Goal: Task Accomplishment & Management: Manage account settings

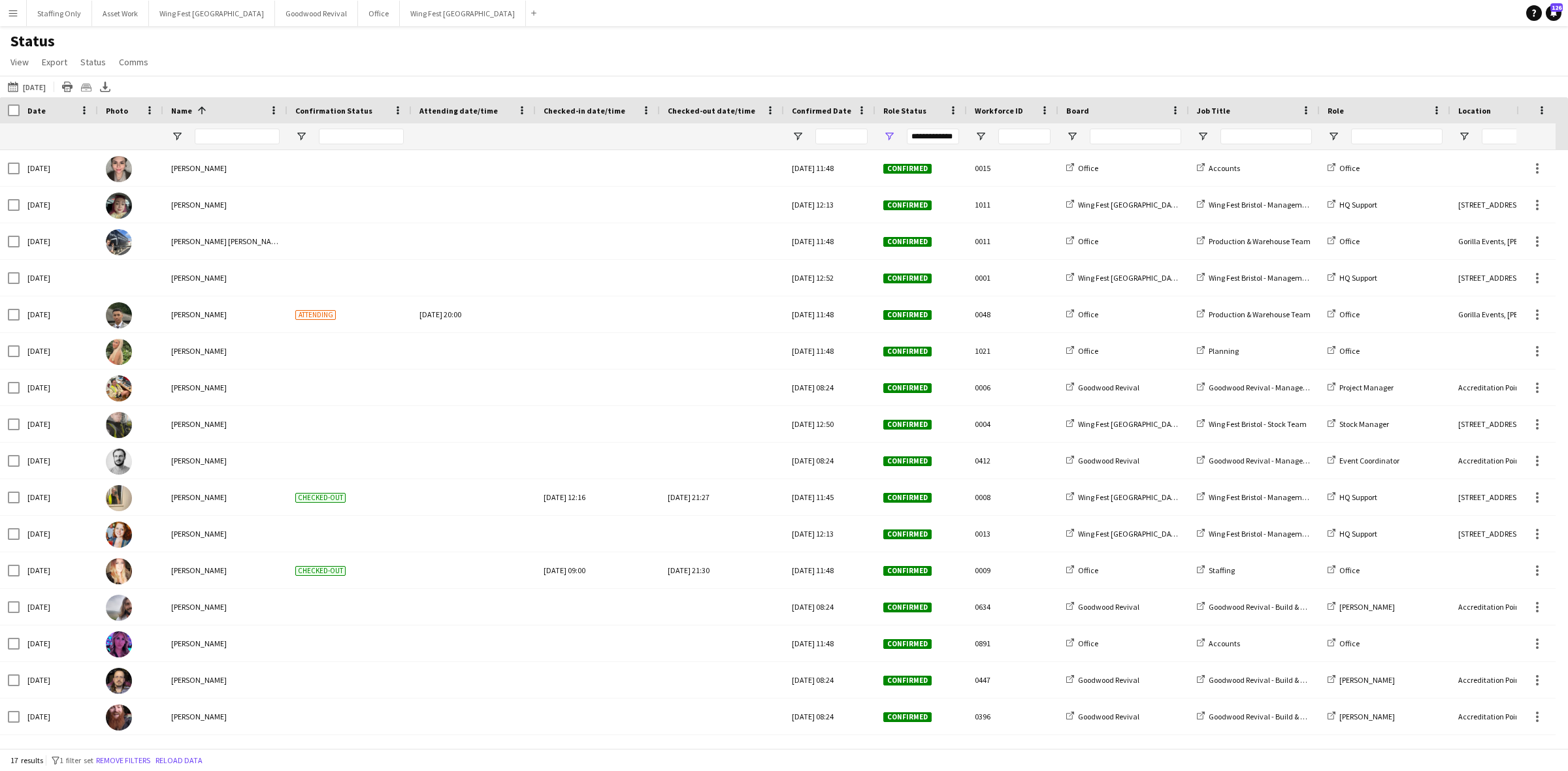
scroll to position [36, 0]
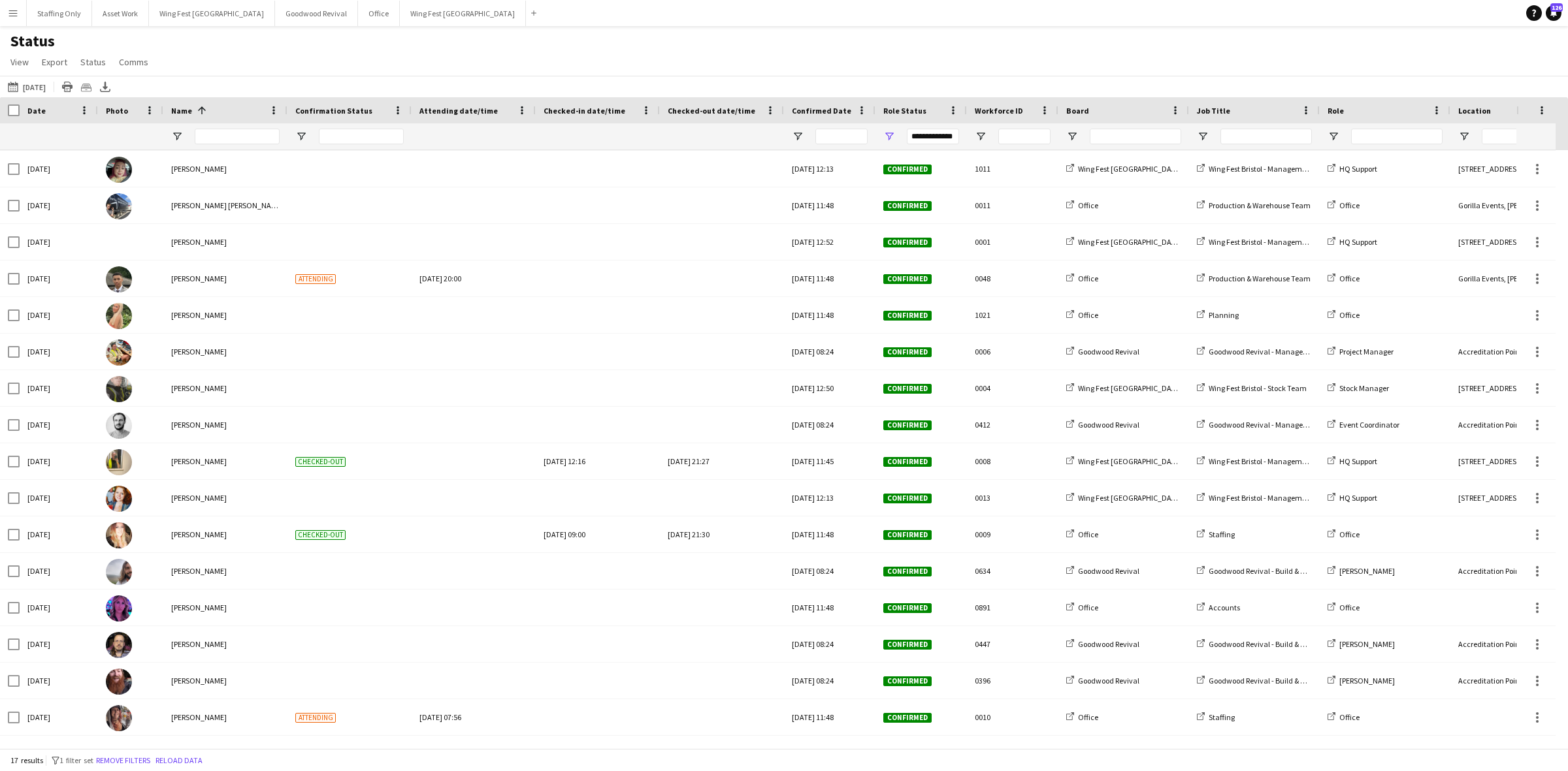
click at [21, 8] on button "Menu" at bounding box center [13, 13] width 27 height 27
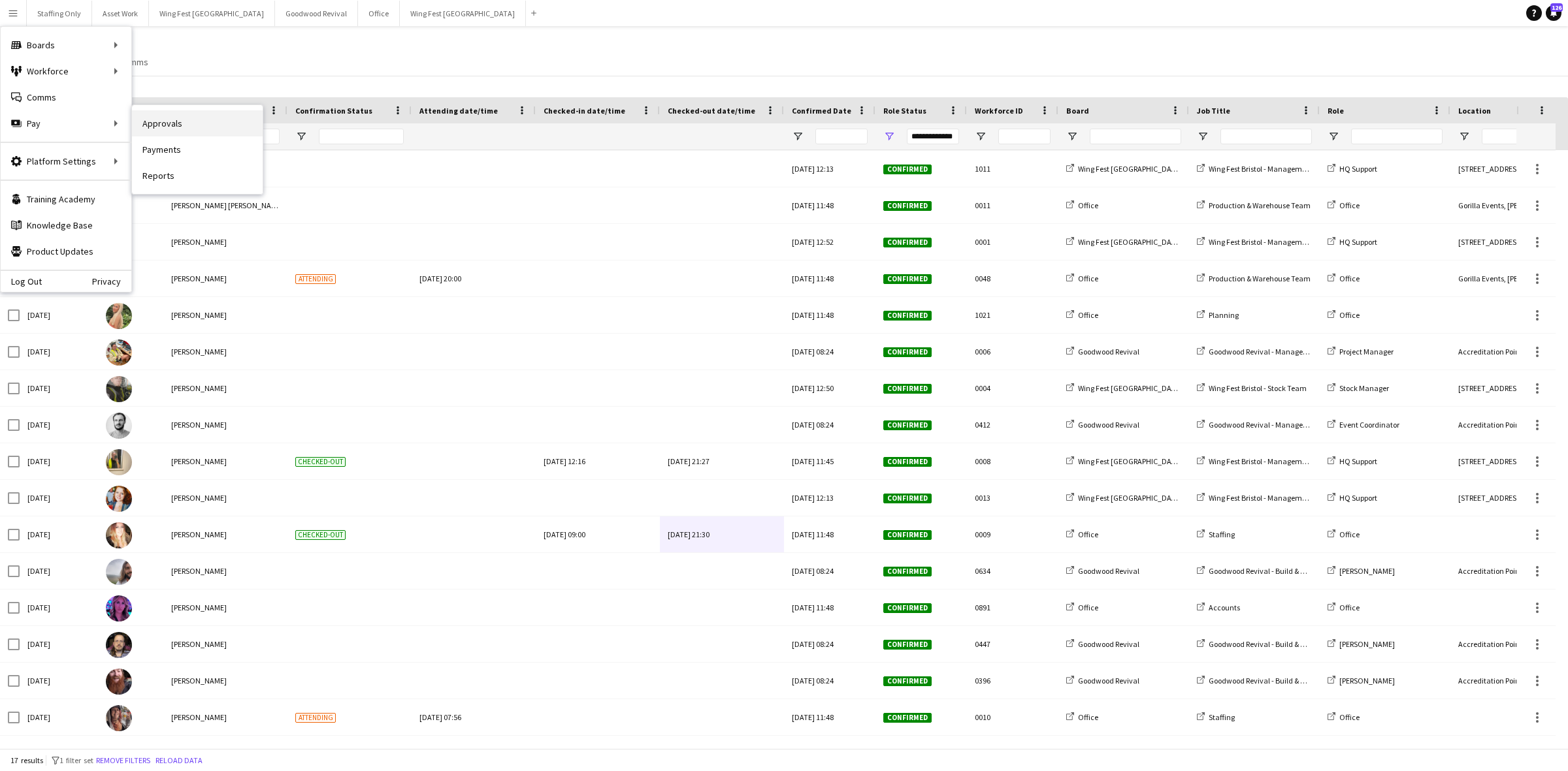
click at [151, 124] on link "Approvals" at bounding box center [197, 123] width 131 height 27
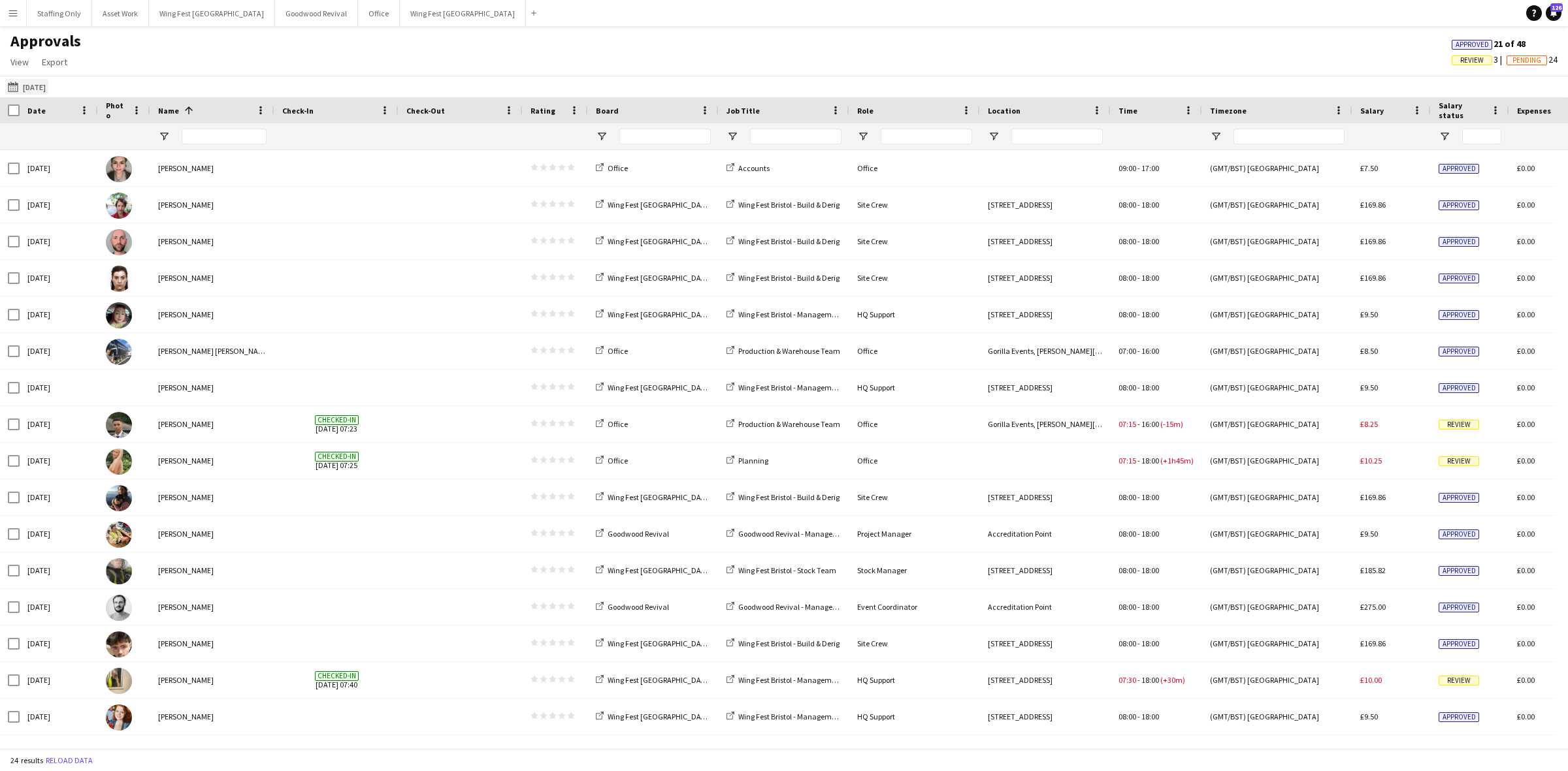
click at [40, 90] on button "[DATE] [DATE]" at bounding box center [27, 87] width 43 height 16
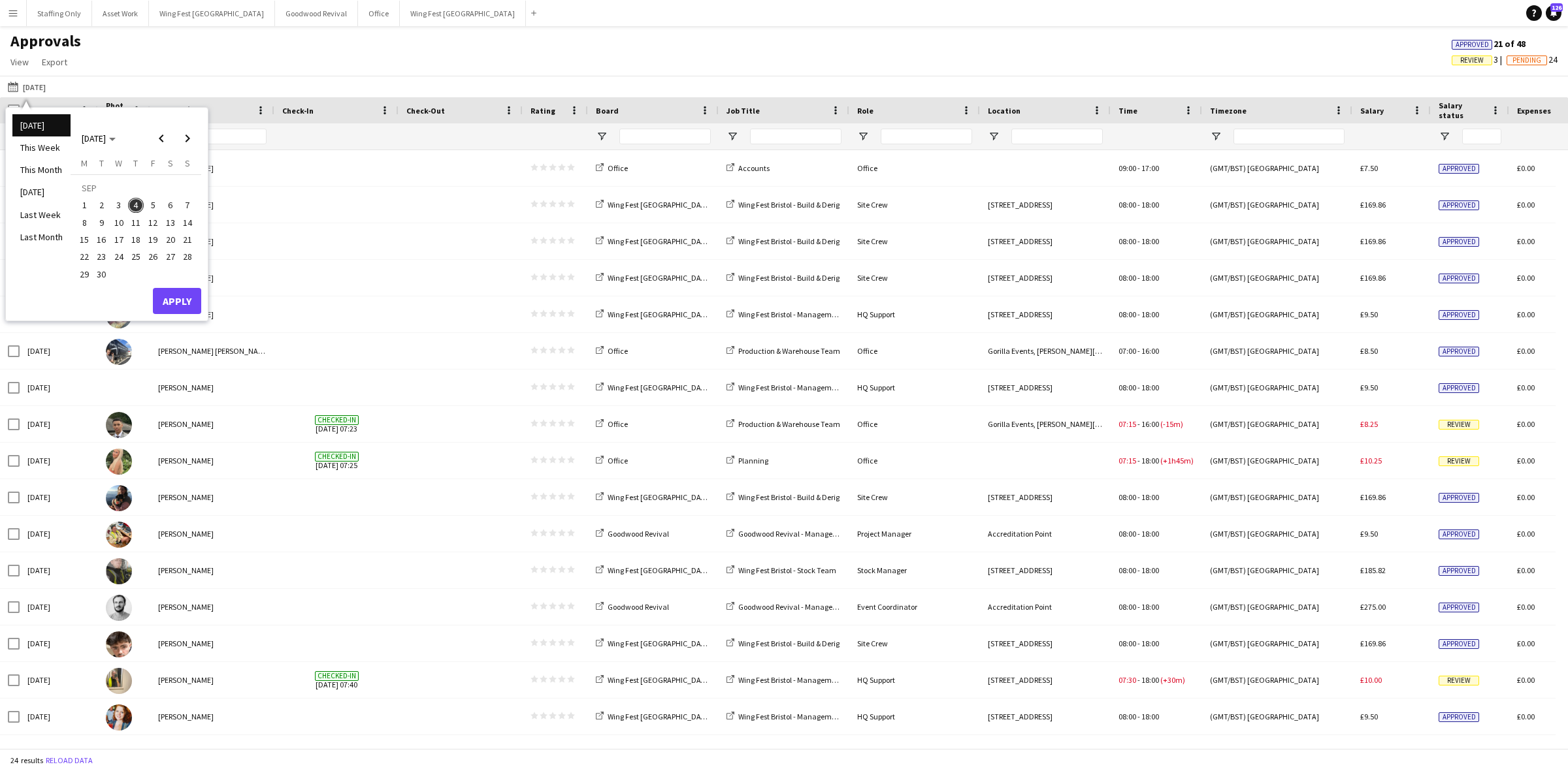
click at [118, 206] on span "3" at bounding box center [119, 206] width 16 height 16
click at [175, 298] on button "Apply" at bounding box center [176, 301] width 48 height 27
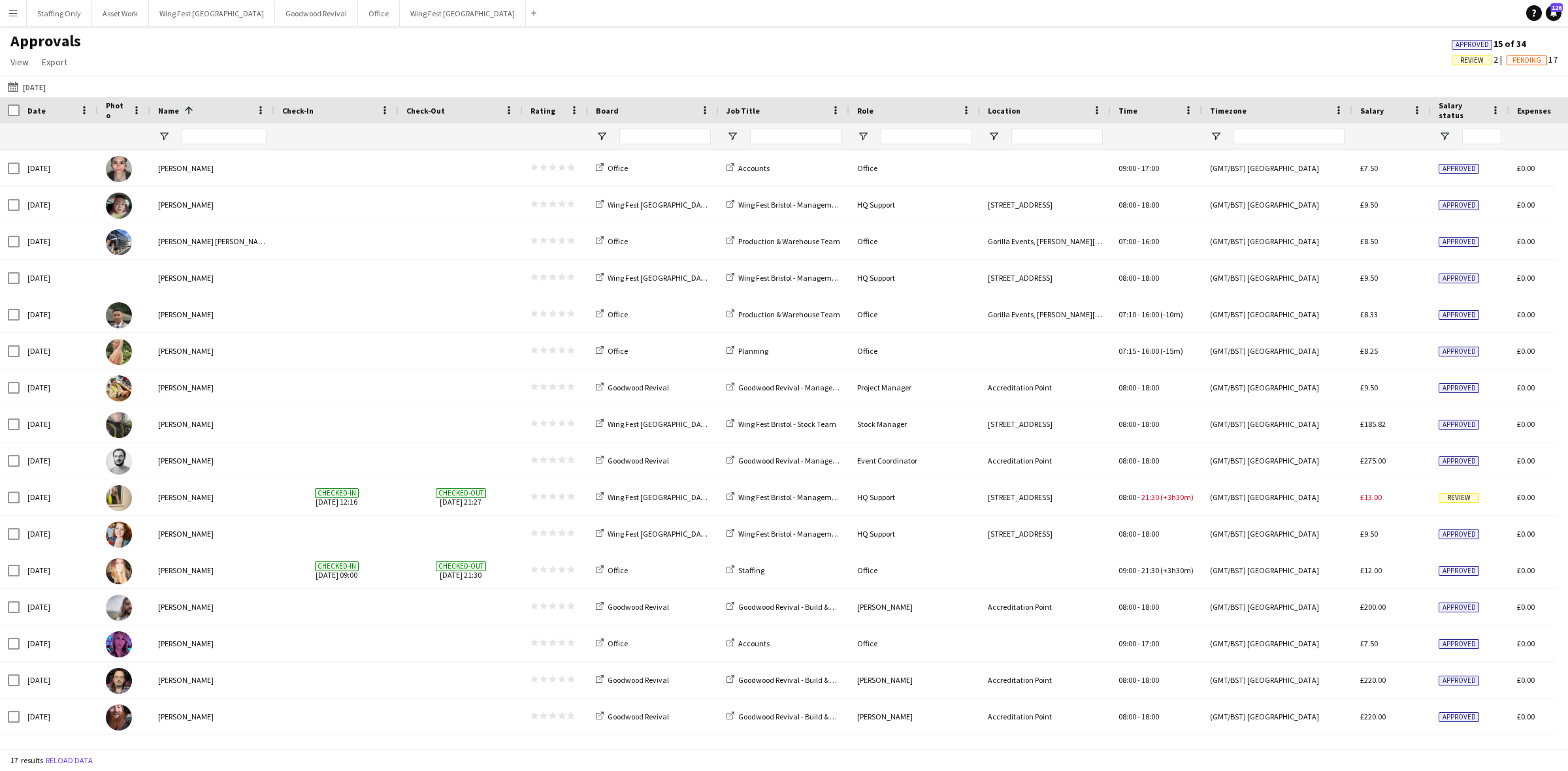
click at [613, 106] on span "Board" at bounding box center [607, 111] width 23 height 10
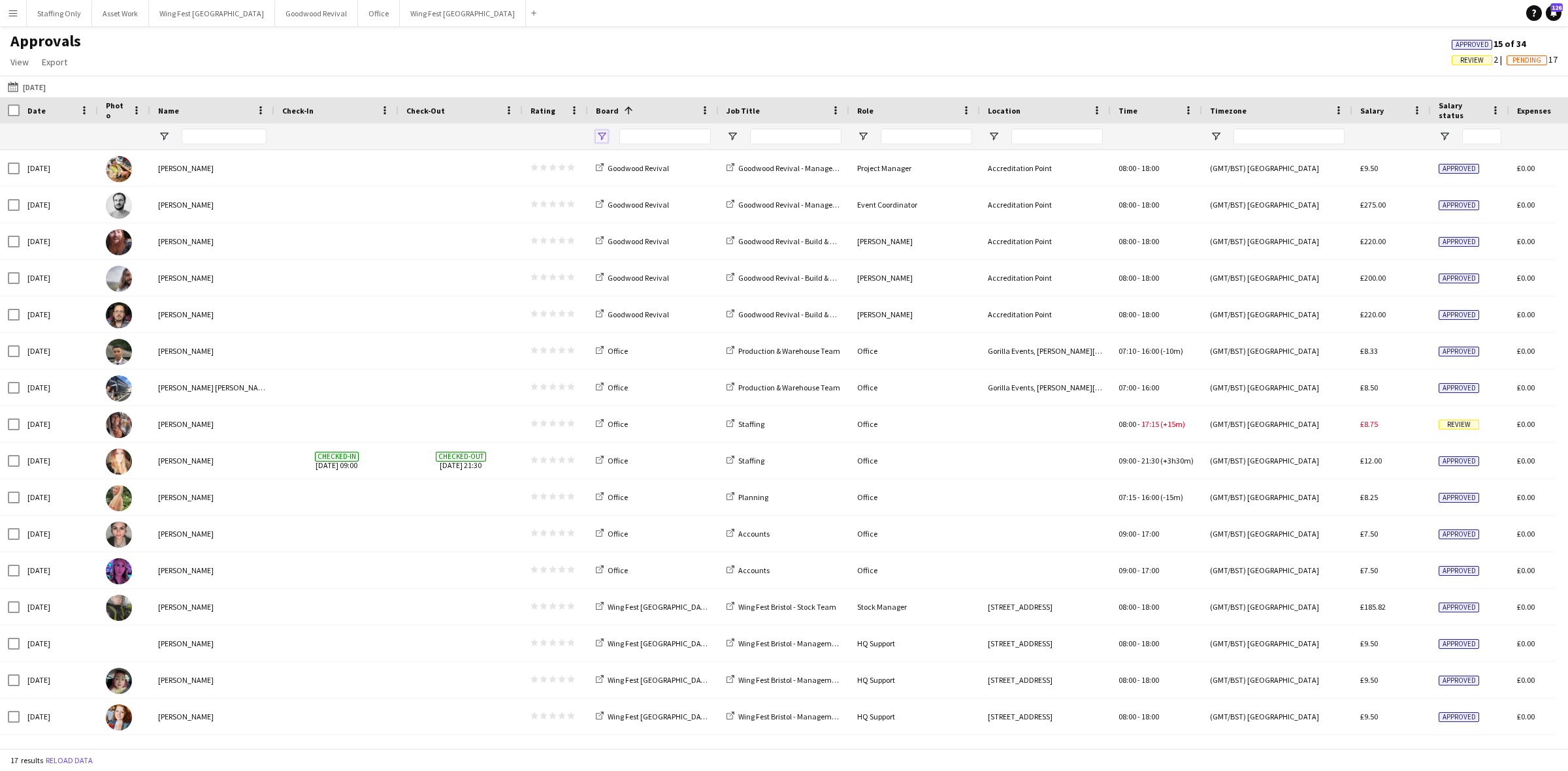
click at [602, 134] on span "Open Filter Menu" at bounding box center [602, 137] width 12 height 12
type input "**********"
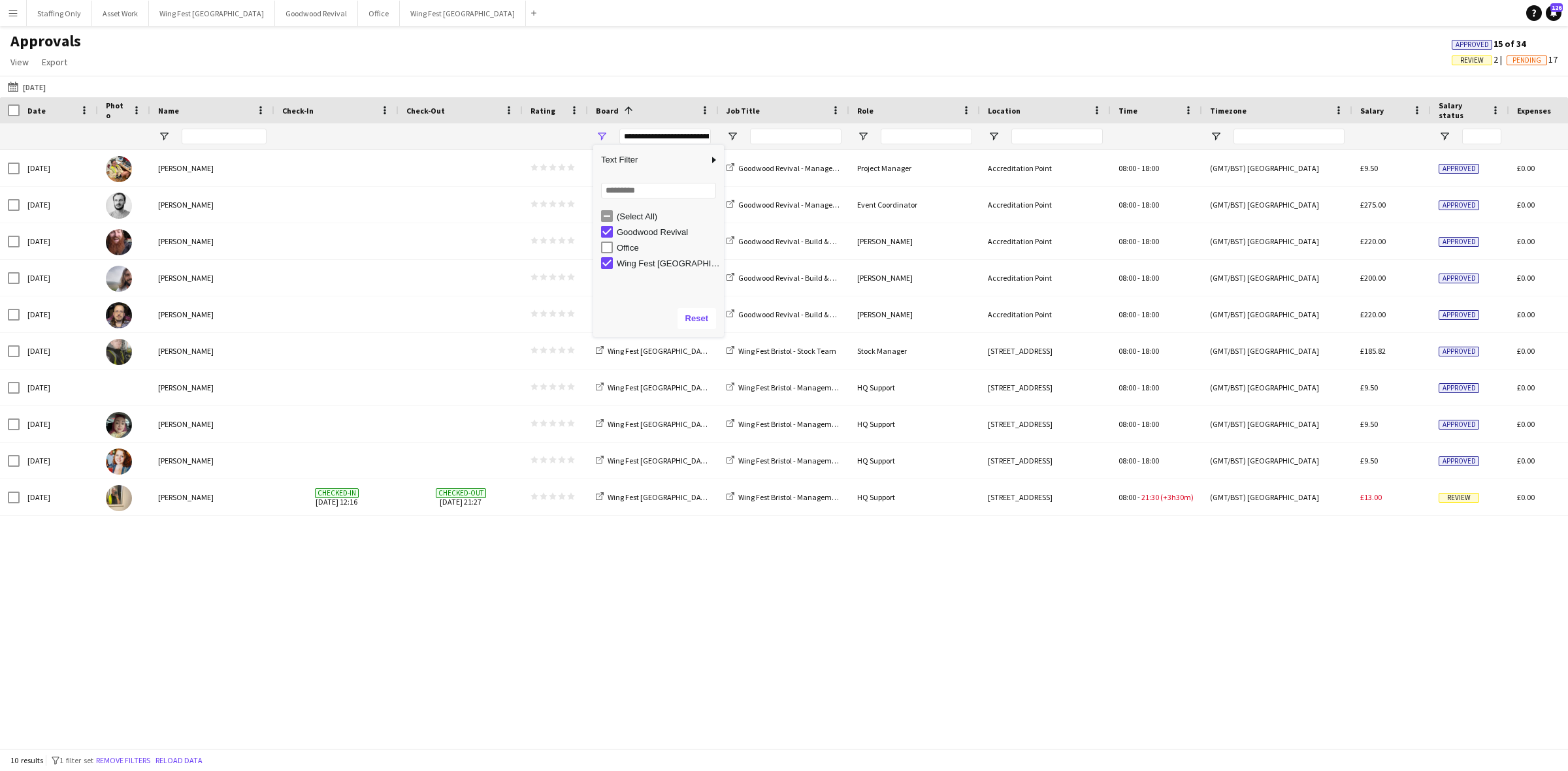
click at [432, 80] on div "[DATE] [DATE] [DATE] This Week This Month [DATE] Last Week Last Month [DATE] [D…" at bounding box center [784, 87] width 1568 height 22
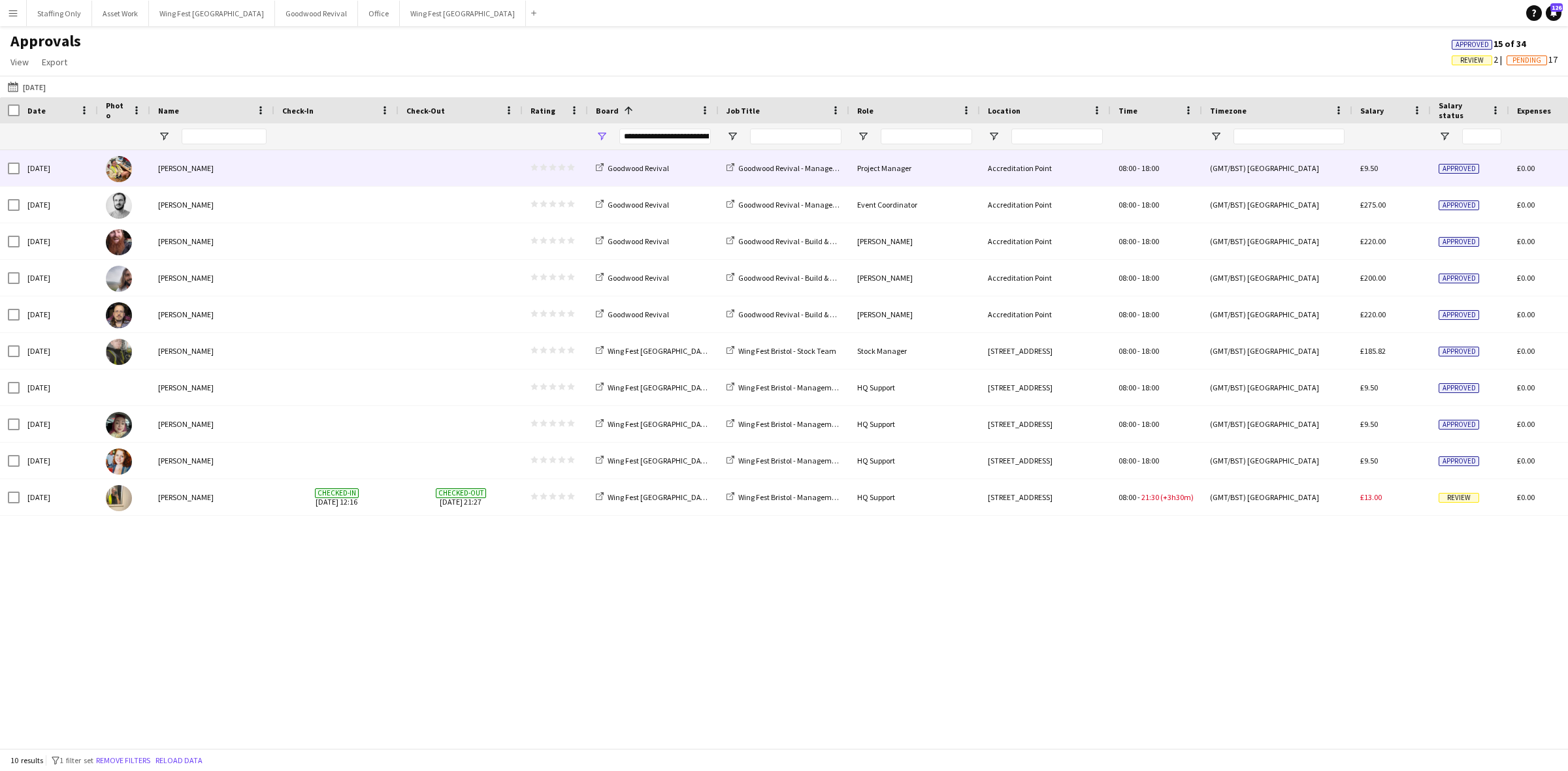
click at [245, 178] on div "[PERSON_NAME]" at bounding box center [212, 168] width 124 height 36
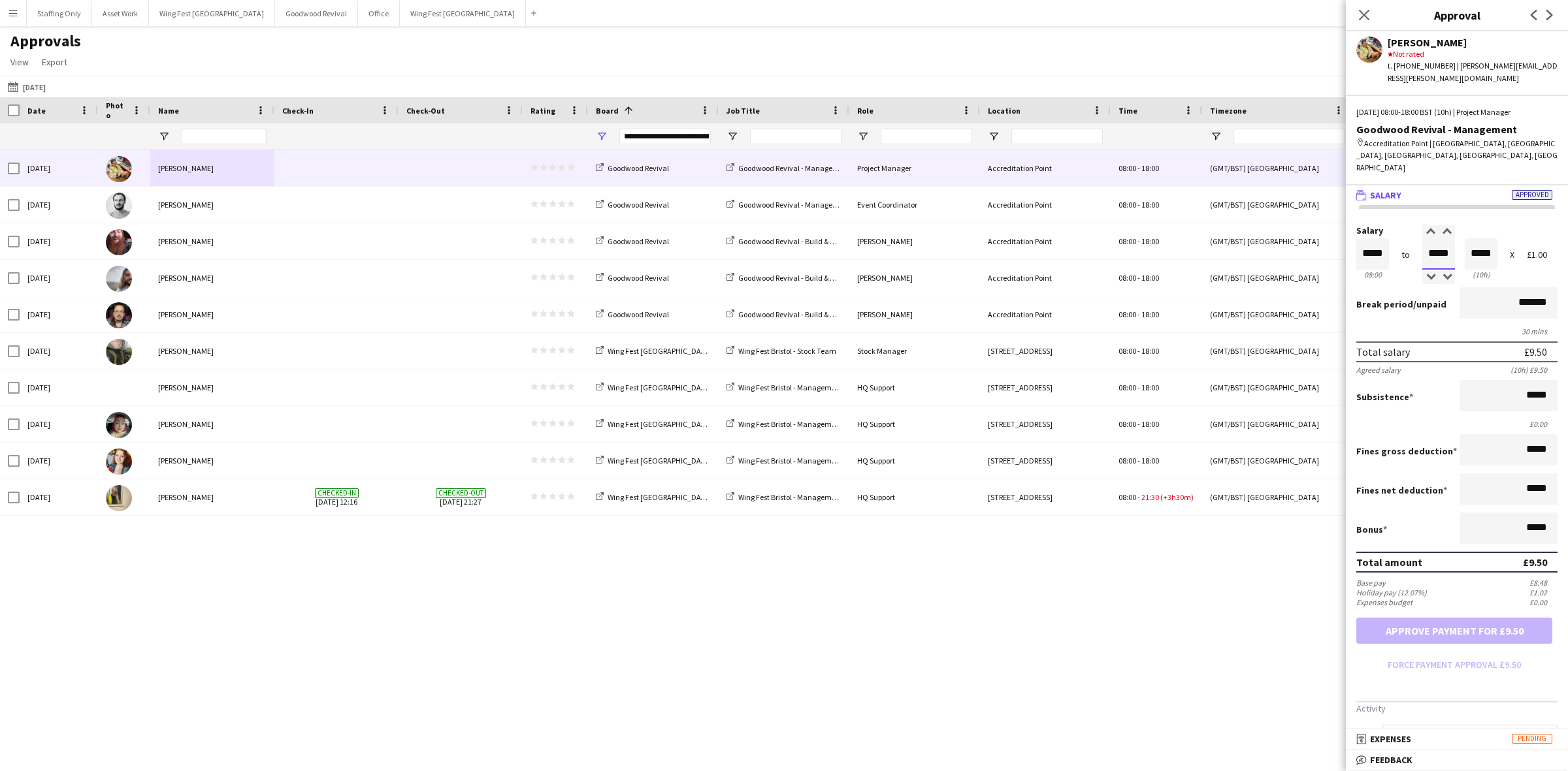
drag, startPoint x: 1445, startPoint y: 244, endPoint x: 1409, endPoint y: 232, distance: 37.9
click at [1409, 236] on div "Salary ***** 08:00 to ***** 18:00 ***** (10h) X £1.00" at bounding box center [1457, 254] width 202 height 56
type input "*****"
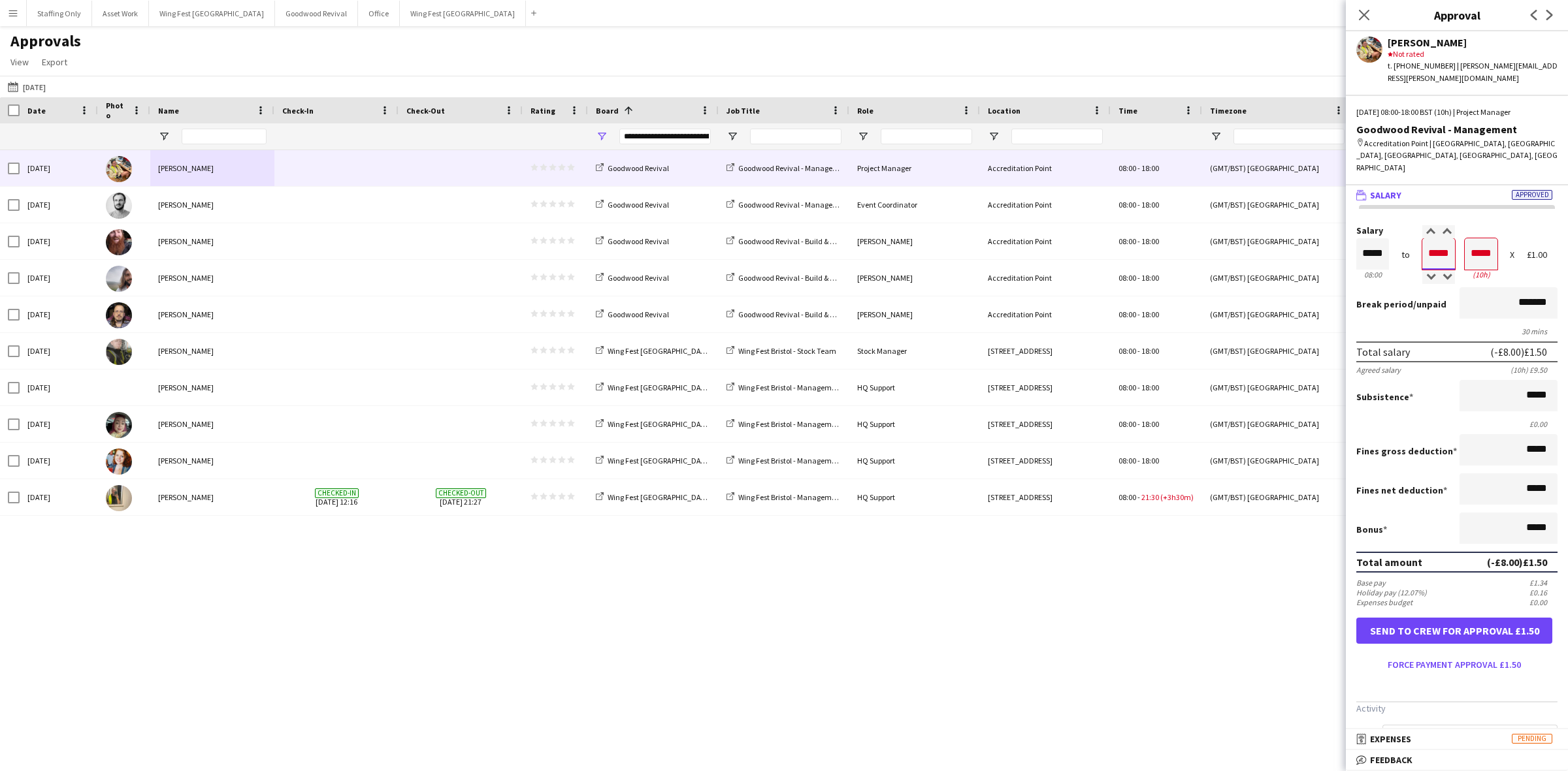
type input "*****"
click at [1409, 618] on button "Approve payment for £10.50" at bounding box center [1454, 630] width 196 height 27
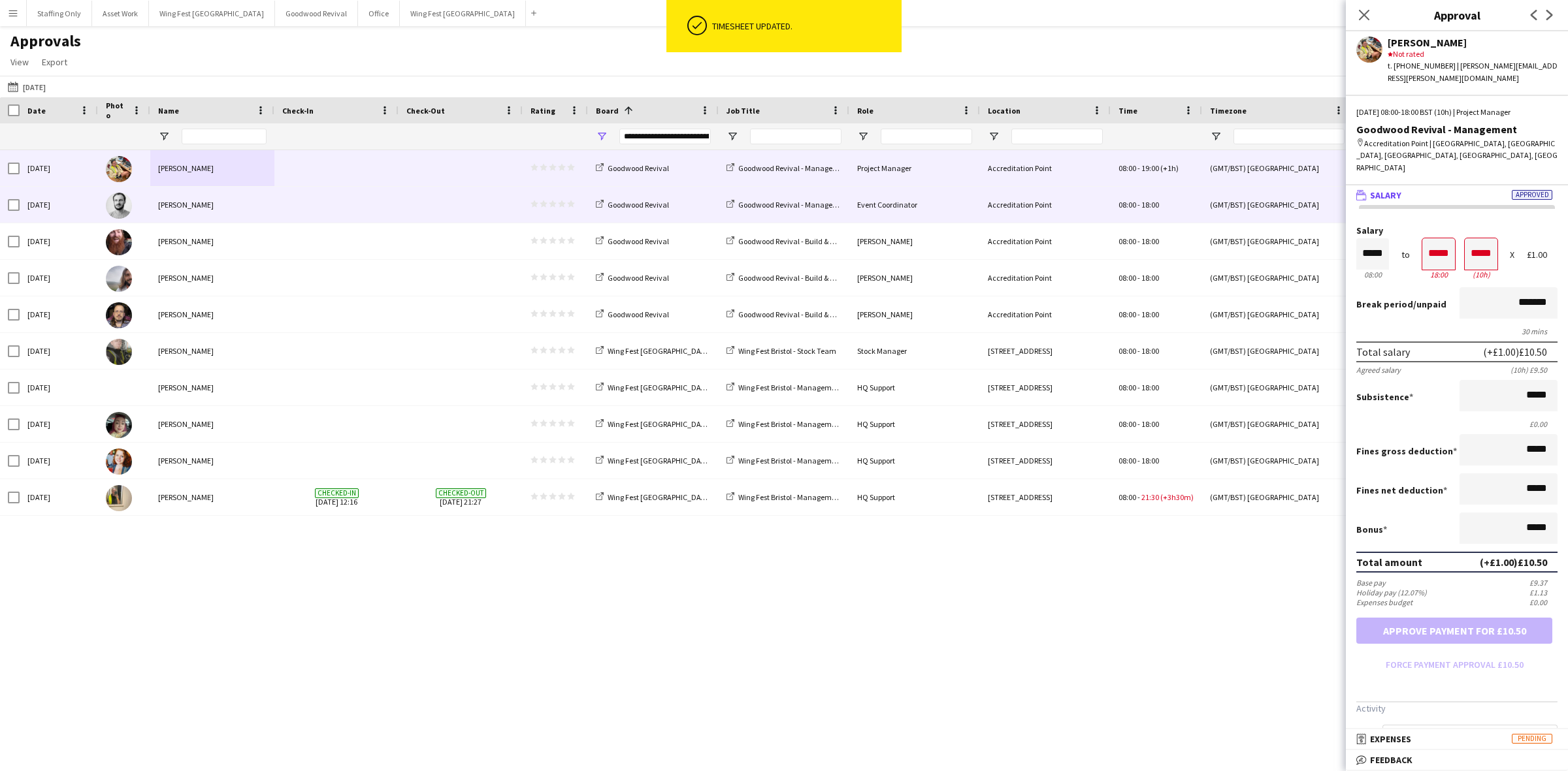
drag, startPoint x: 297, startPoint y: 211, endPoint x: 318, endPoint y: 214, distance: 21.2
click at [297, 211] on span at bounding box center [336, 205] width 108 height 36
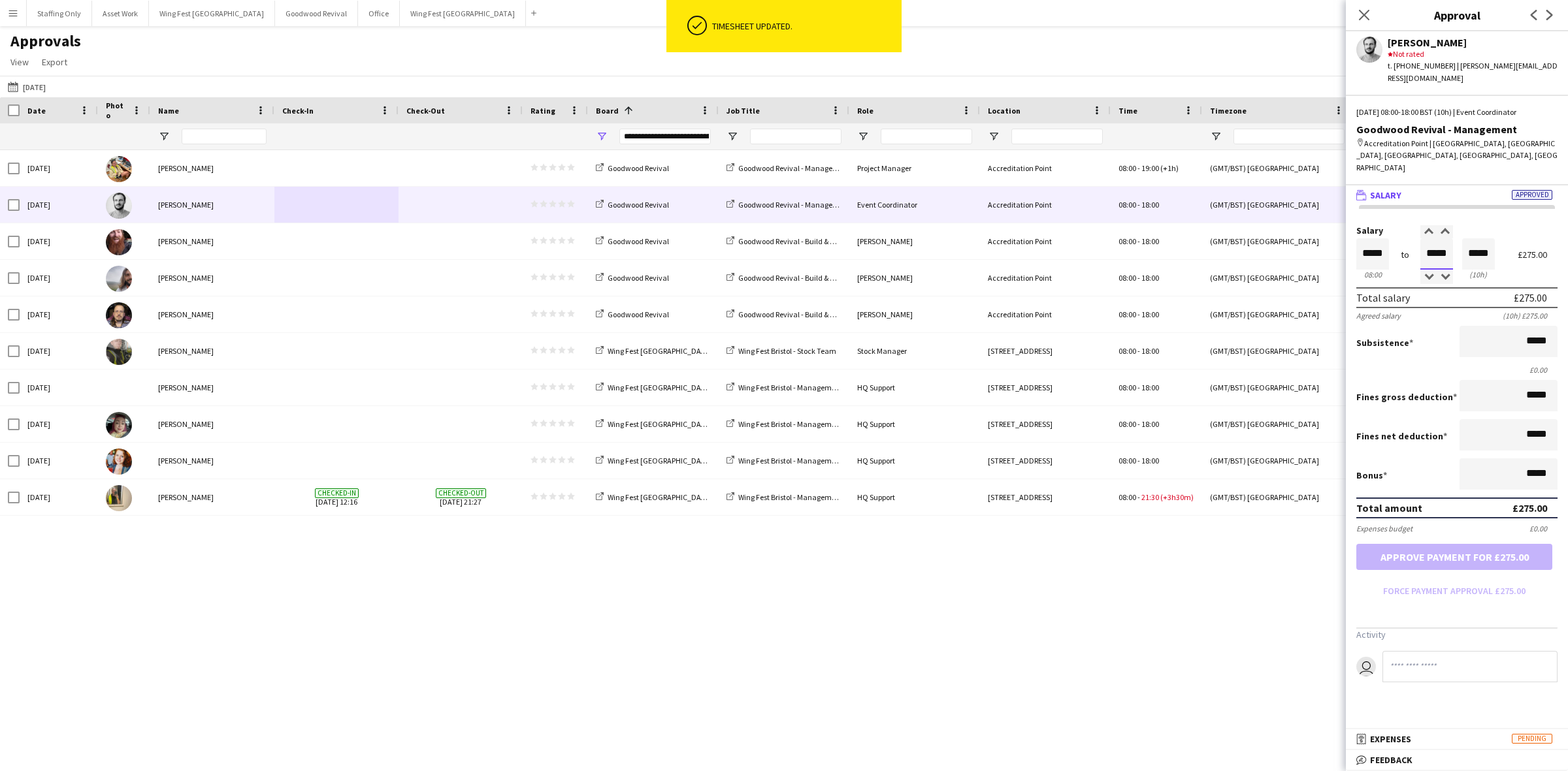
drag, startPoint x: 1448, startPoint y: 223, endPoint x: 1439, endPoint y: 223, distance: 9.0
click at [1439, 238] on input "*****" at bounding box center [1436, 254] width 32 height 31
type input "*****"
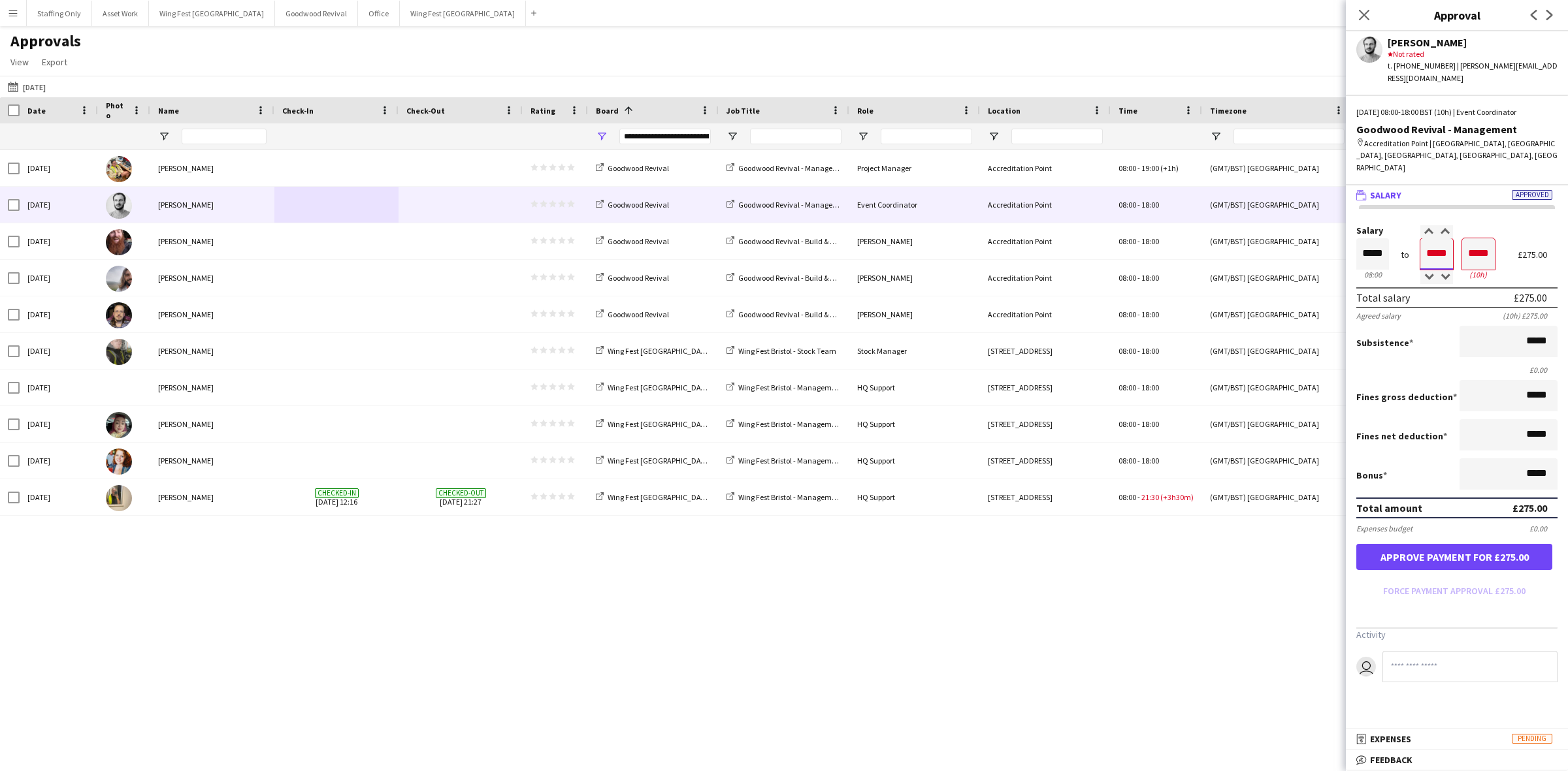
type input "*****"
click at [1455, 544] on button "Approve payment for £275.00" at bounding box center [1454, 557] width 196 height 27
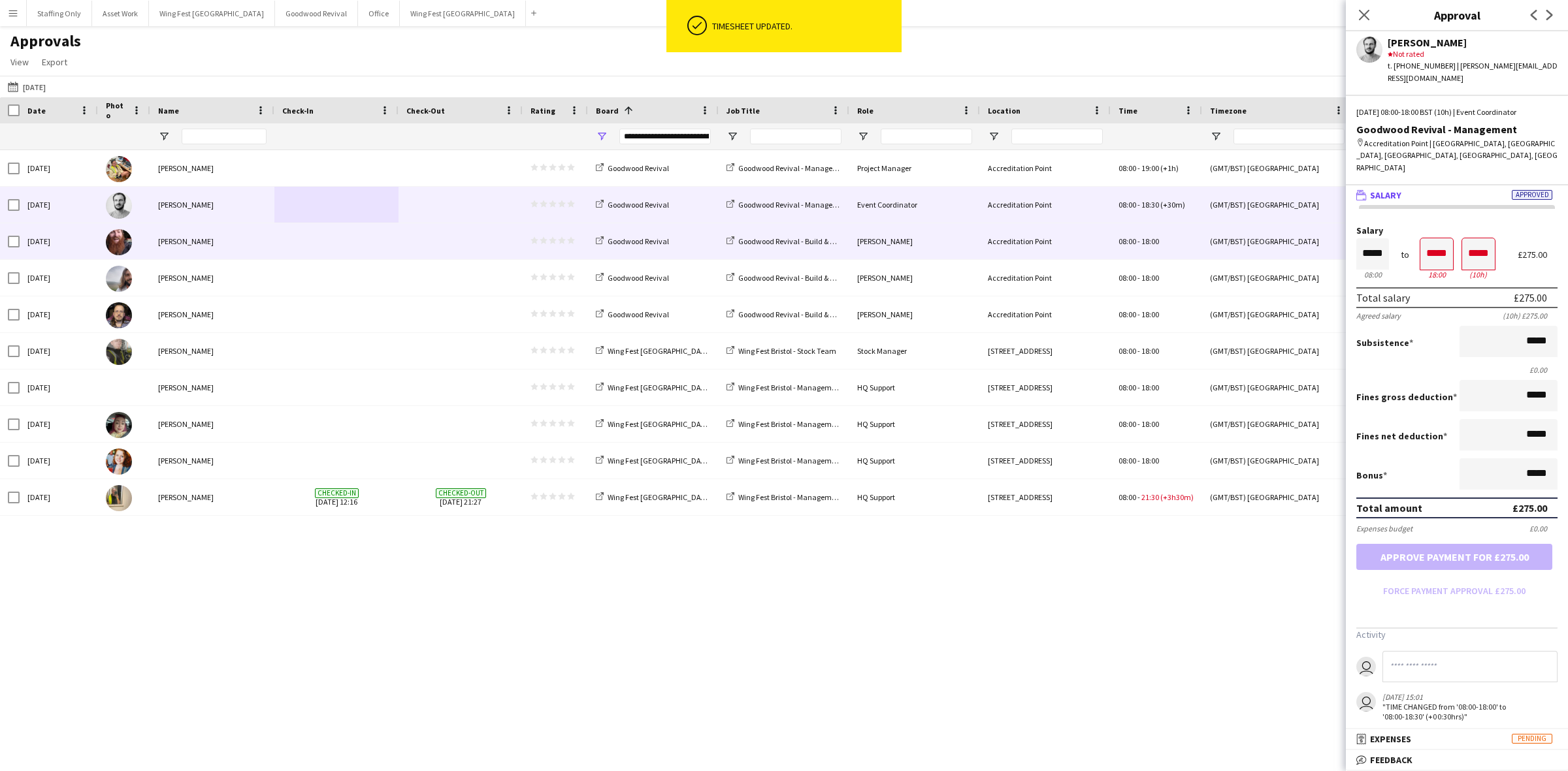
click at [423, 254] on span at bounding box center [460, 241] width 108 height 36
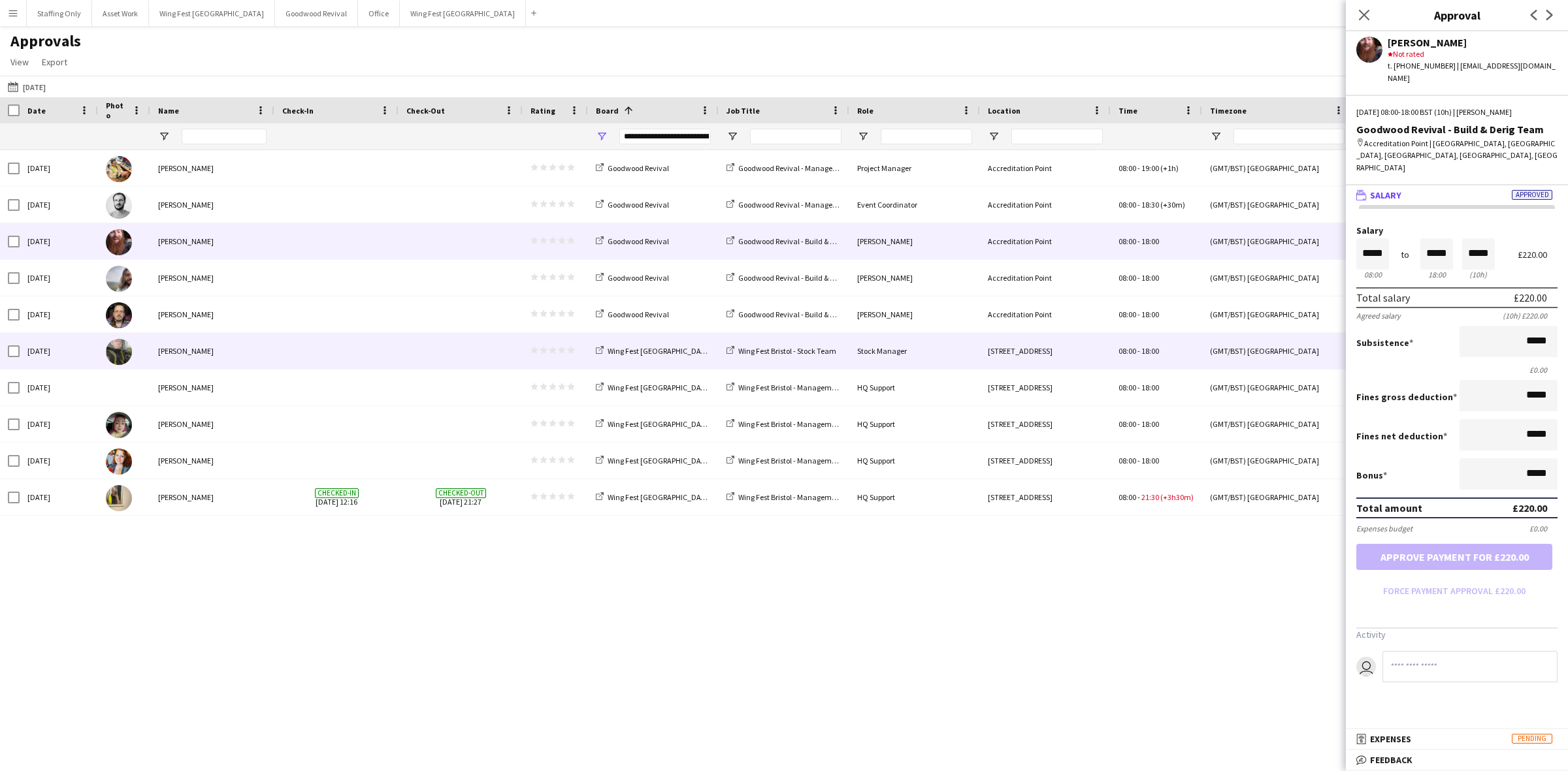
click at [274, 357] on div at bounding box center [336, 351] width 124 height 36
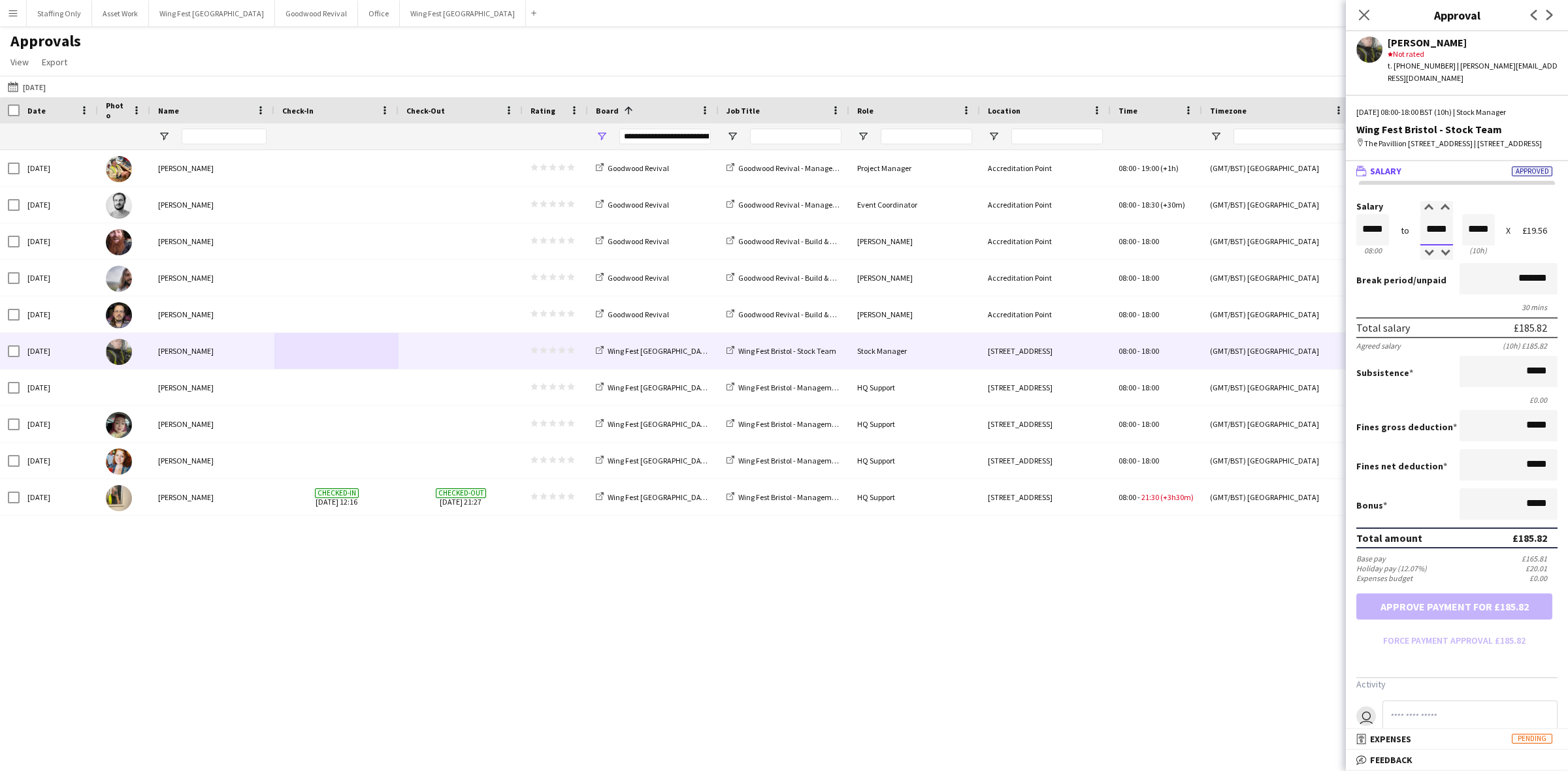
drag, startPoint x: 1443, startPoint y: 232, endPoint x: 1392, endPoint y: 223, distance: 51.8
click at [1392, 223] on div "Salary ***** 08:00 to ***** 18:00 ***** (10h) X £19.56" at bounding box center [1457, 229] width 202 height 56
type input "*****"
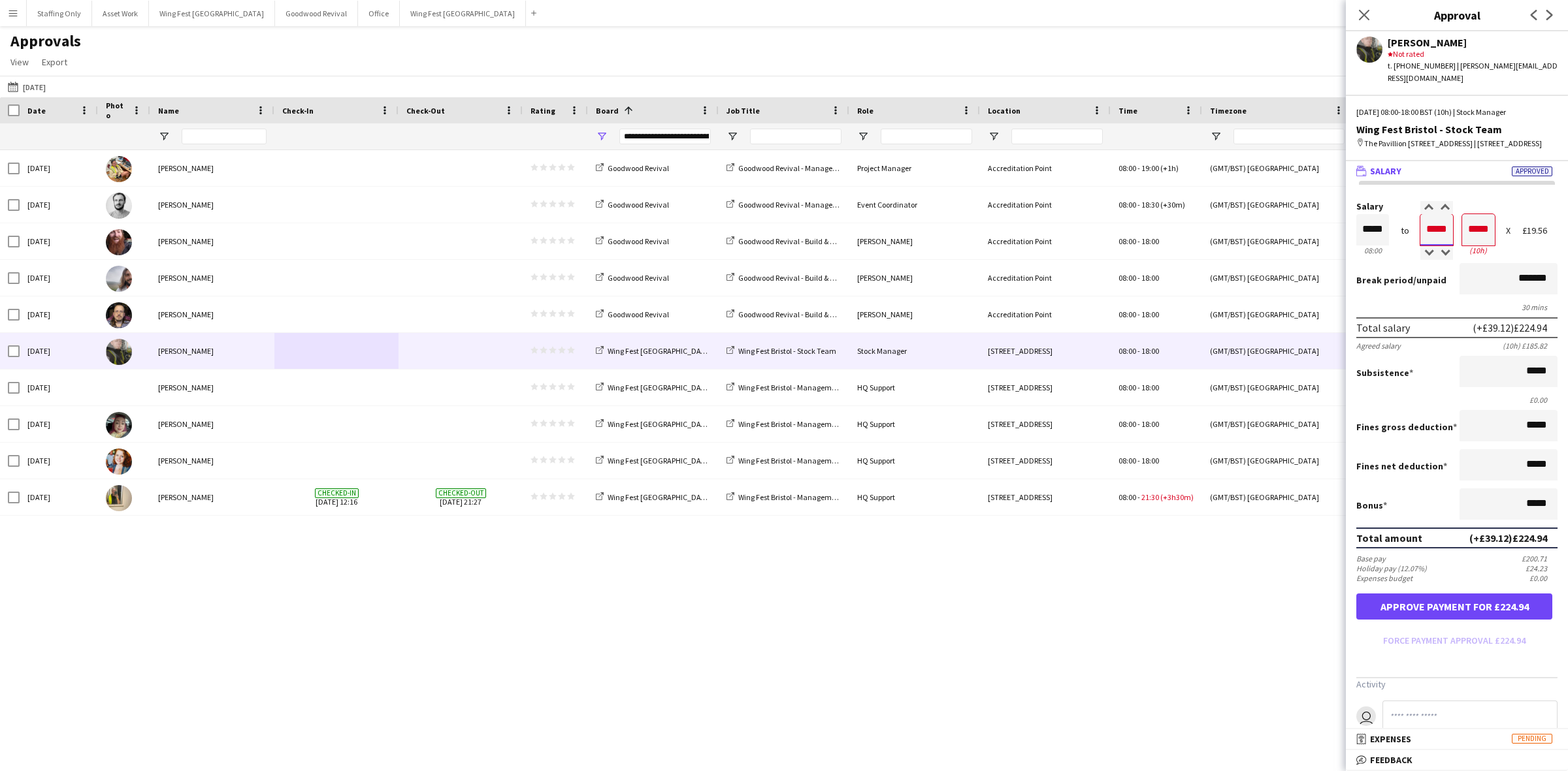
type input "*****"
click at [1459, 606] on button "Approve payment for £244.50" at bounding box center [1454, 607] width 196 height 27
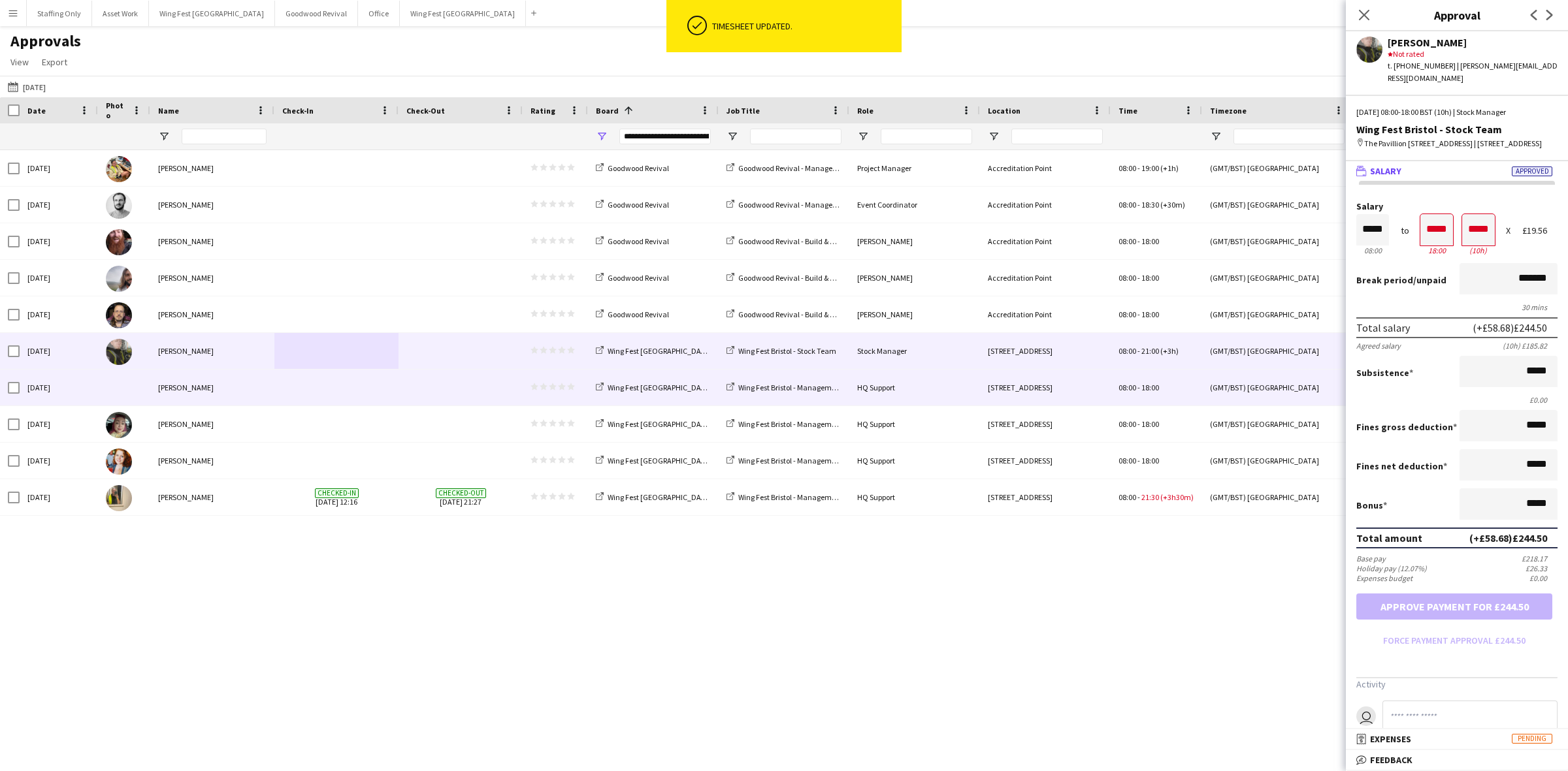
click at [343, 388] on span at bounding box center [336, 387] width 108 height 36
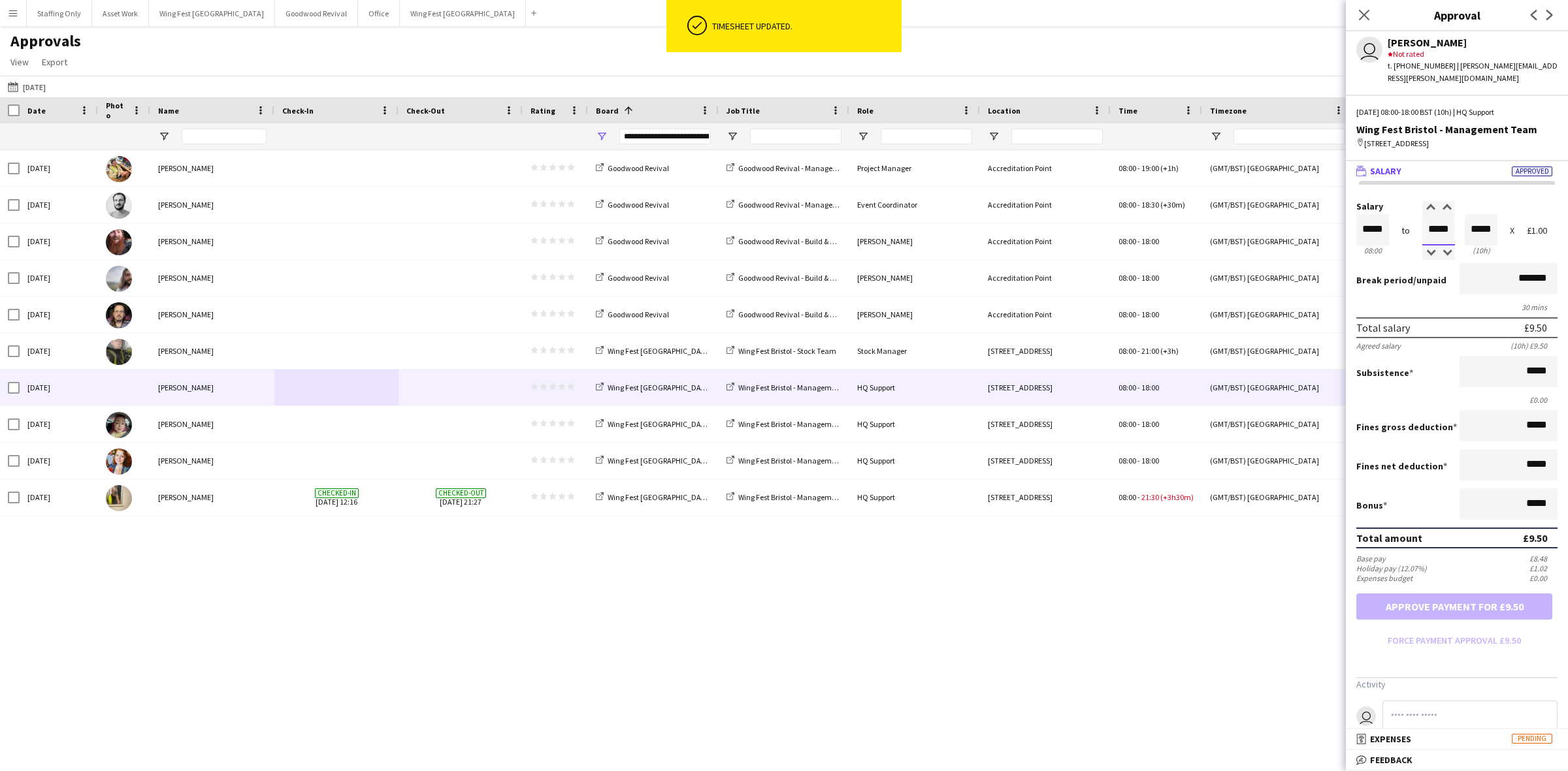
drag, startPoint x: 1445, startPoint y: 230, endPoint x: 1379, endPoint y: 221, distance: 66.6
click at [1384, 221] on div "Salary ***** 08:00 to ***** 18:00 ***** (10h) X £1.00" at bounding box center [1457, 229] width 202 height 56
type input "*****"
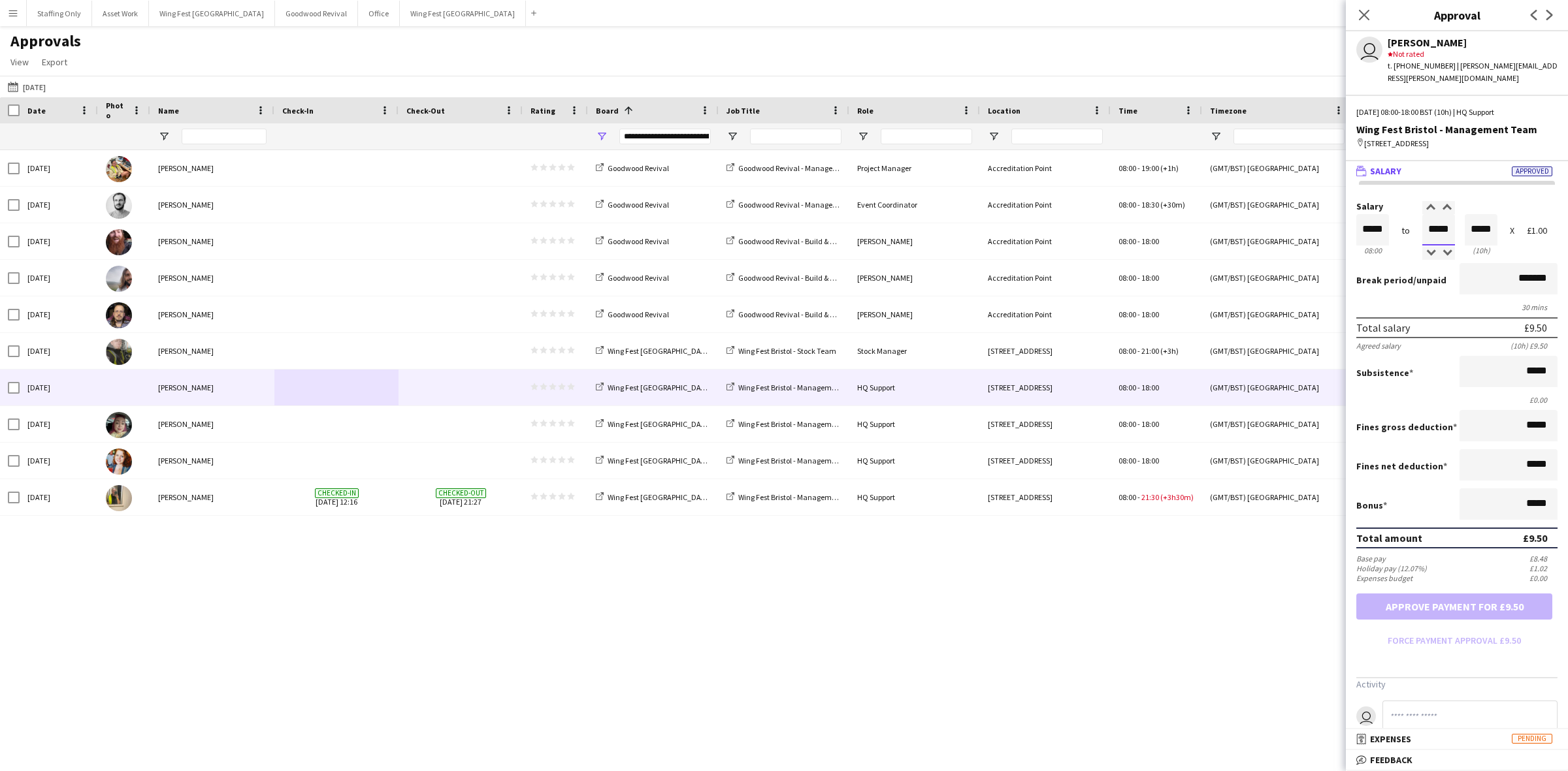
type input "*****"
click at [1412, 606] on button "Approve payment for £12.50" at bounding box center [1454, 607] width 196 height 27
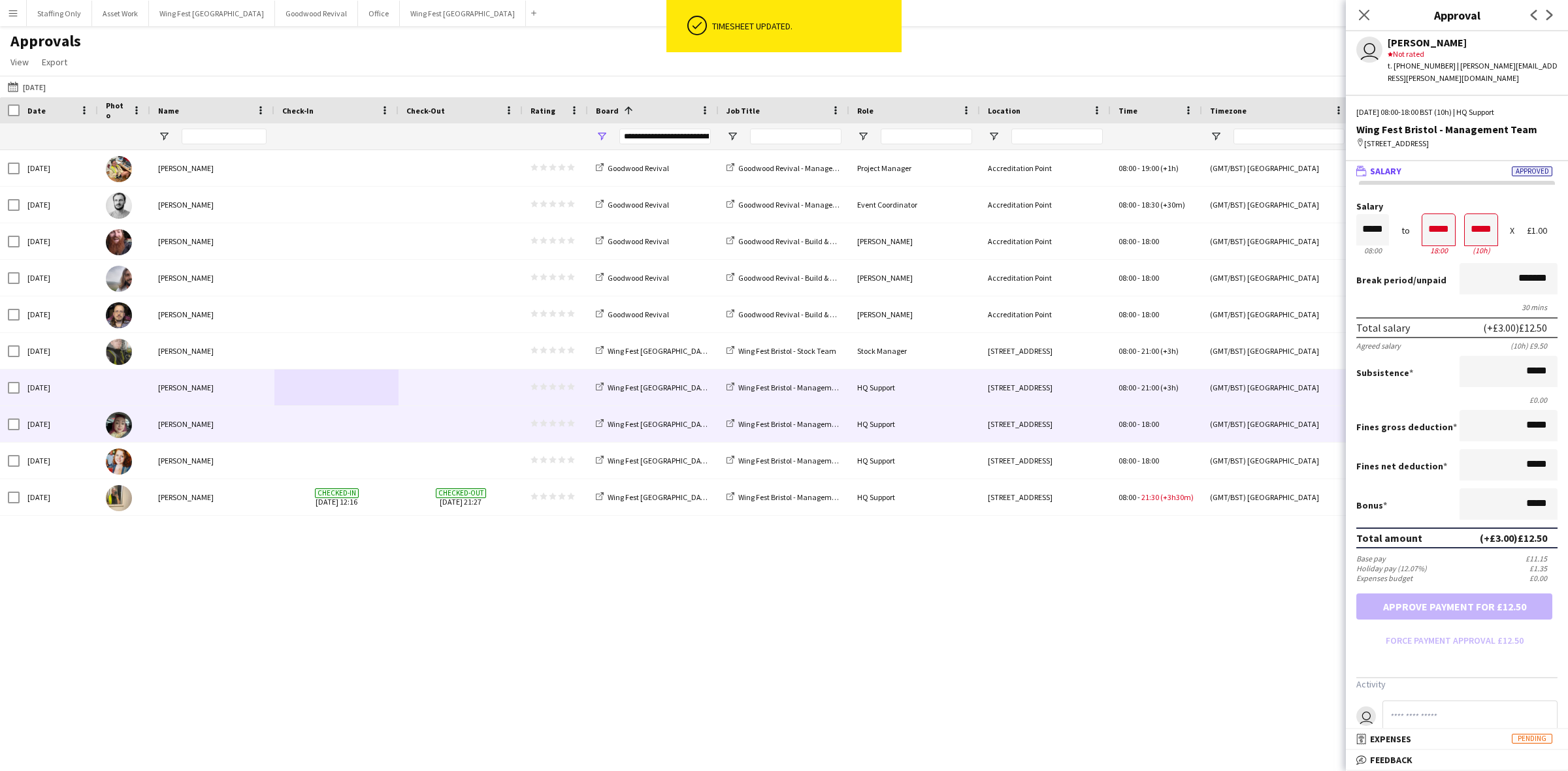
click at [392, 429] on div at bounding box center [336, 424] width 124 height 36
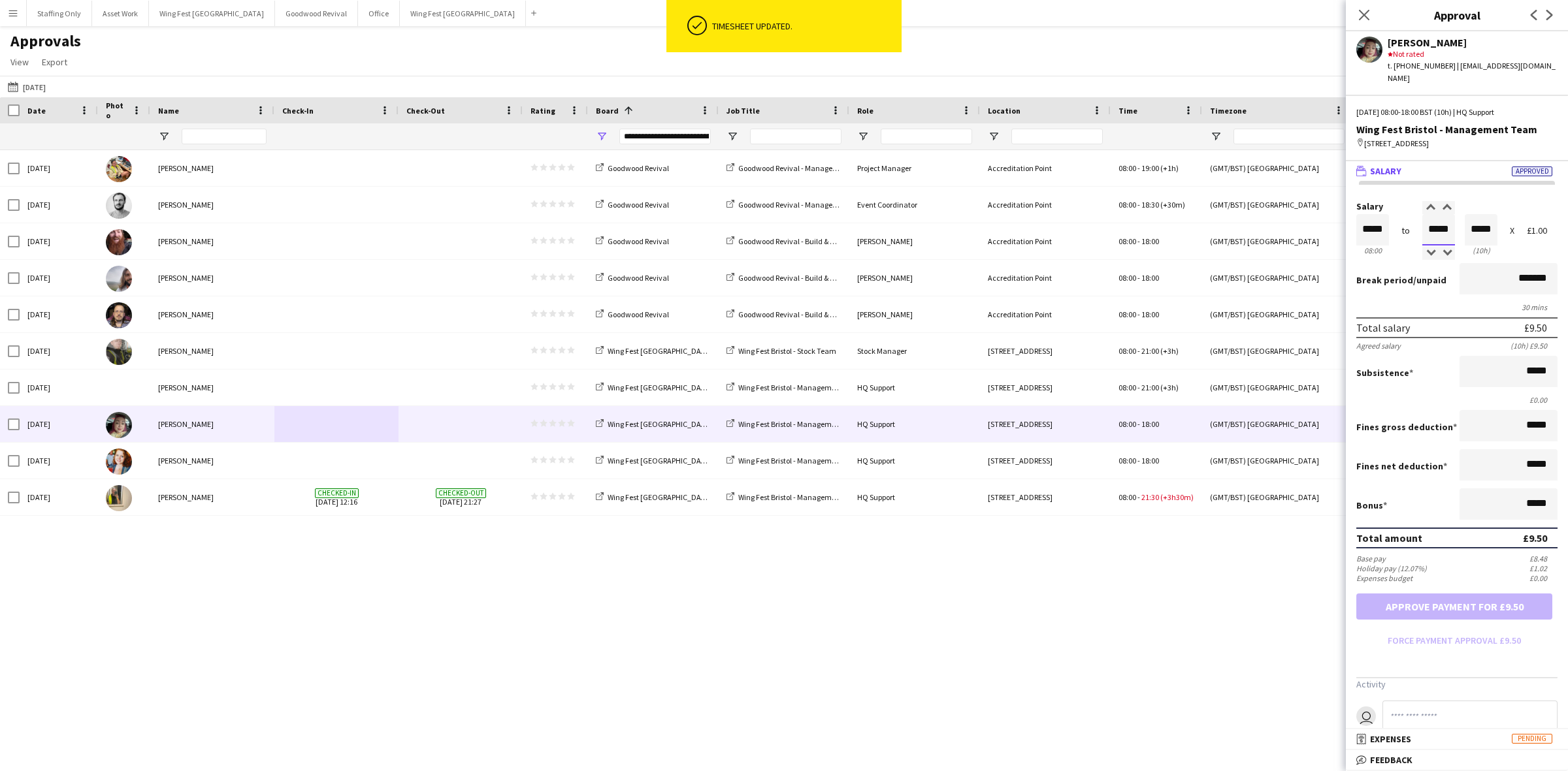
drag, startPoint x: 1443, startPoint y: 216, endPoint x: 1384, endPoint y: 211, distance: 59.2
click at [1385, 211] on div "Salary ***** 08:00 to ***** 18:00 ***** (10h) X £1.00" at bounding box center [1457, 229] width 202 height 56
type input "*****"
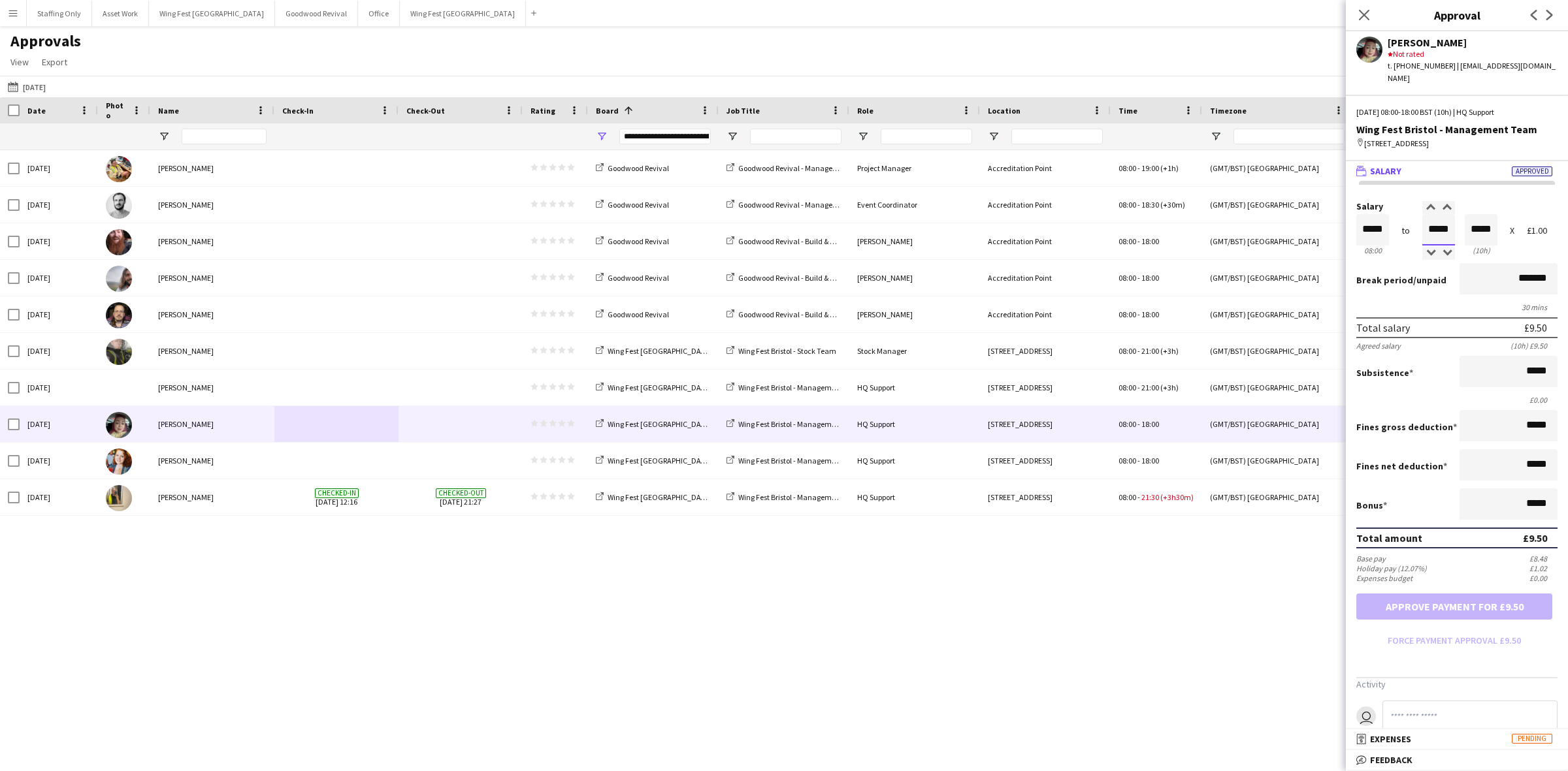
type input "*****"
click at [1429, 598] on button "Approve payment for £12.50" at bounding box center [1454, 607] width 196 height 27
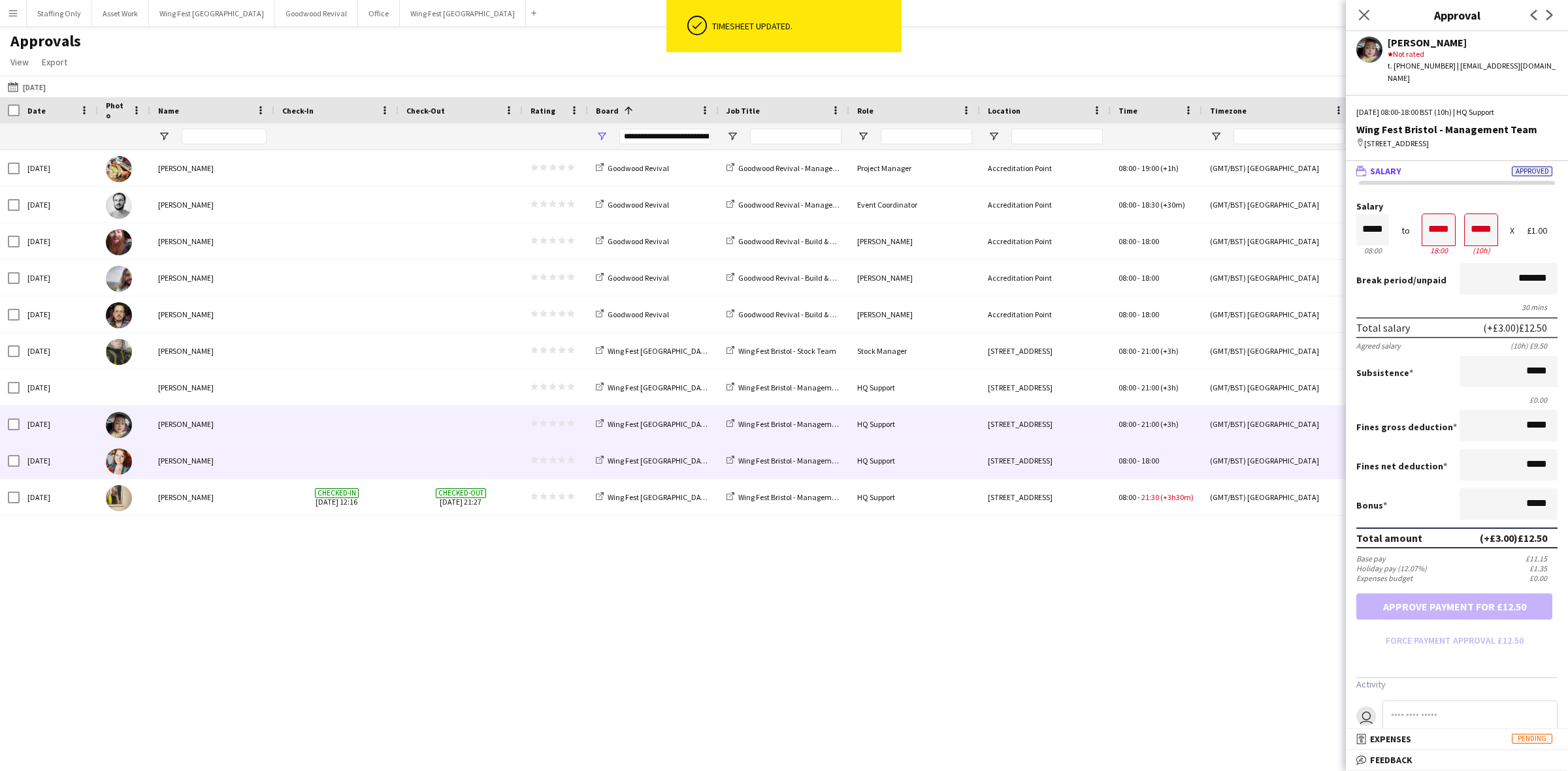
click at [396, 471] on div at bounding box center [336, 460] width 124 height 36
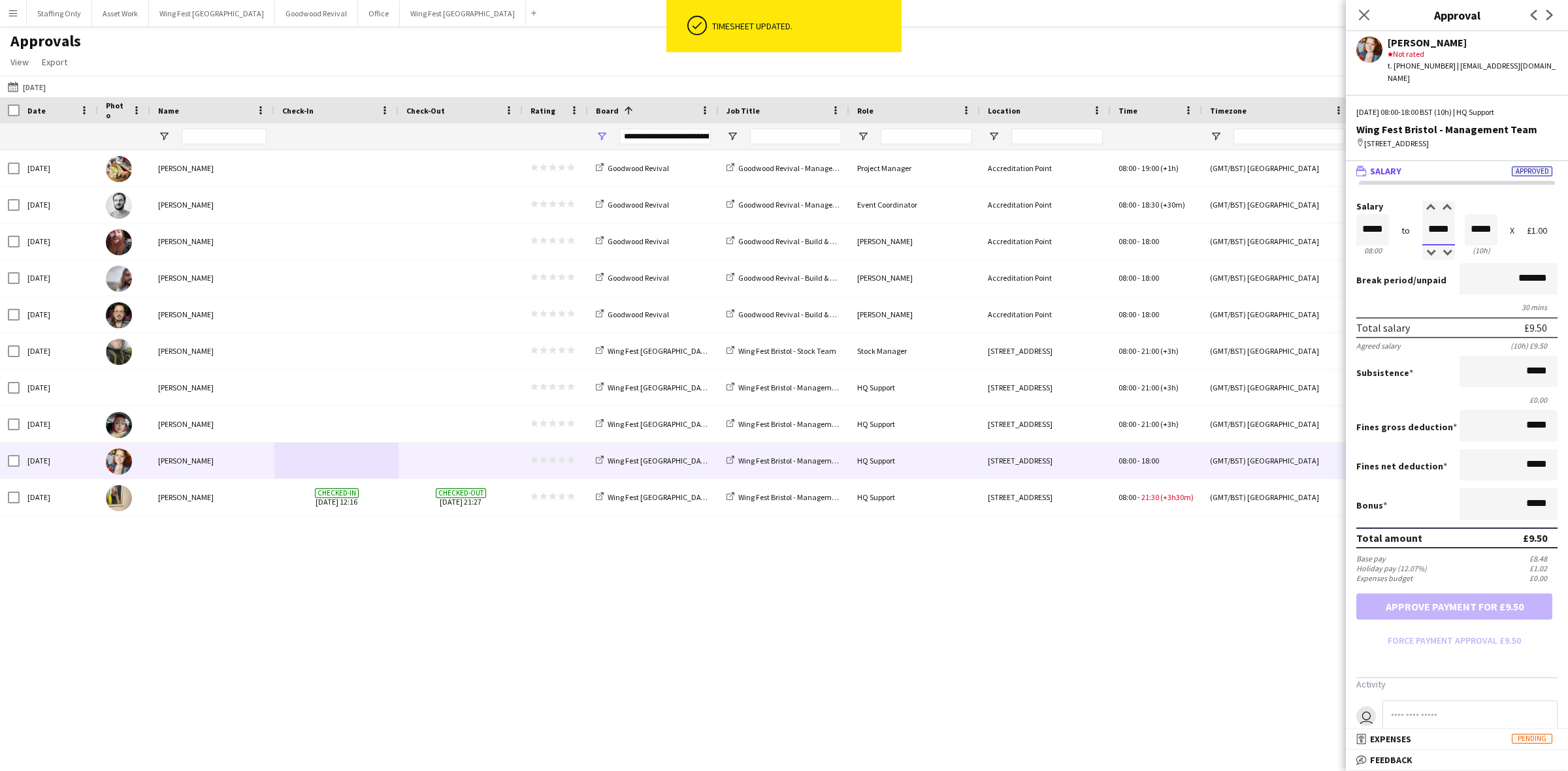
drag, startPoint x: 1445, startPoint y: 216, endPoint x: 1379, endPoint y: 213, distance: 66.1
click at [1381, 214] on div "Salary ***** 08:00 to ***** 18:00 ***** (10h) X £1.00" at bounding box center [1457, 229] width 202 height 56
type input "*****"
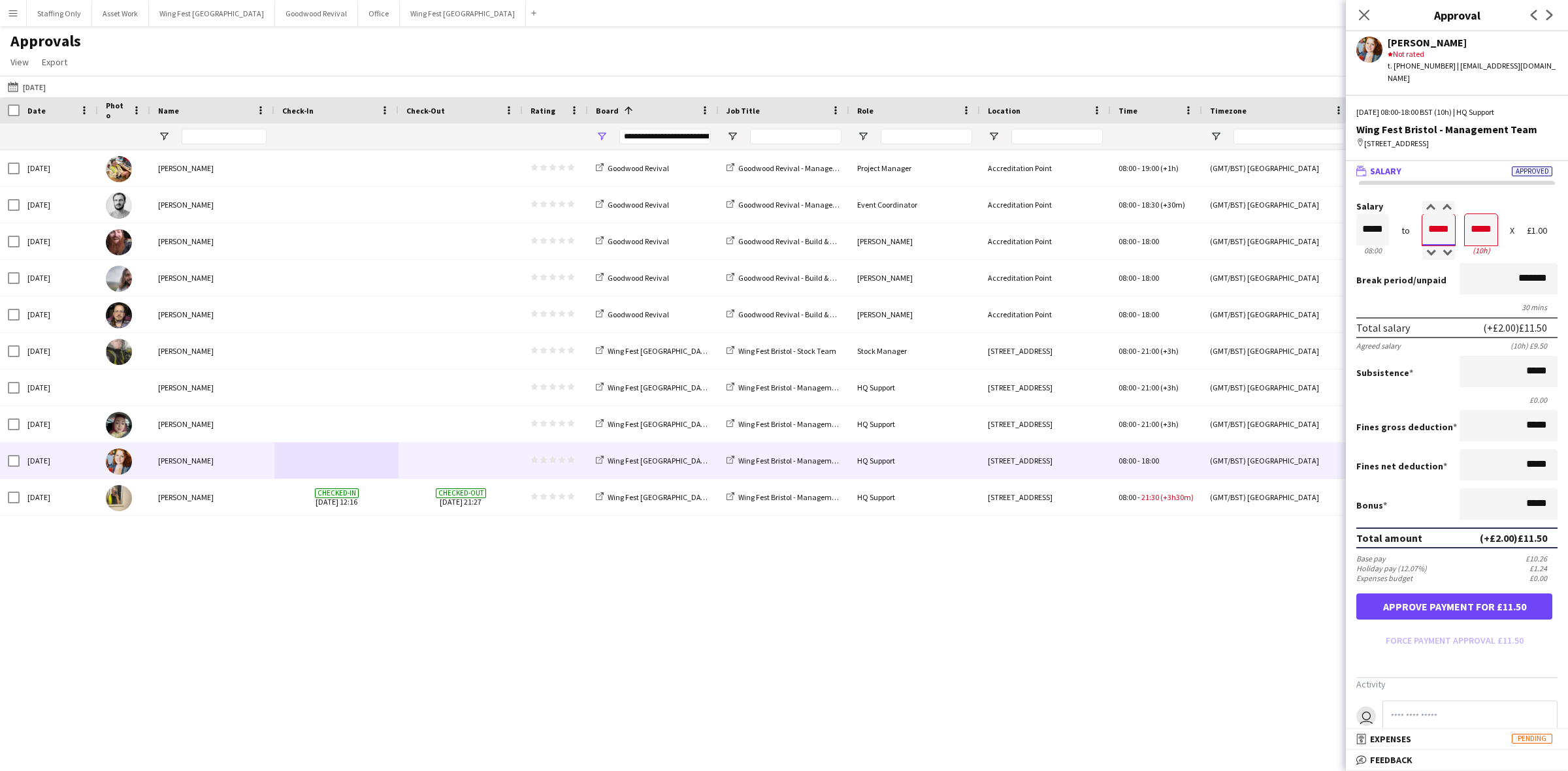
type input "*****"
drag, startPoint x: 1427, startPoint y: 596, endPoint x: 1046, endPoint y: 563, distance: 382.4
click at [1426, 596] on button "Approve payment for £12.50" at bounding box center [1454, 607] width 196 height 27
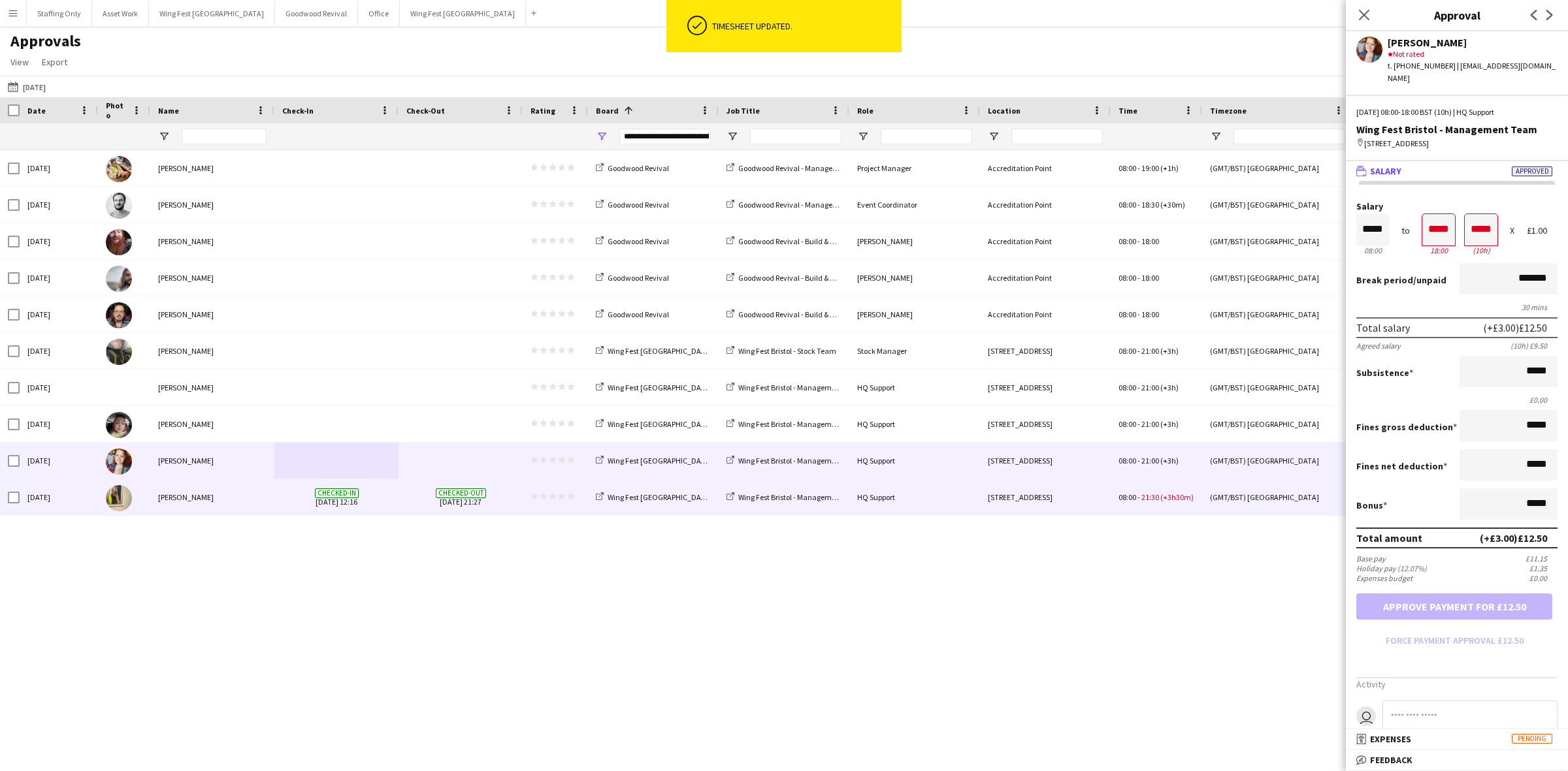
click at [402, 500] on div "Checked-out [DATE] 21:27" at bounding box center [460, 498] width 124 height 36
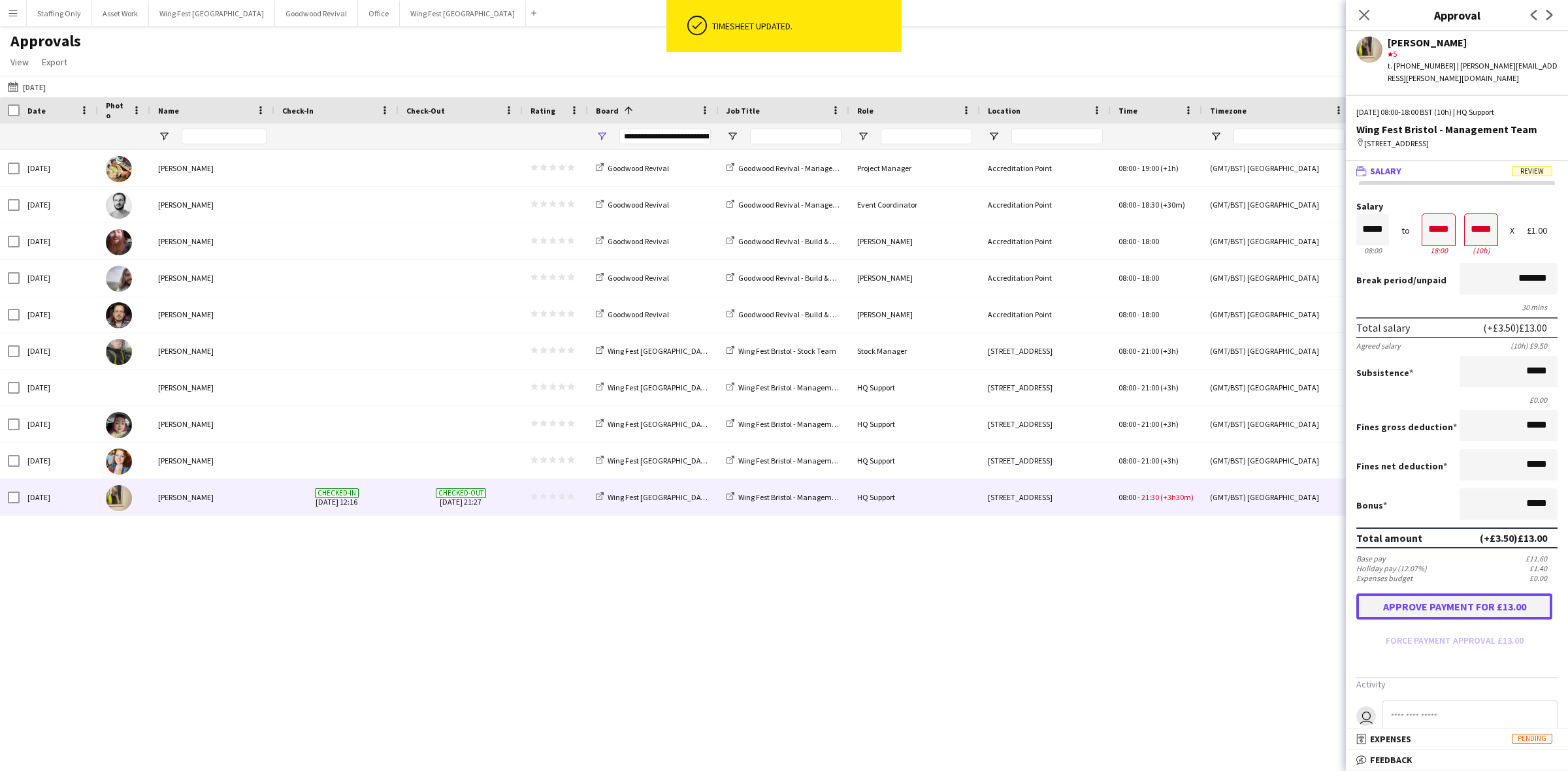
click at [1431, 610] on button "Approve payment for £13.00" at bounding box center [1454, 607] width 196 height 27
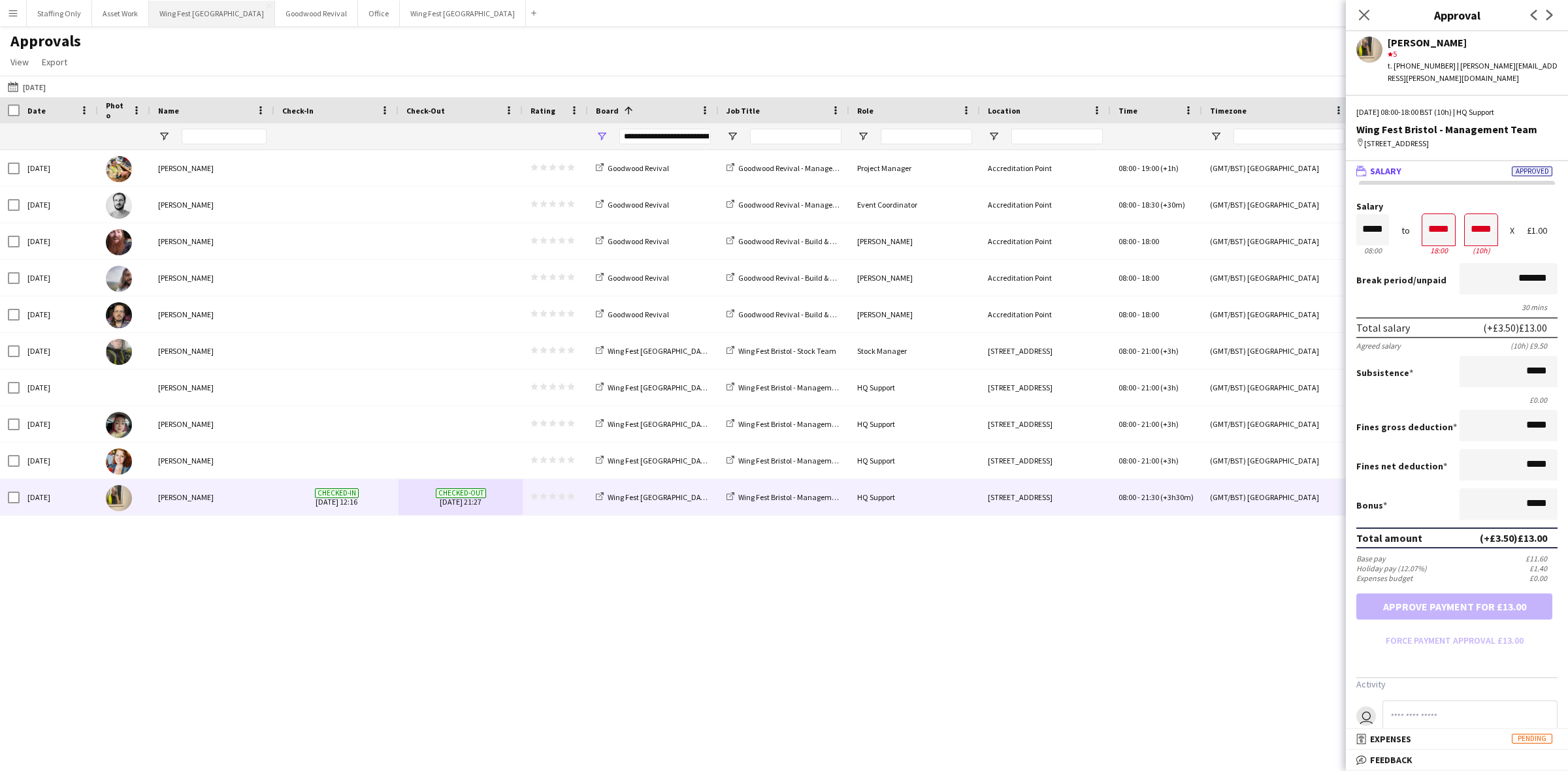
click at [194, 25] on button "Wing Fest Bristol Close" at bounding box center [211, 14] width 126 height 26
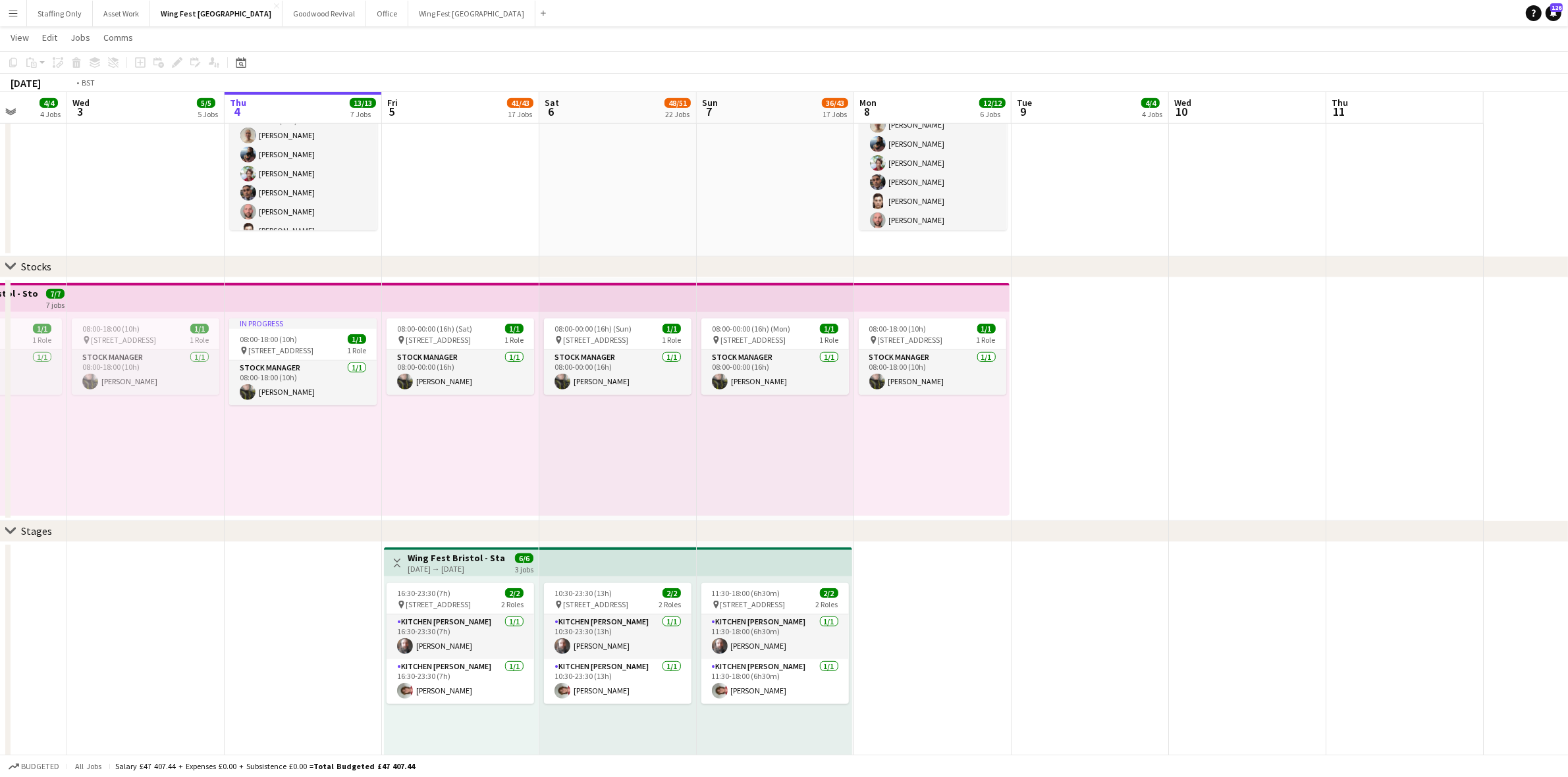
scroll to position [0, 392]
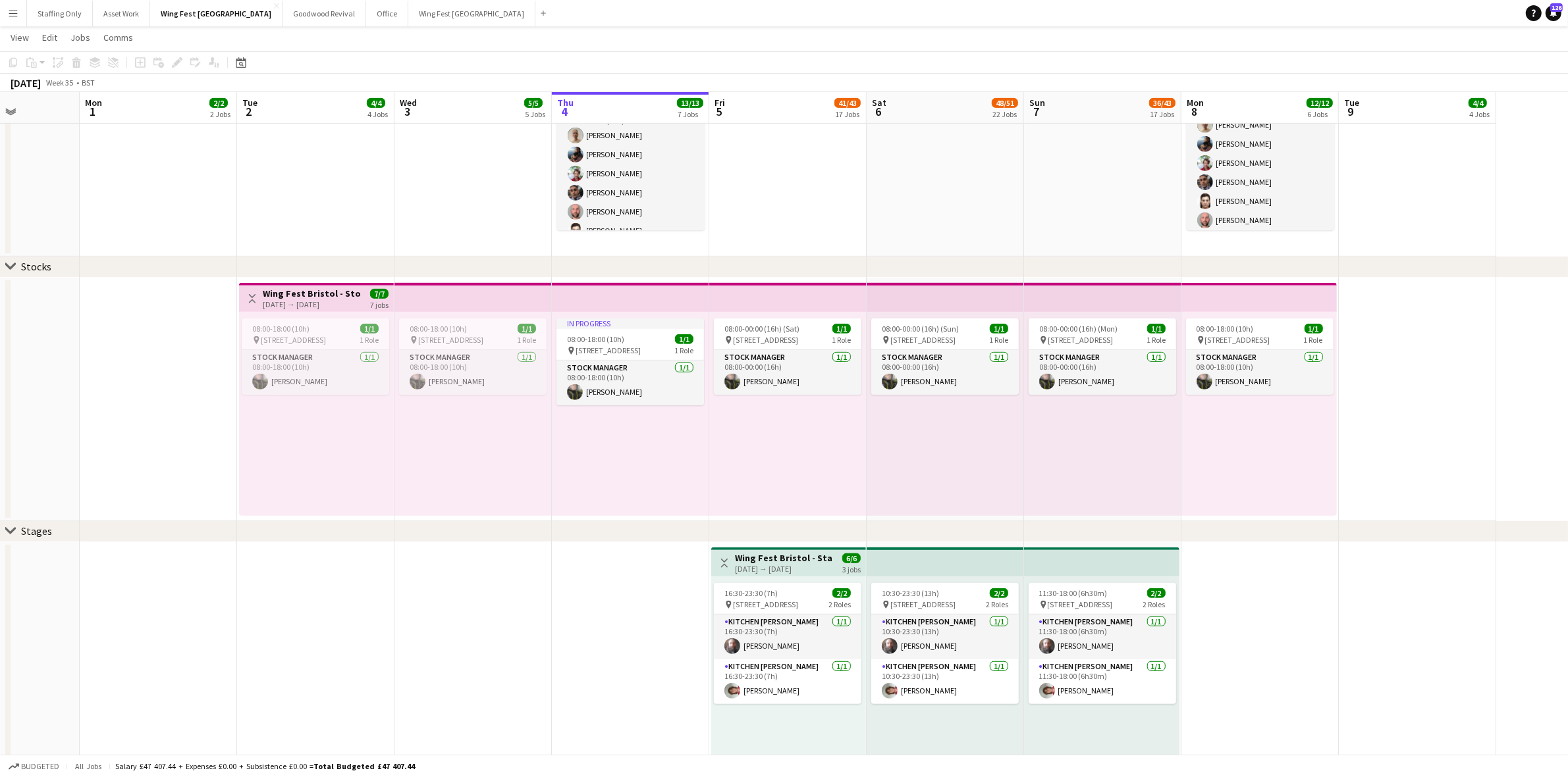
drag, startPoint x: 494, startPoint y: 486, endPoint x: 828, endPoint y: 478, distance: 334.1
click at [630, 350] on span "[STREET_ADDRESS]" at bounding box center [609, 351] width 65 height 10
click at [296, 327] on span "08:00-18:00 (10h)" at bounding box center [280, 329] width 57 height 10
click at [316, 295] on h3 "Wing Fest Bristol - Stock Team" at bounding box center [311, 293] width 98 height 12
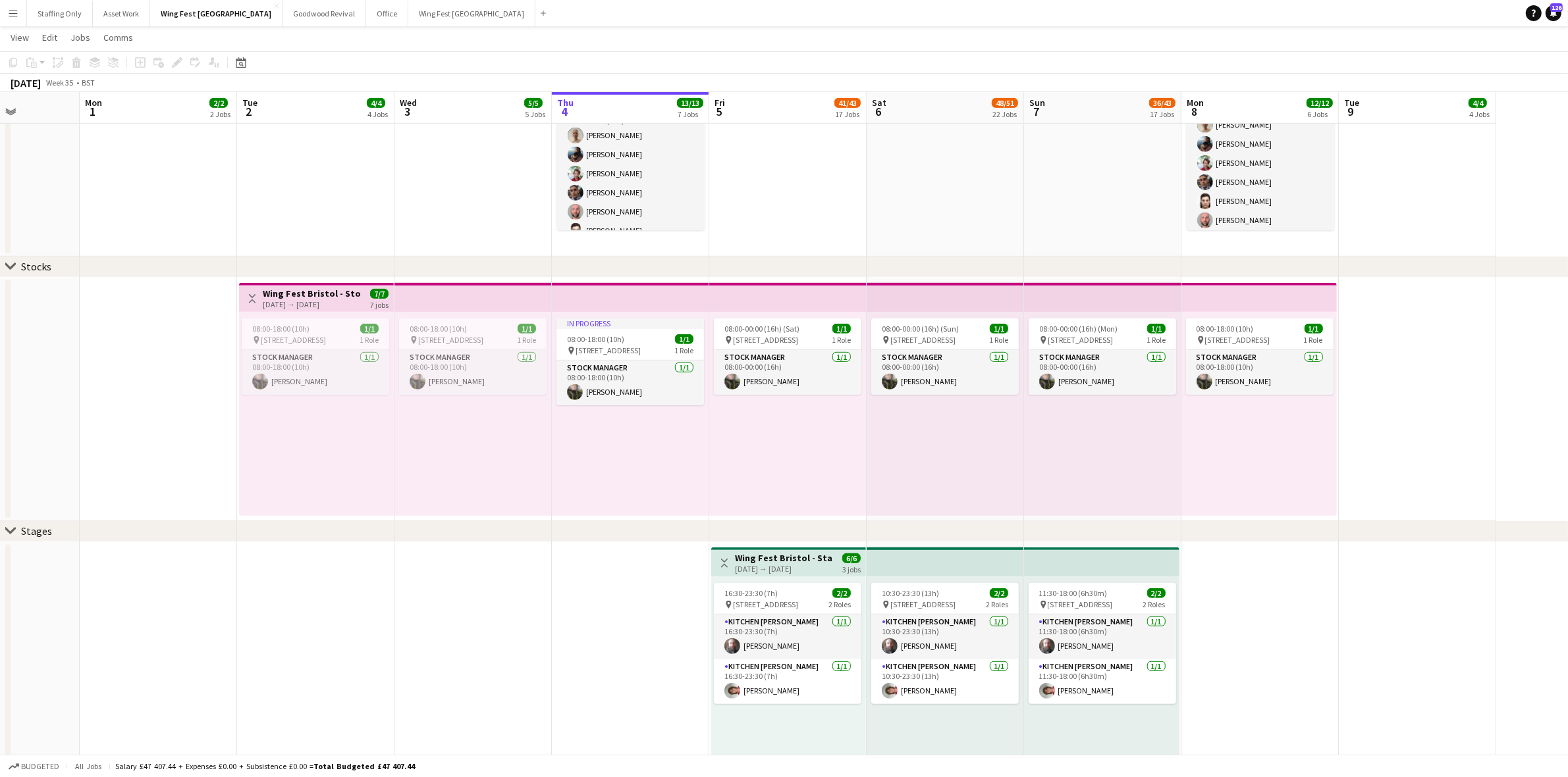
click at [272, 299] on div "[DATE] → [DATE]" at bounding box center [311, 304] width 98 height 10
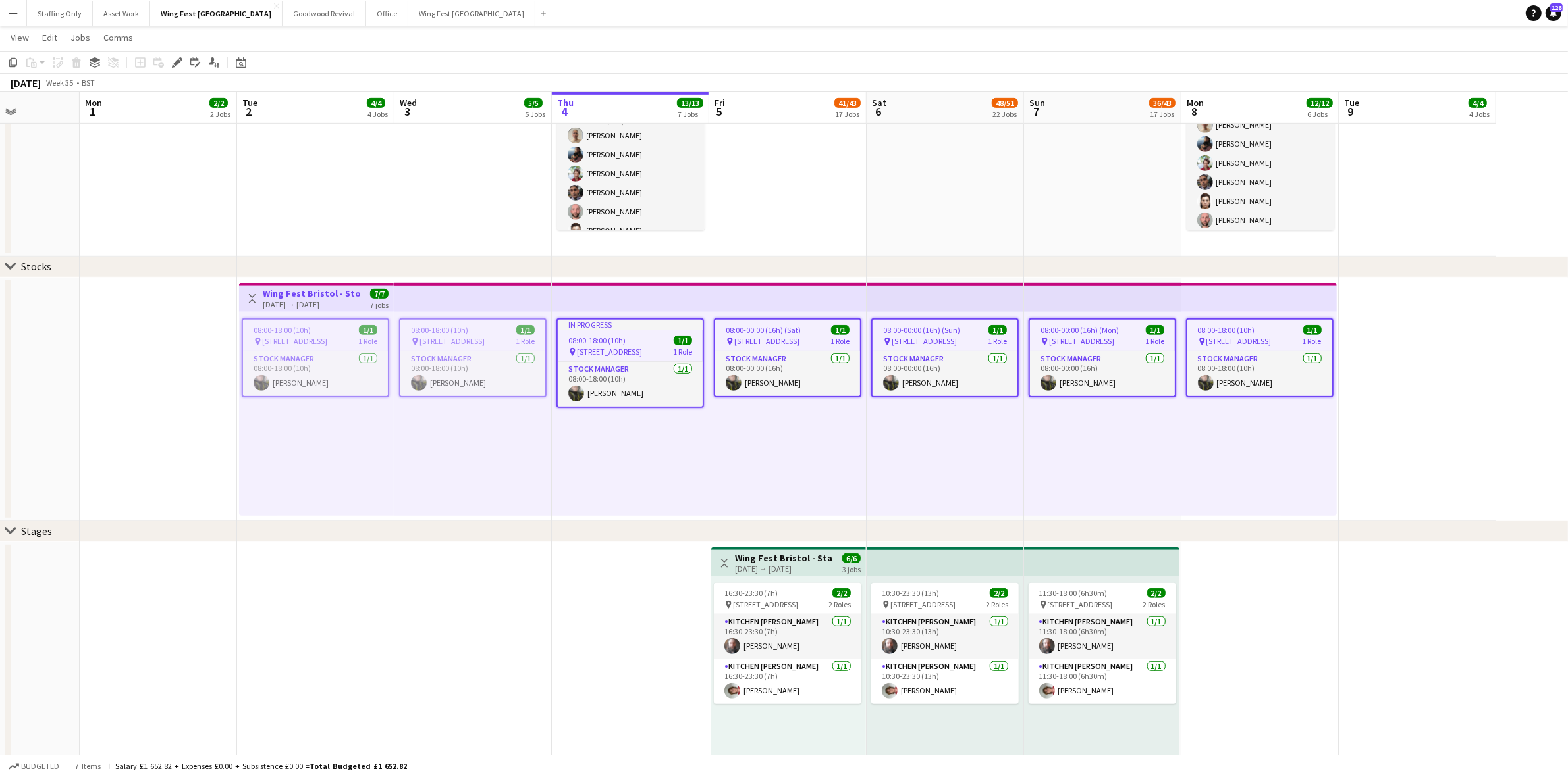
click at [173, 53] on app-toolbar "Copy Paste Paste Ctrl+V Paste with crew Ctrl+Shift+V Paste linked Job [GEOGRAPH…" at bounding box center [784, 62] width 1568 height 23
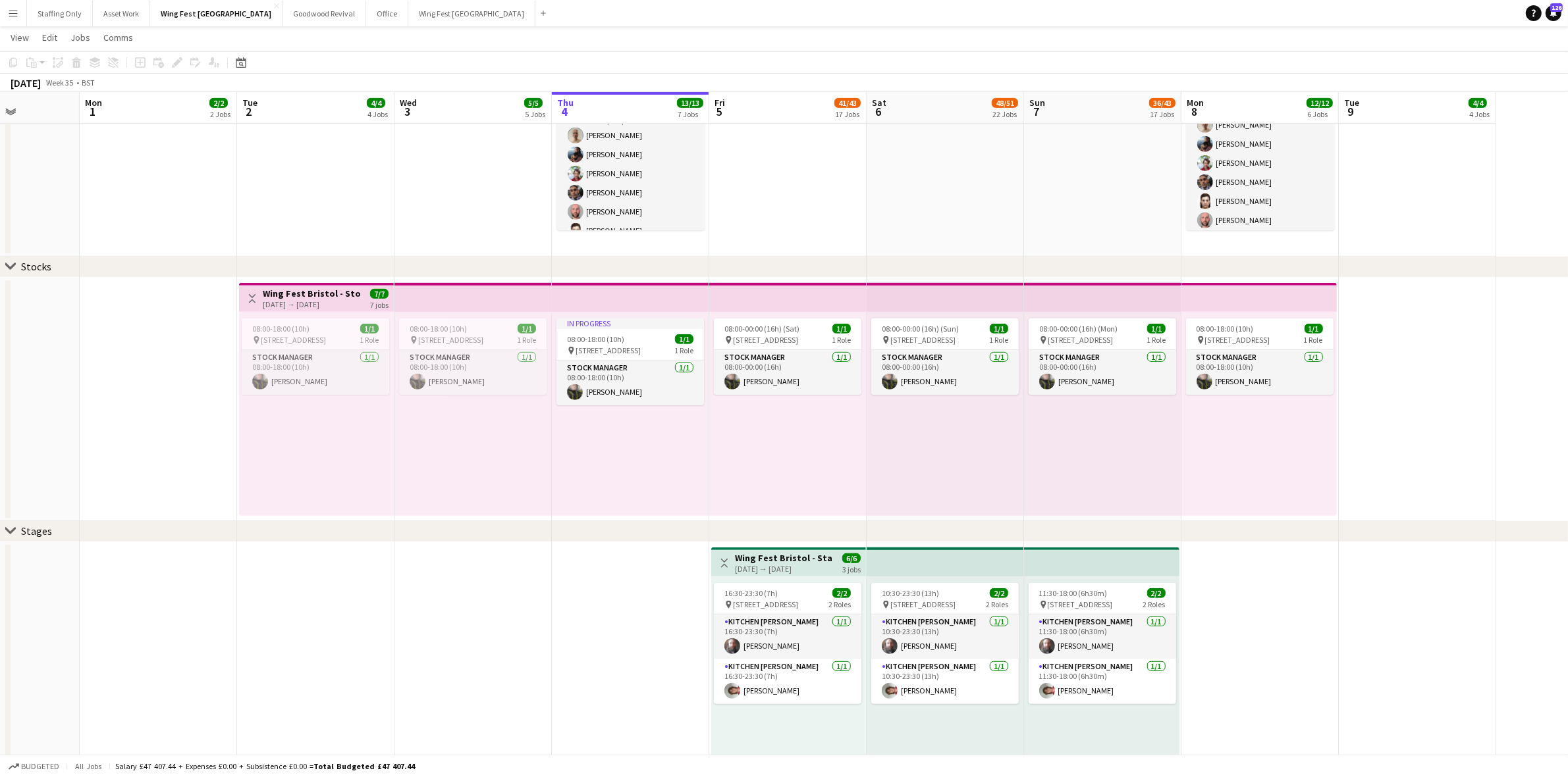
click at [324, 315] on div "08:00-18:00 (10h) 1/1 pin The Pavillion 1, Bristol BS1 5JE, [GEOGRAPHIC_DATA] 1…" at bounding box center [316, 414] width 155 height 204
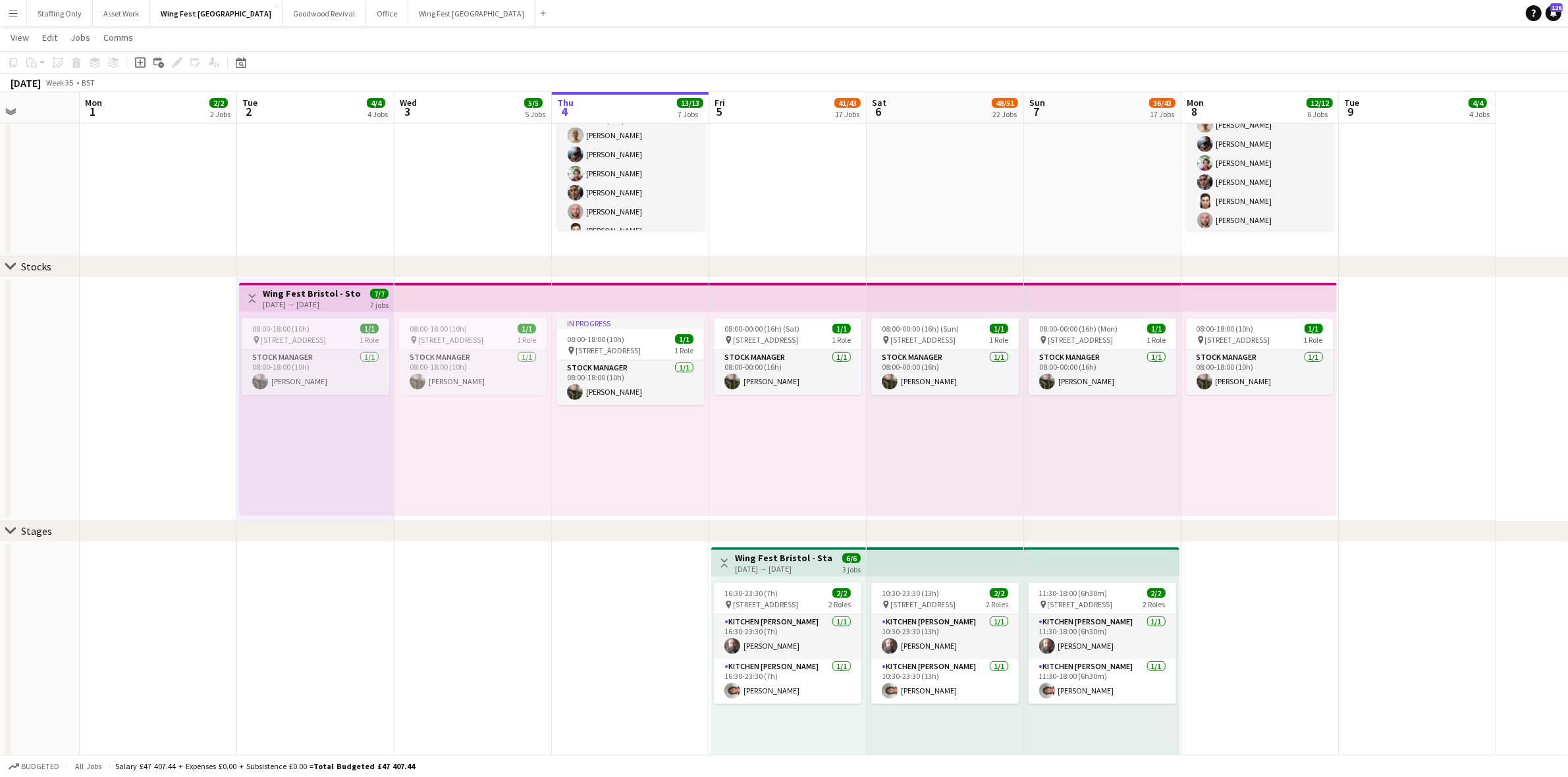
click at [313, 303] on div "[DATE] → [DATE]" at bounding box center [311, 304] width 98 height 10
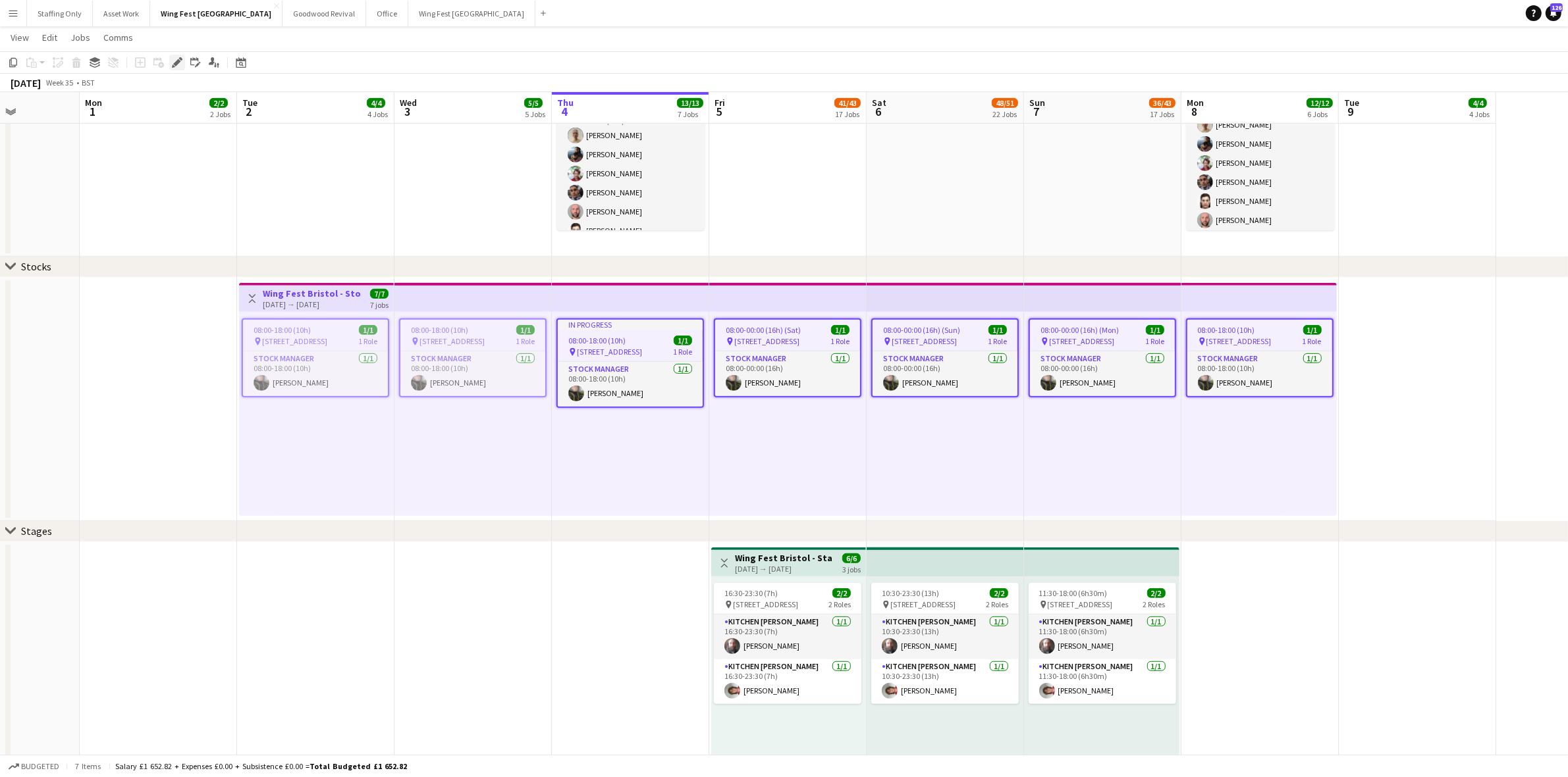
click at [174, 56] on div "Edit" at bounding box center [177, 62] width 16 height 16
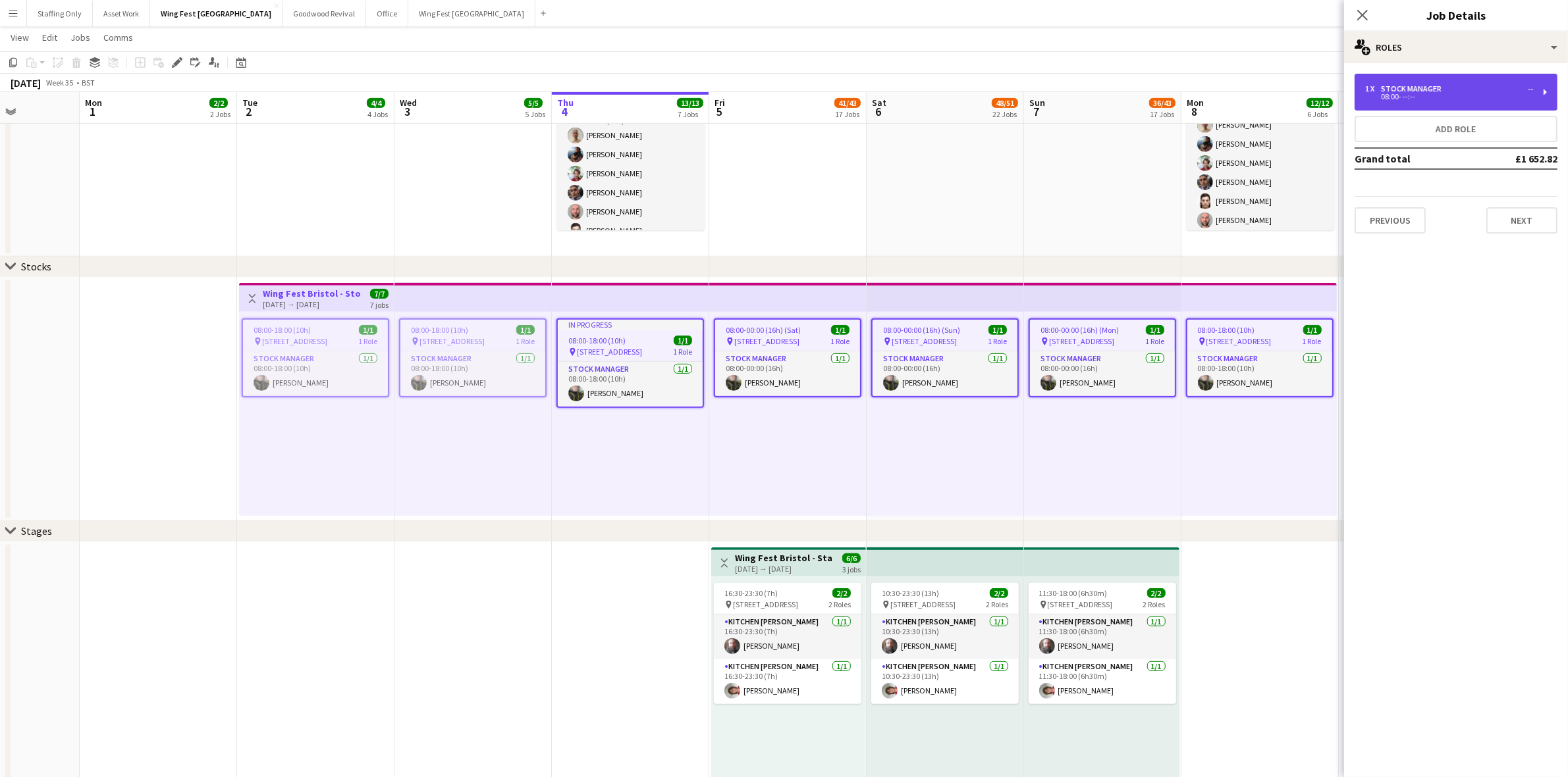
click at [1432, 104] on div "1 x Stock Manager -- 08:00- --:--" at bounding box center [1455, 91] width 203 height 37
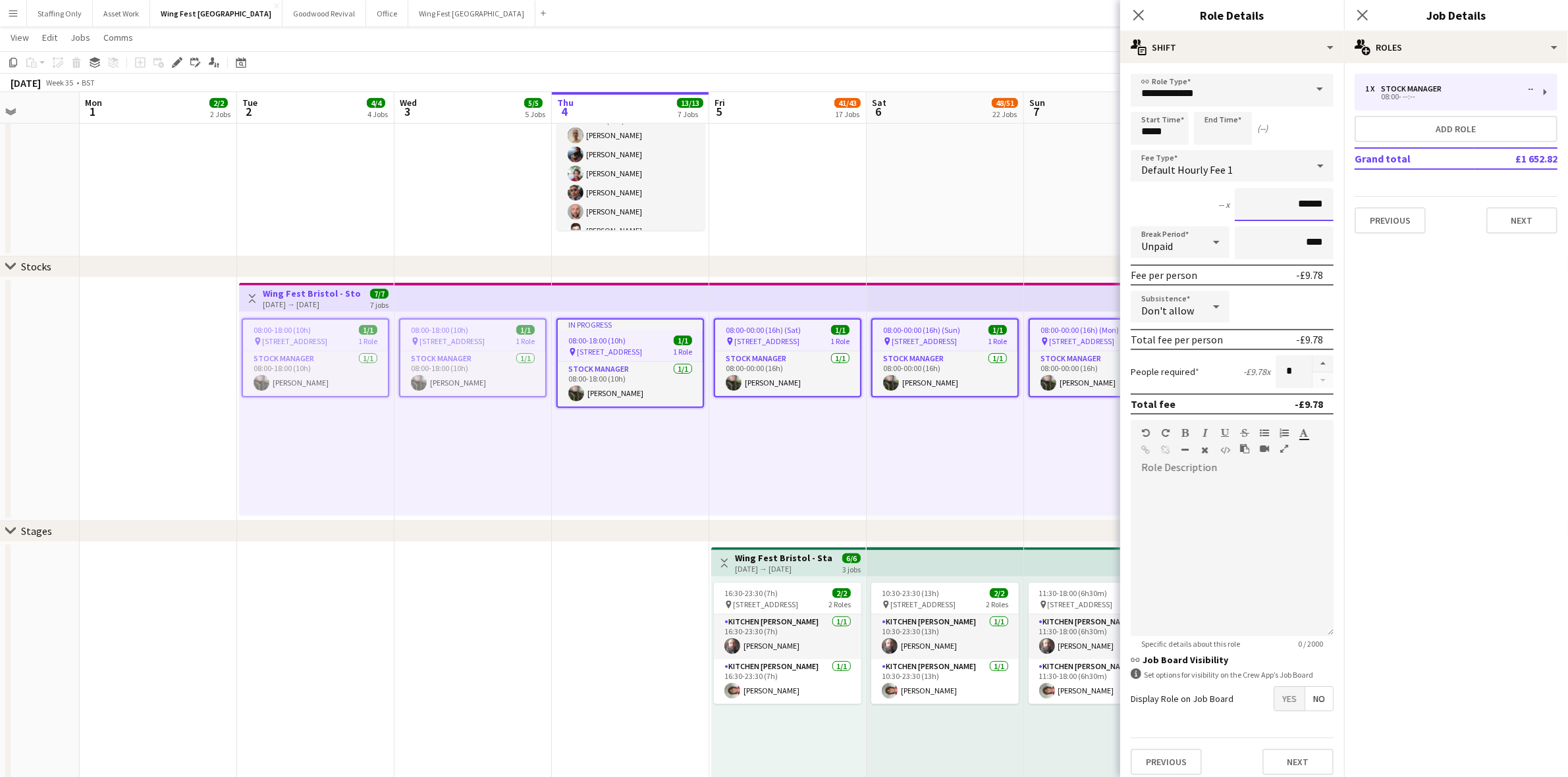
drag, startPoint x: 1314, startPoint y: 204, endPoint x: 1252, endPoint y: 196, distance: 62.5
click at [1255, 196] on input "******" at bounding box center [1284, 204] width 99 height 33
type input "**"
click at [1311, 237] on input "****" at bounding box center [1284, 242] width 99 height 33
click at [1134, 21] on icon at bounding box center [1138, 15] width 13 height 13
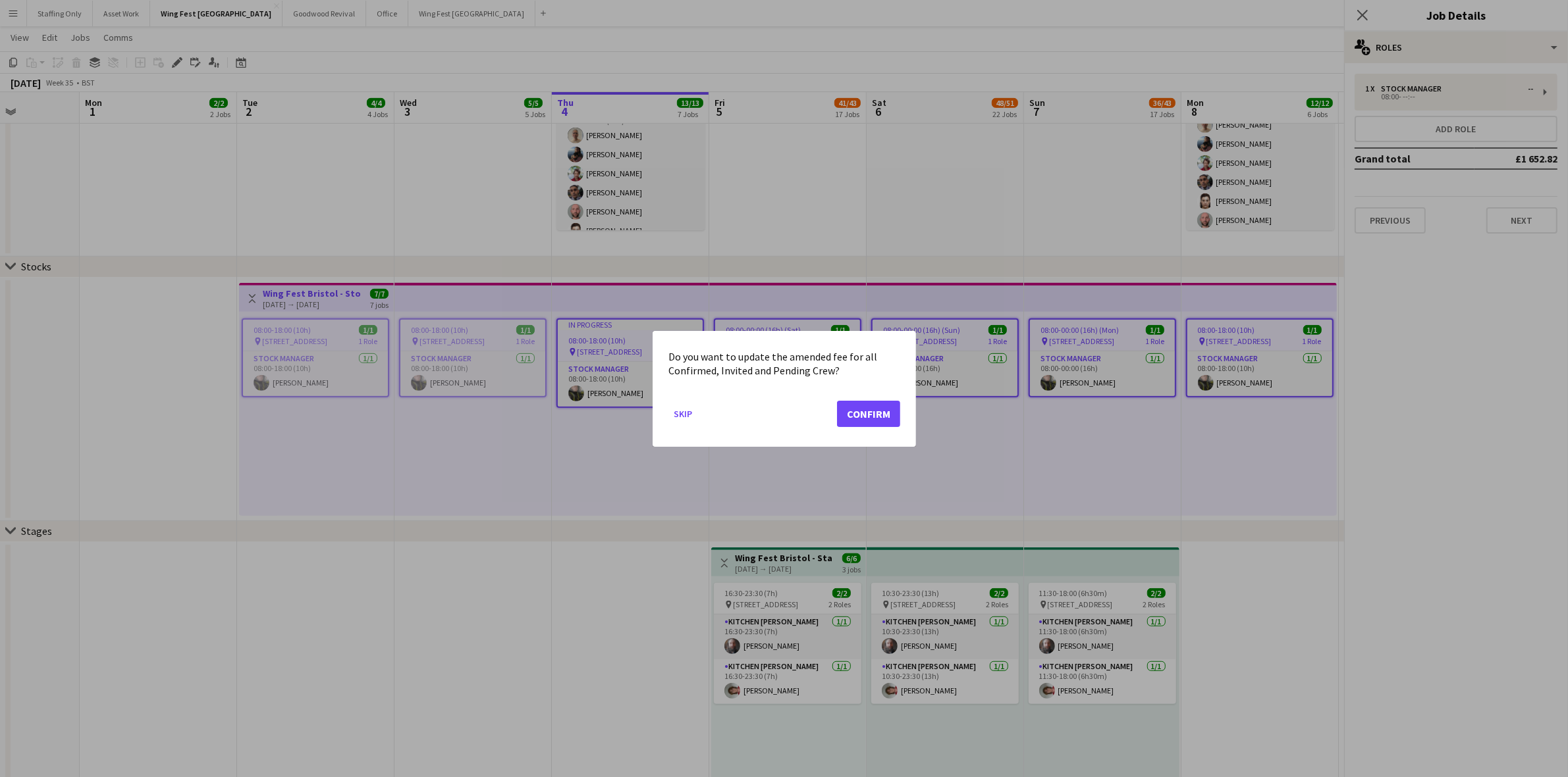
scroll to position [0, 0]
click at [869, 411] on button "Confirm" at bounding box center [868, 413] width 63 height 27
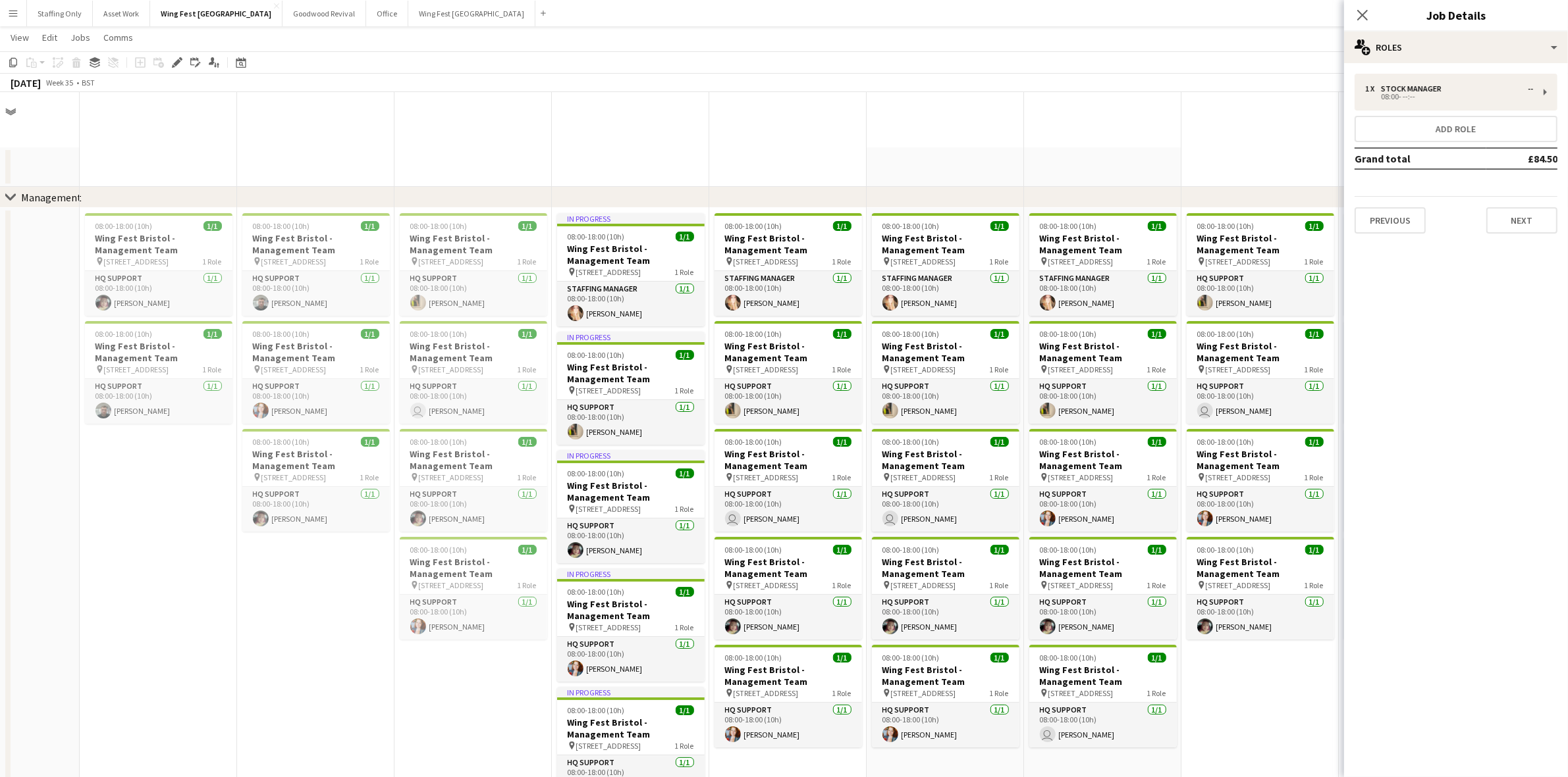
scroll to position [823, 0]
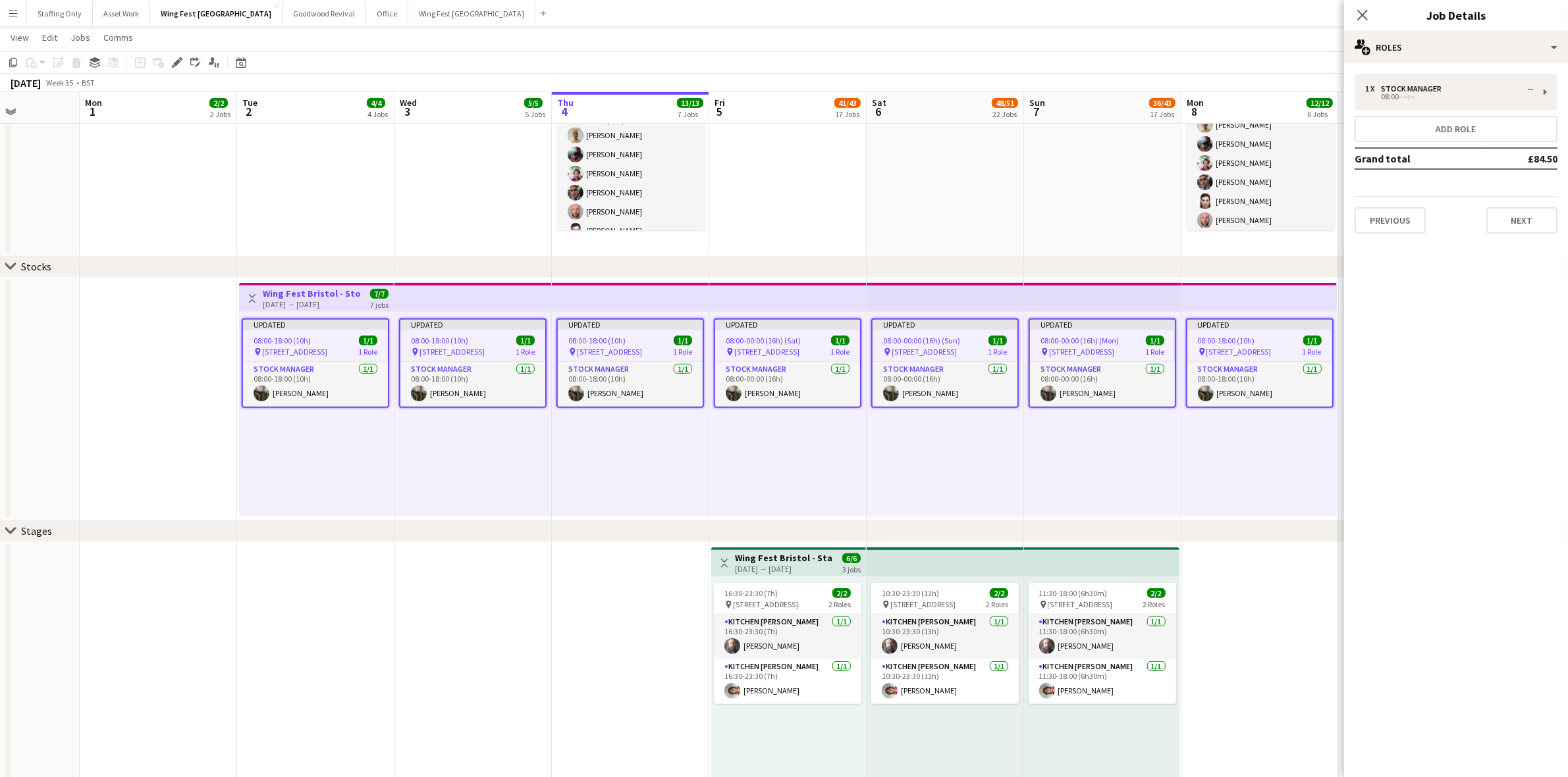
click at [1190, 476] on div "Updated 08:00-18:00 (10h) 1/1 pin The Pavillion 1, Bristol BS1 5JE, [GEOGRAPHIC…" at bounding box center [1259, 414] width 156 height 204
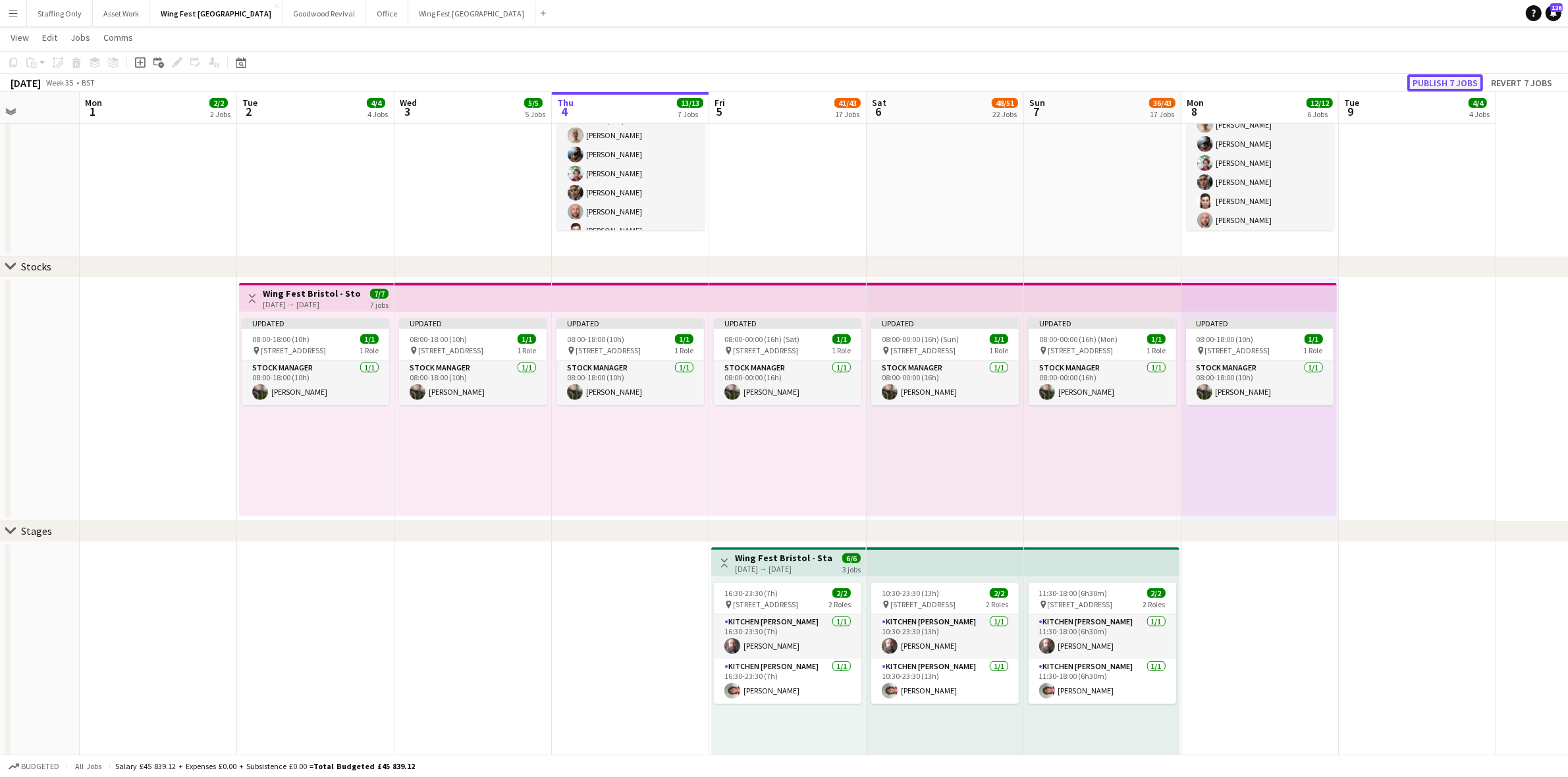
click at [1435, 77] on button "Publish 7 jobs" at bounding box center [1444, 82] width 75 height 17
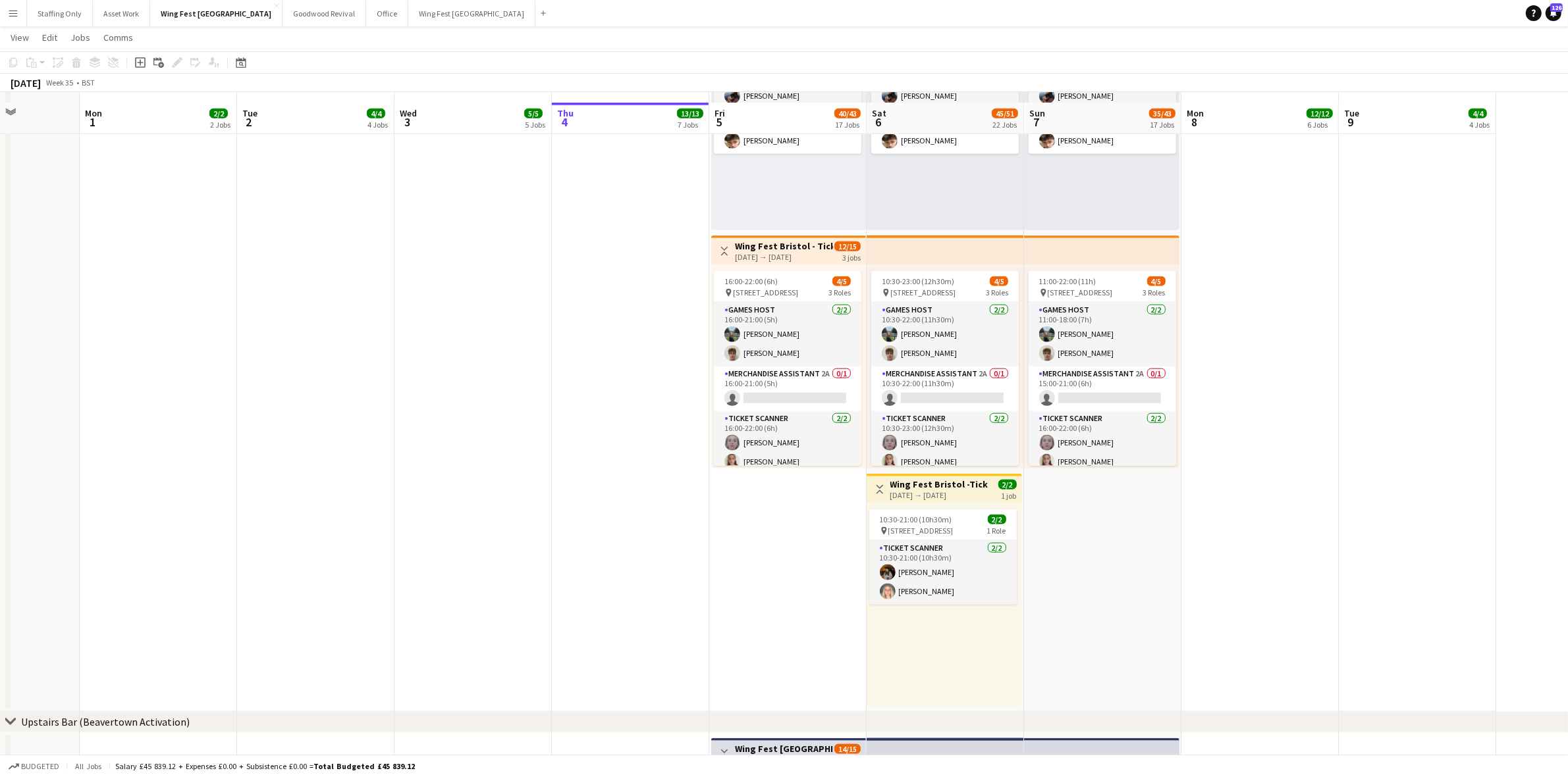
scroll to position [1893, 0]
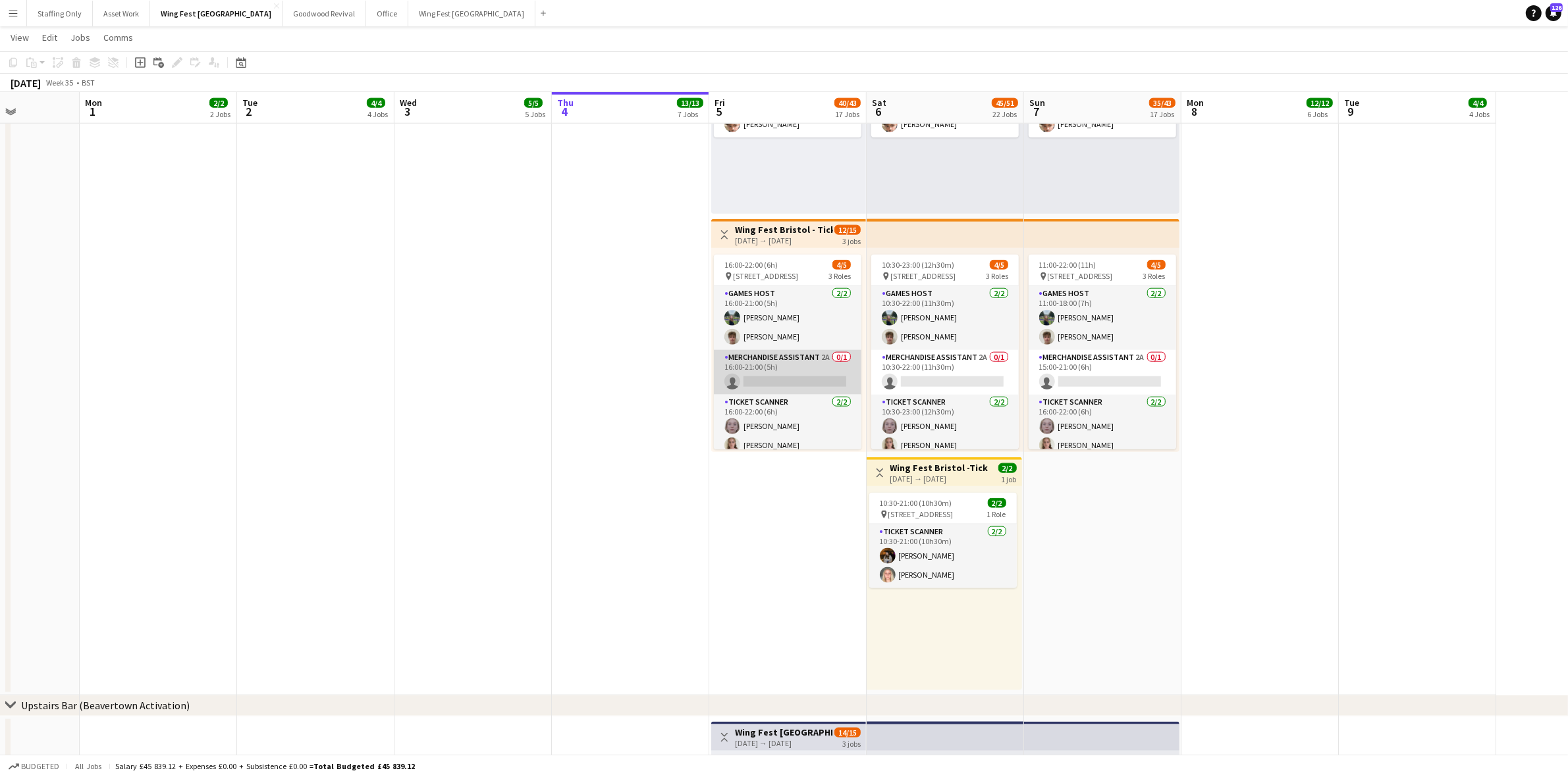
click at [758, 360] on app-card-role "Merchandise Assistant 2A 0/1 16:00-21:00 (5h) single-neutral-actions" at bounding box center [787, 372] width 148 height 45
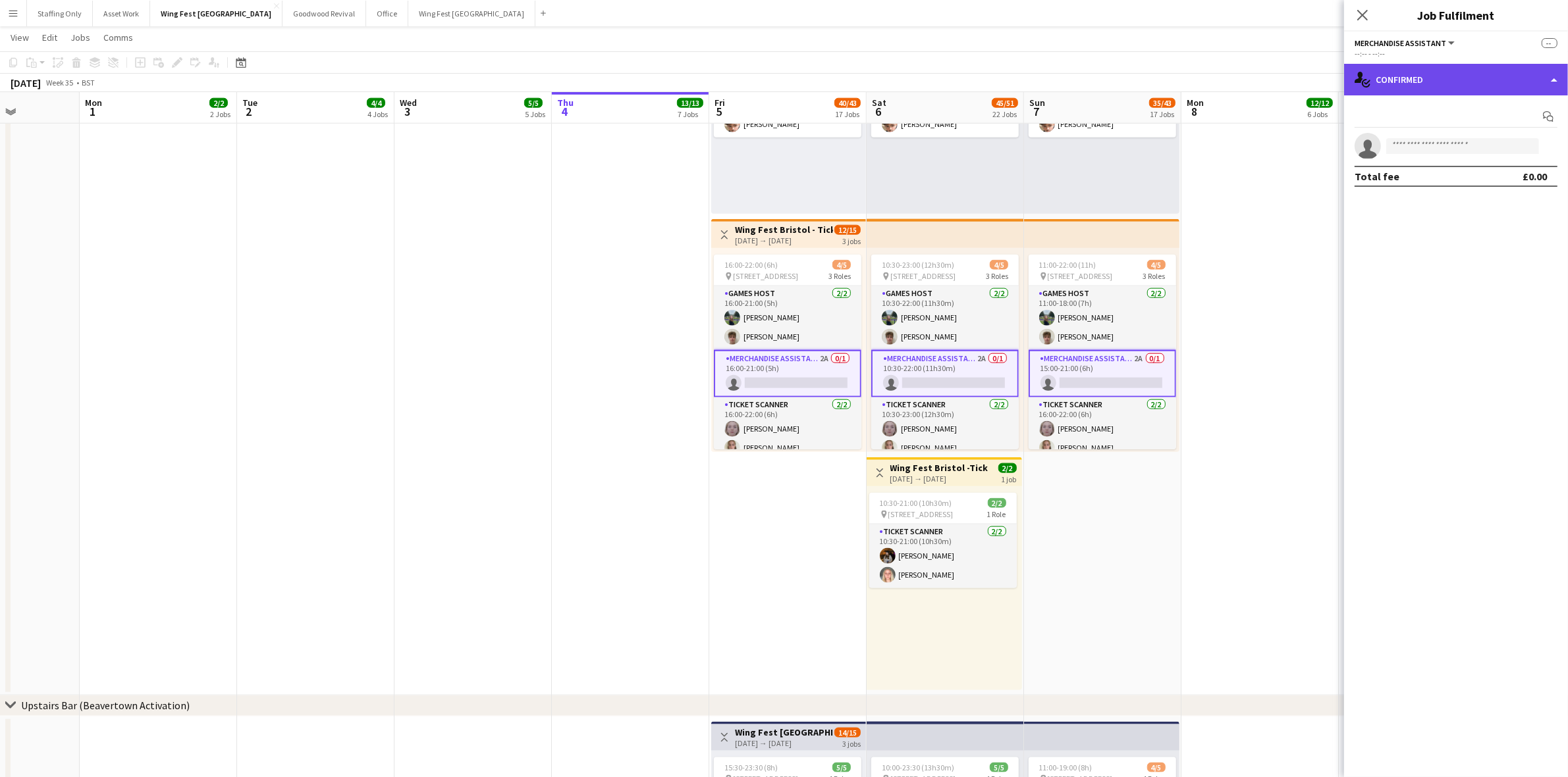
click at [1416, 77] on div "single-neutral-actions-check-2 Confirmed" at bounding box center [1456, 79] width 224 height 32
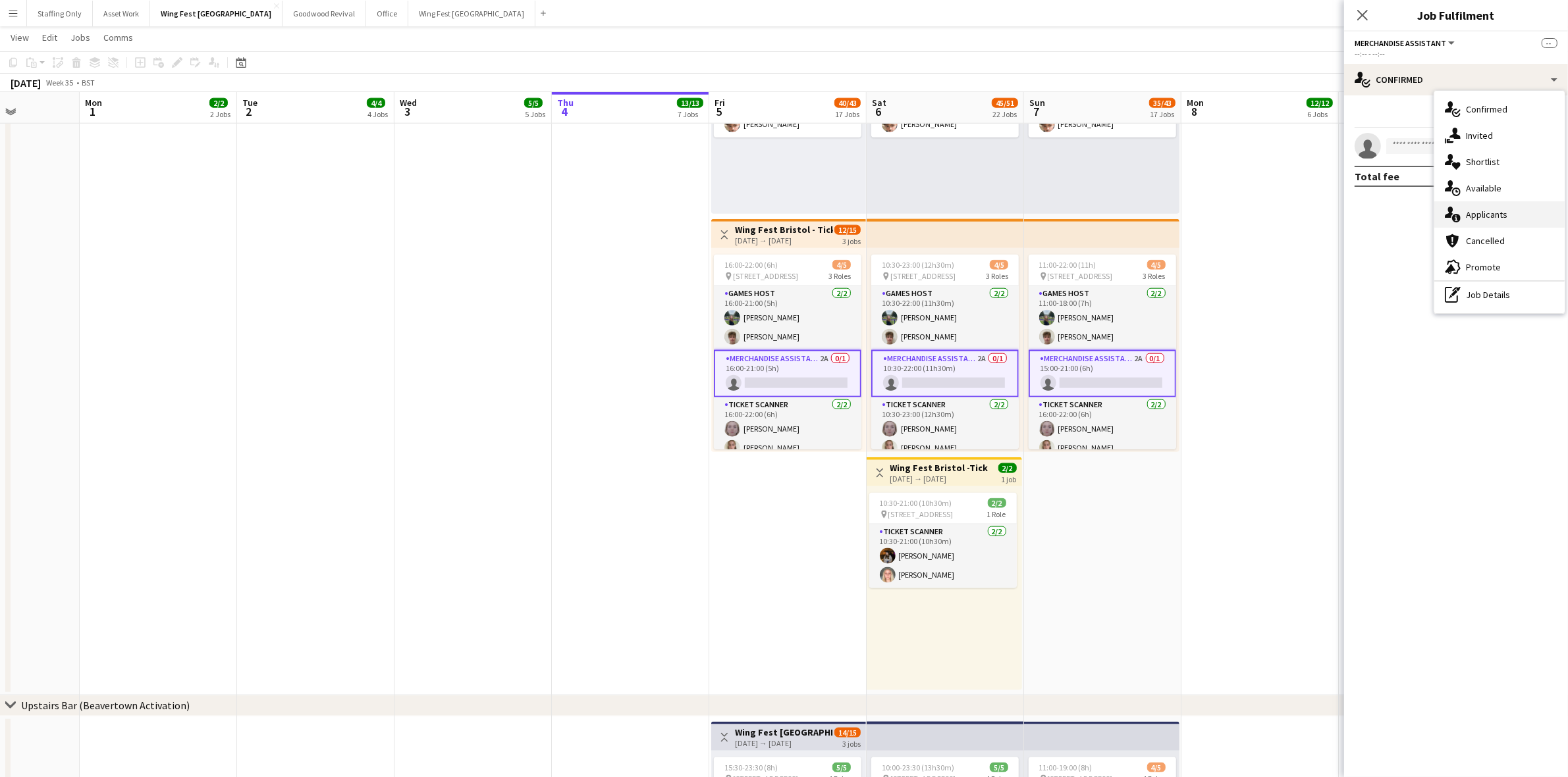
click at [1496, 221] on div "single-neutral-actions-information Applicants" at bounding box center [1500, 214] width 131 height 27
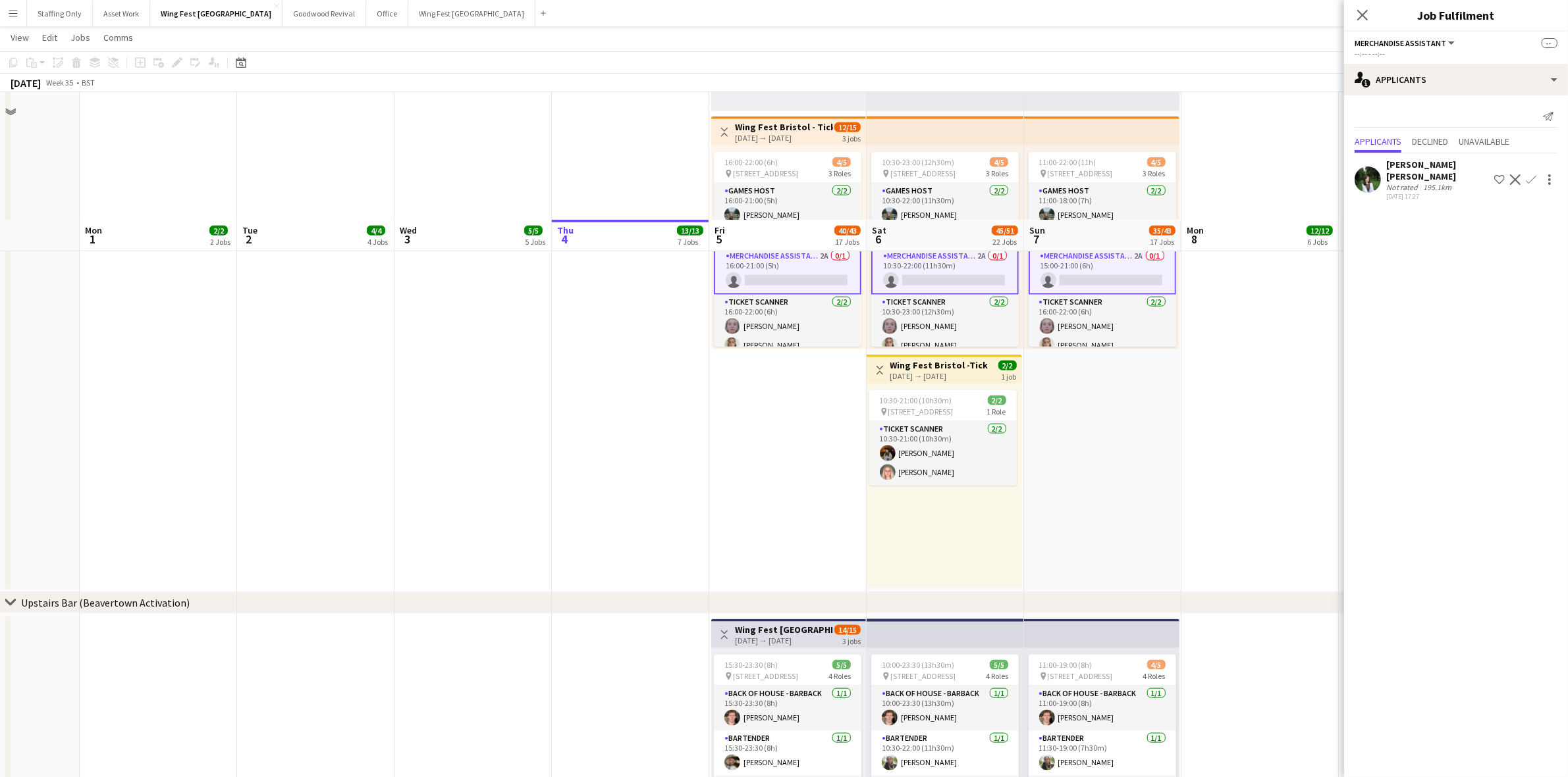
scroll to position [2140, 0]
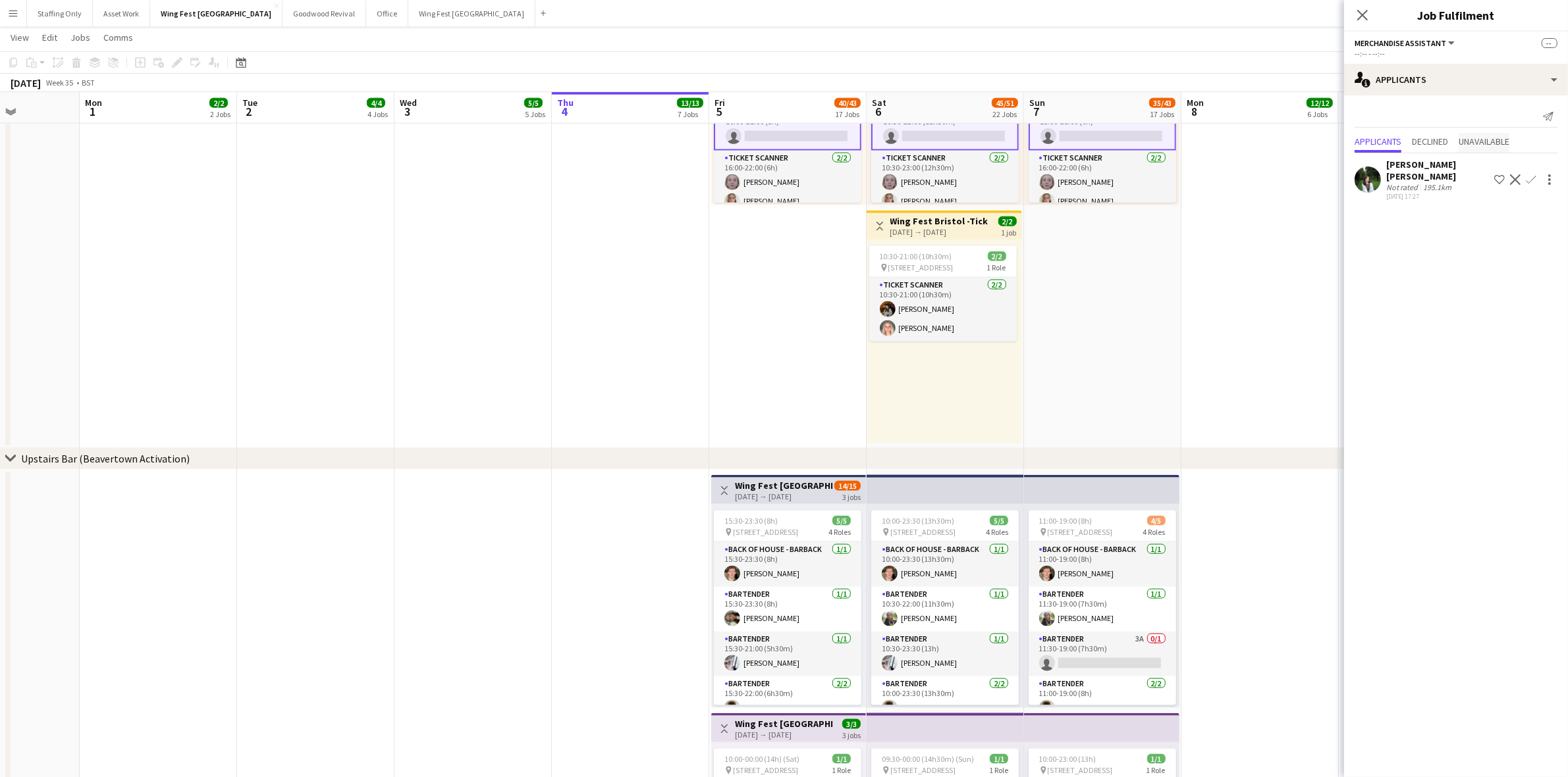
click at [1499, 150] on span "Unavailable" at bounding box center [1483, 143] width 51 height 20
click at [1370, 110] on span "Applicants" at bounding box center [1377, 114] width 47 height 9
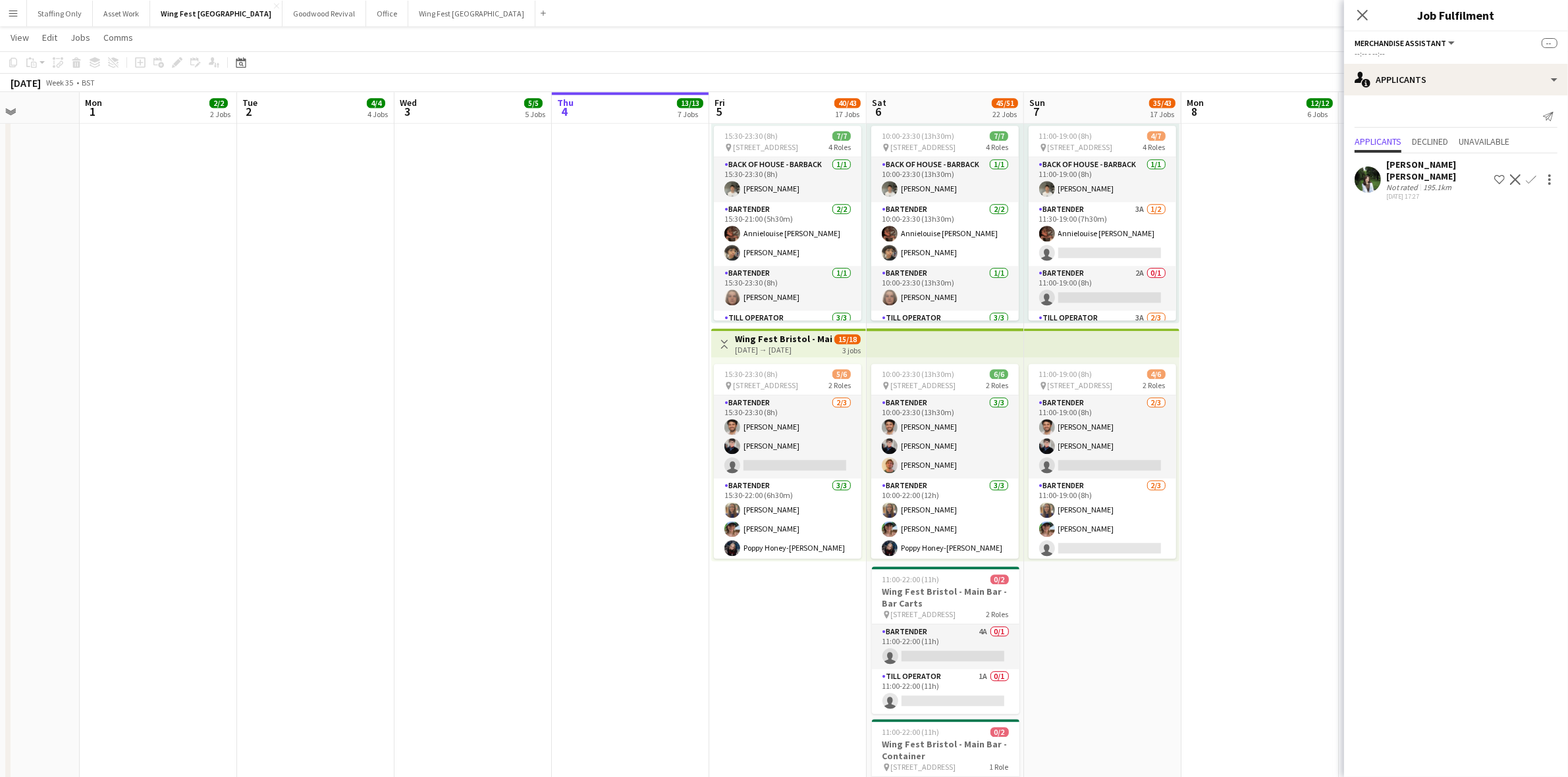
scroll to position [4114, 0]
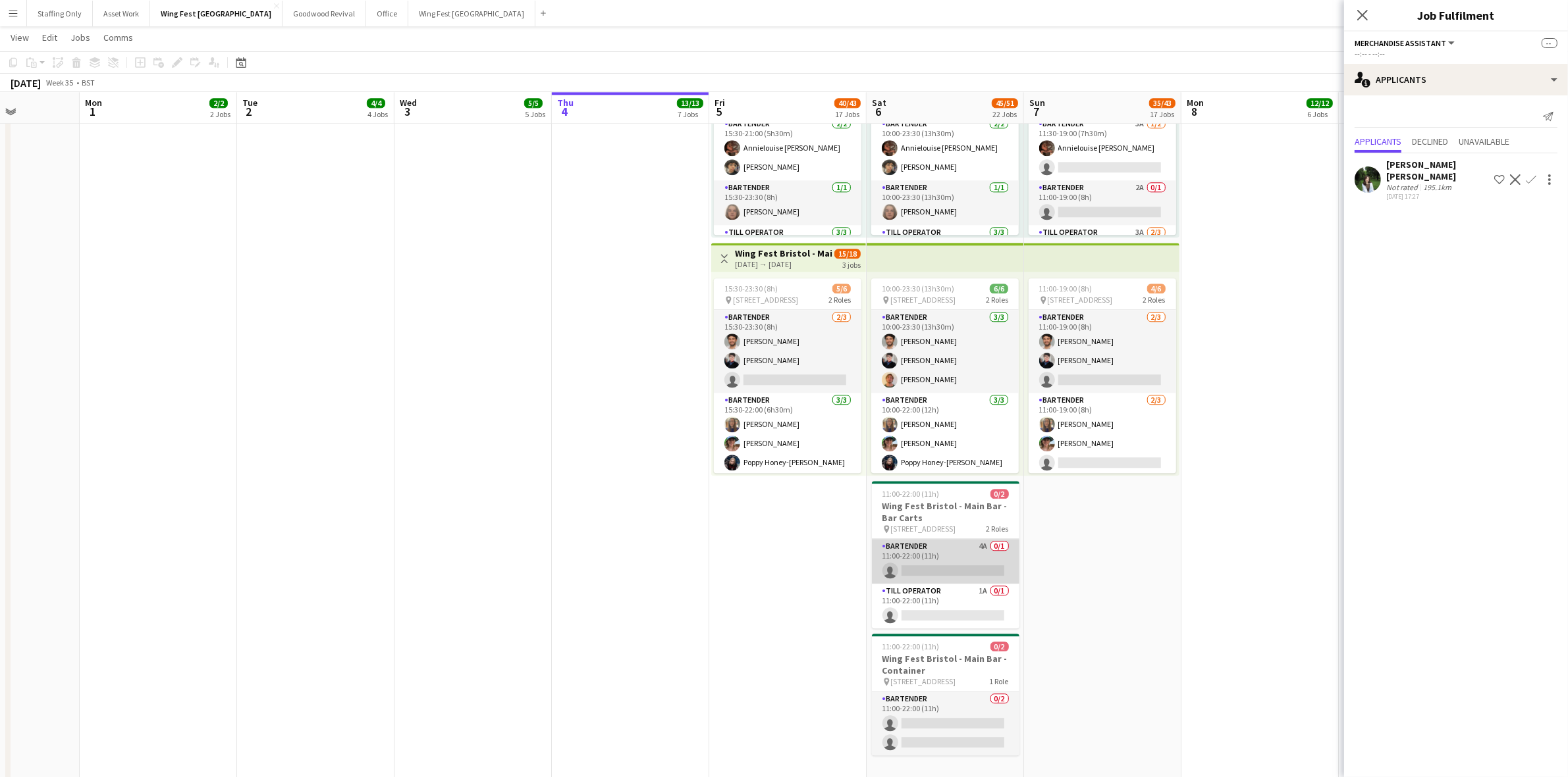
click at [939, 545] on app-card-role "Bartender 4A 0/1 11:00-22:00 (11h) single-neutral-actions" at bounding box center [945, 561] width 148 height 45
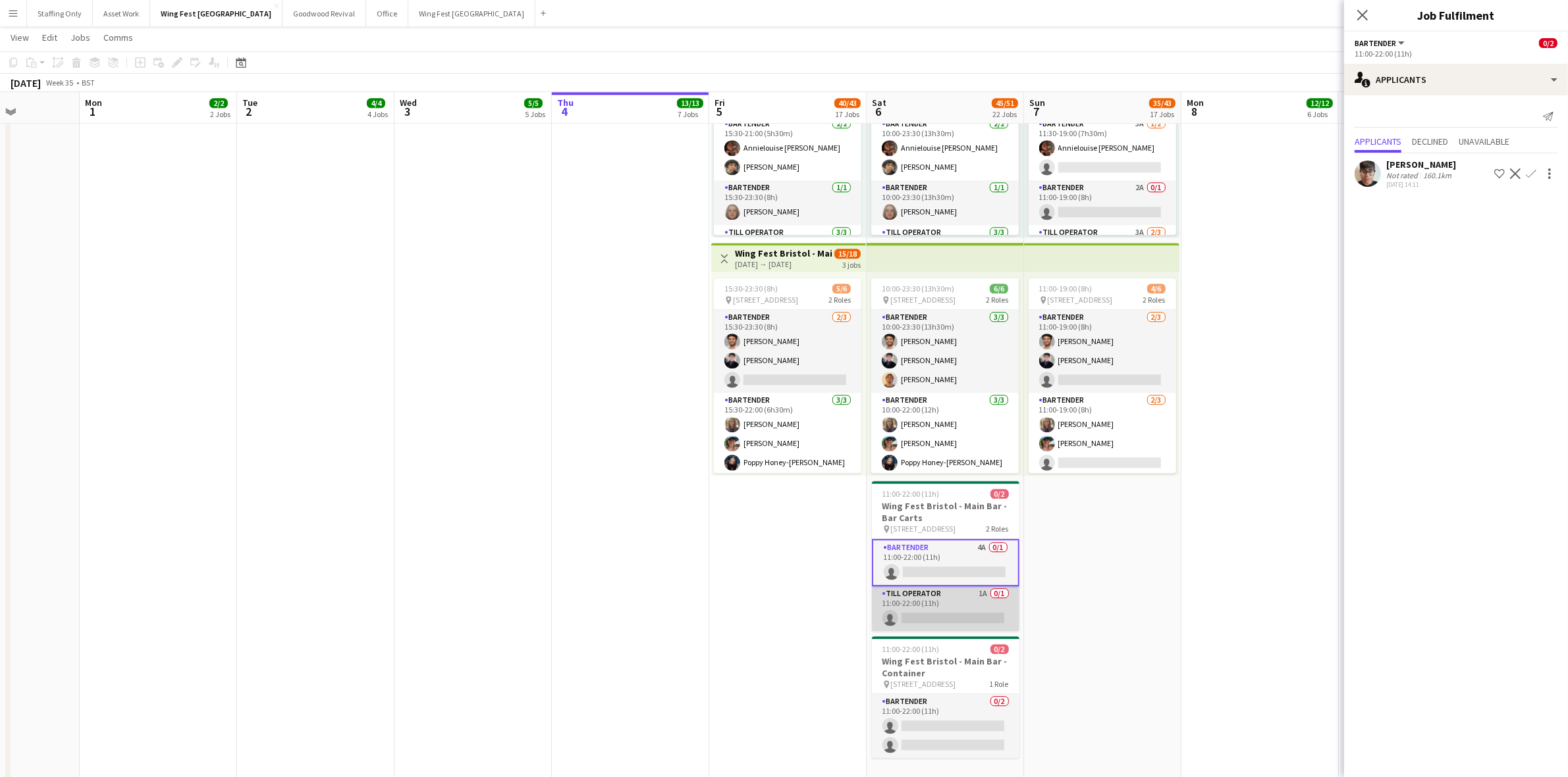
click at [949, 601] on app-card-role "Till Operator 1A 0/1 11:00-22:00 (11h) single-neutral-actions" at bounding box center [945, 609] width 148 height 45
click at [942, 553] on app-card-role "Bartender 4A 0/1 11:00-22:00 (11h) single-neutral-actions" at bounding box center [945, 561] width 148 height 45
click at [942, 596] on app-card-role "Till Operator 1A 0/1 11:00-22:00 (11h) single-neutral-actions" at bounding box center [945, 609] width 148 height 45
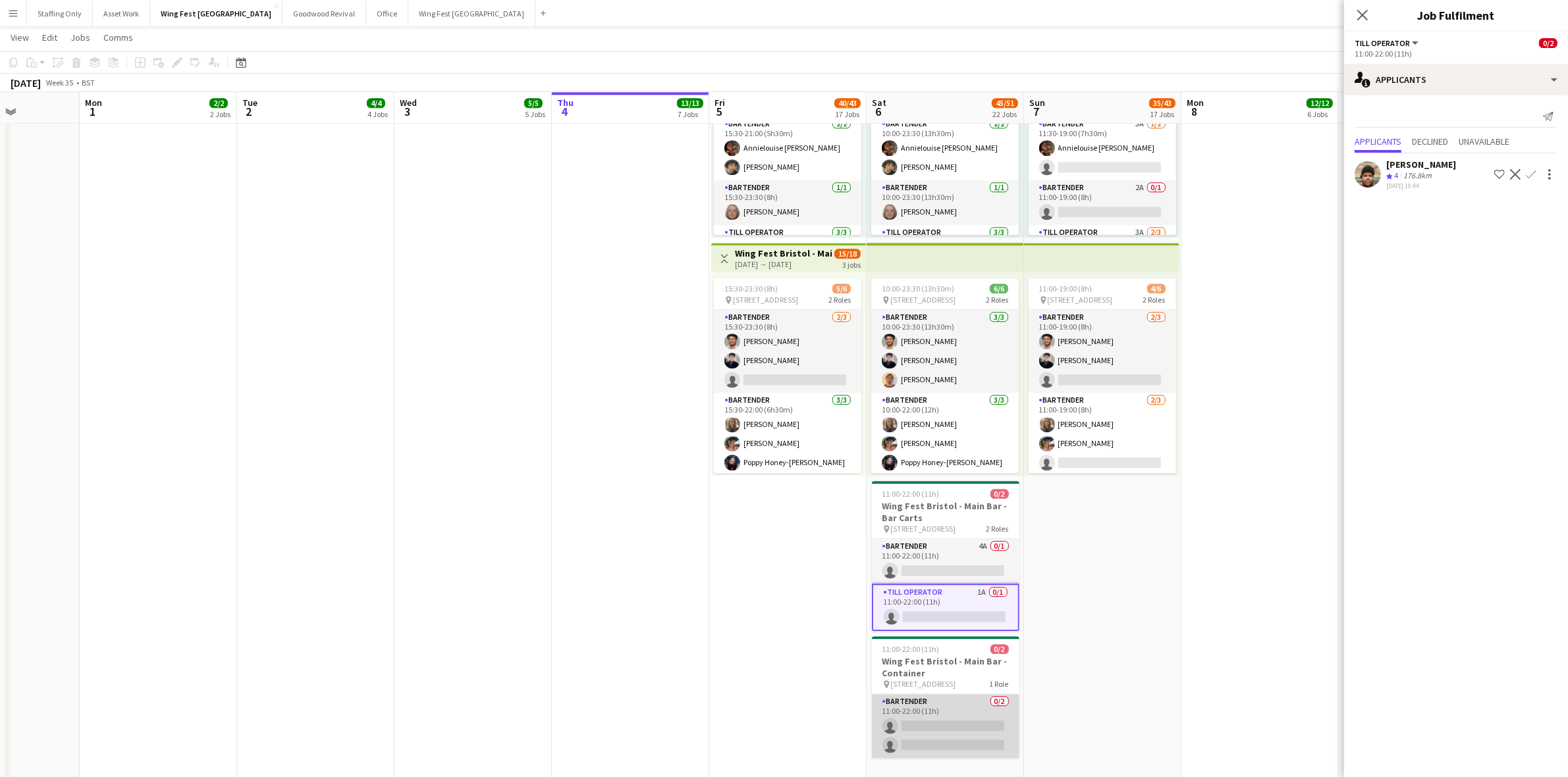
click at [943, 695] on app-card-role "Bartender 0/2 11:00-22:00 (11h) single-neutral-actions single-neutral-actions" at bounding box center [945, 726] width 148 height 63
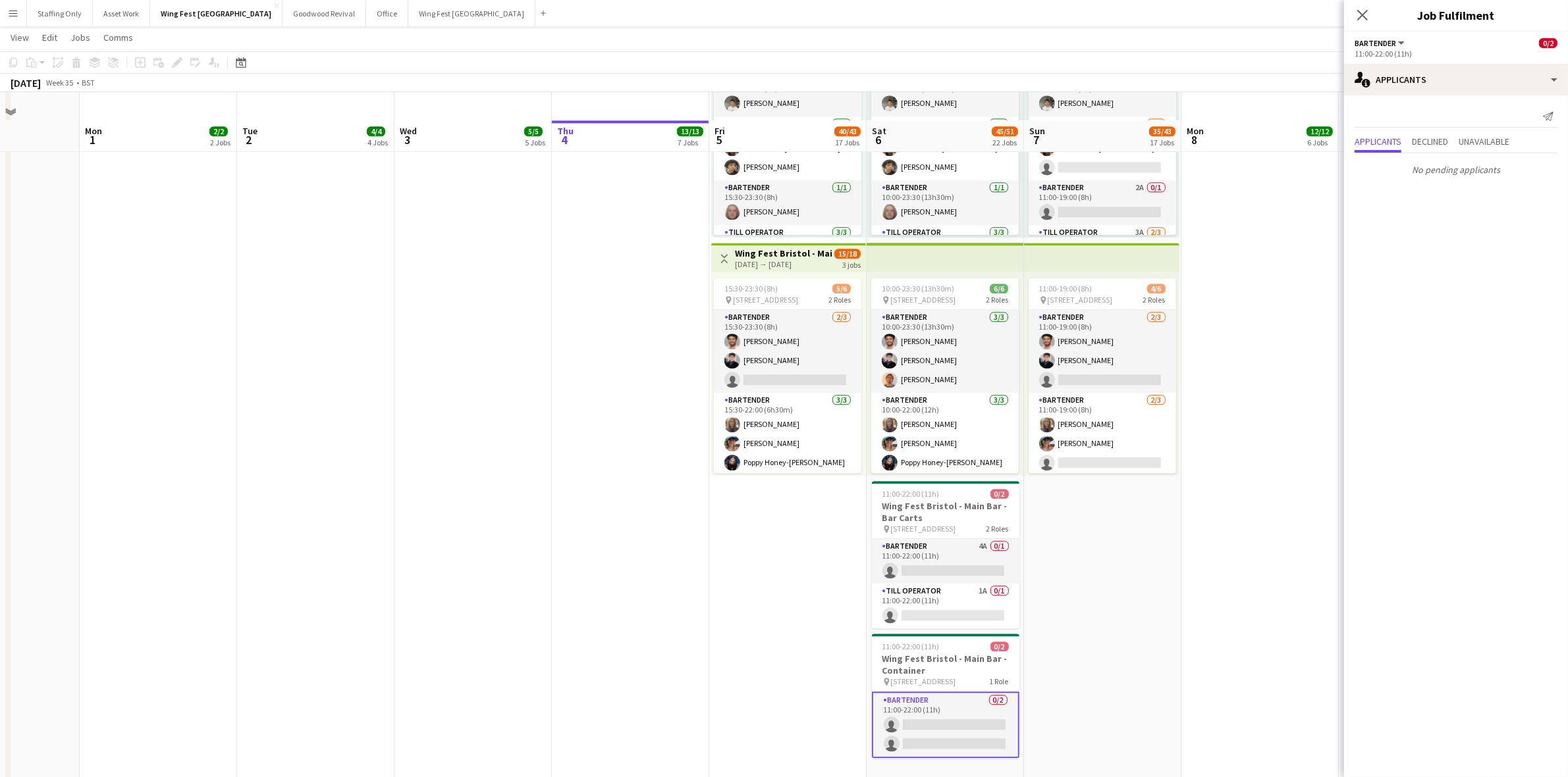
scroll to position [4203, 0]
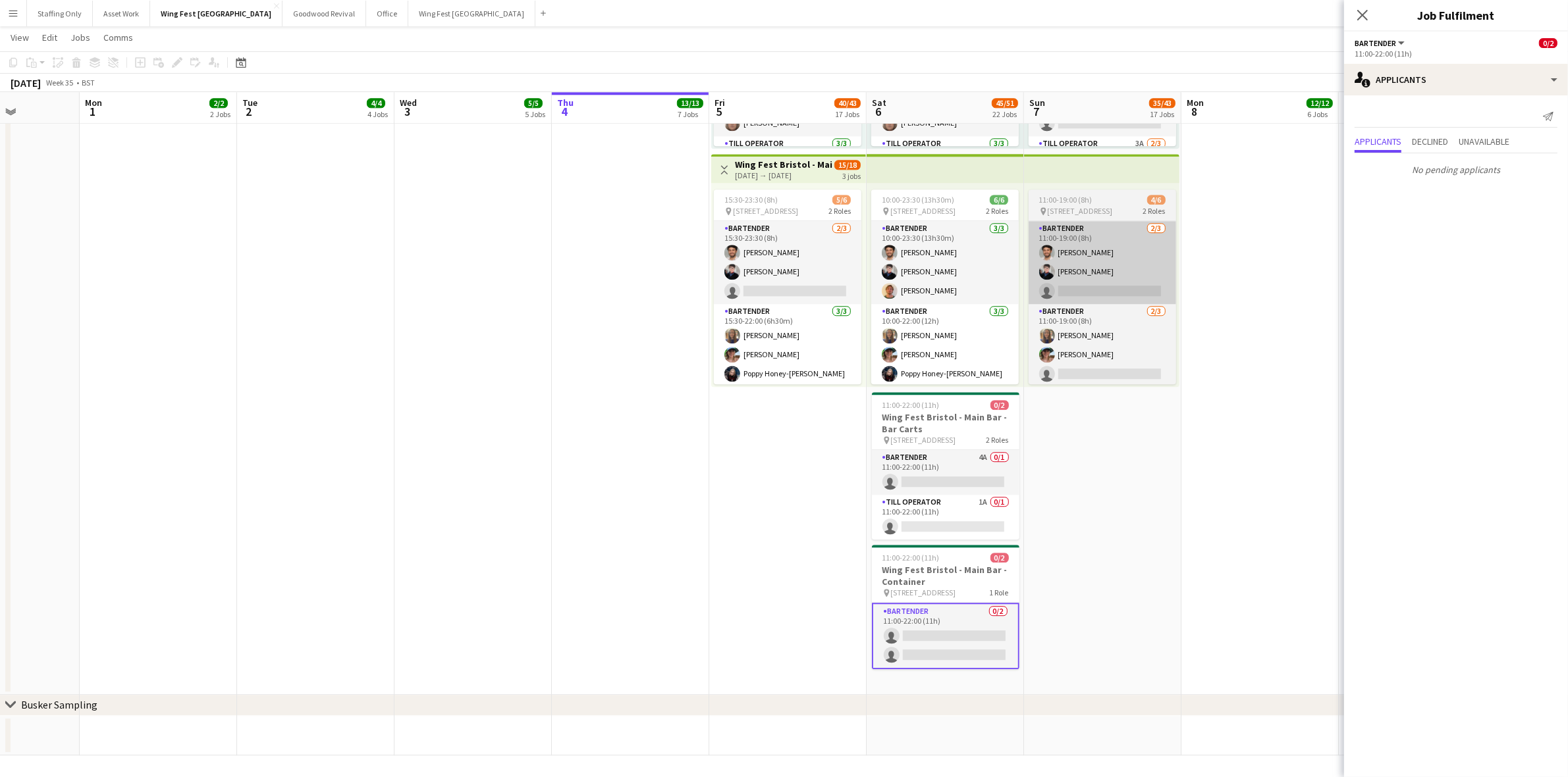
drag, startPoint x: 927, startPoint y: 296, endPoint x: 1065, endPoint y: 281, distance: 138.8
click at [927, 296] on app-card-role "Bartender [DATE] 10:00-23:30 (13h30m) [PERSON_NAME] [PERSON_NAME] [PERSON_NAME]" at bounding box center [945, 263] width 148 height 83
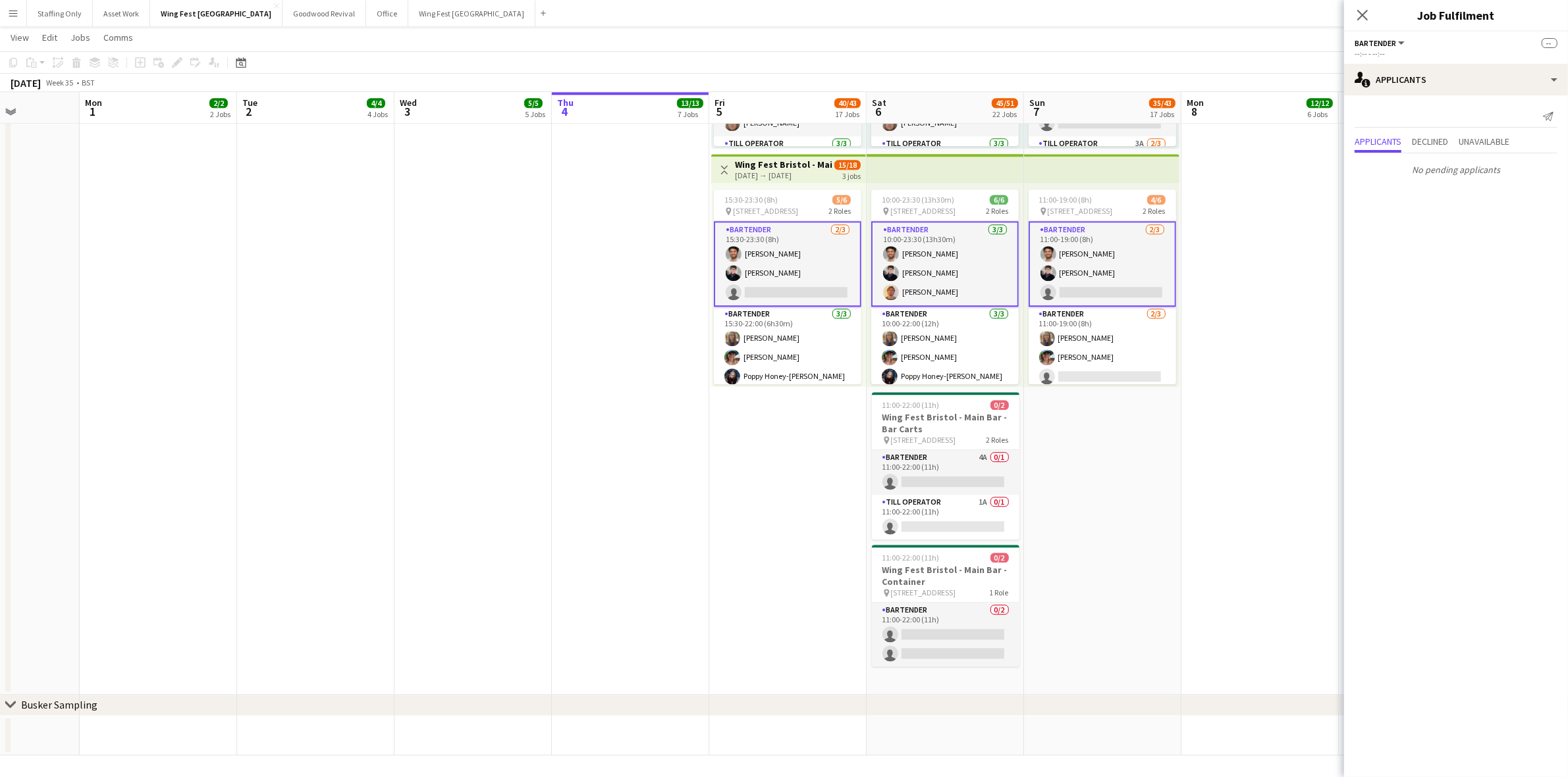
click at [933, 291] on app-card-role "Bartender [DATE] 10:00-23:30 (13h30m) [PERSON_NAME] [PERSON_NAME] [PERSON_NAME]" at bounding box center [945, 264] width 148 height 85
click at [1299, 461] on app-date-cell at bounding box center [1260, 183] width 158 height 1023
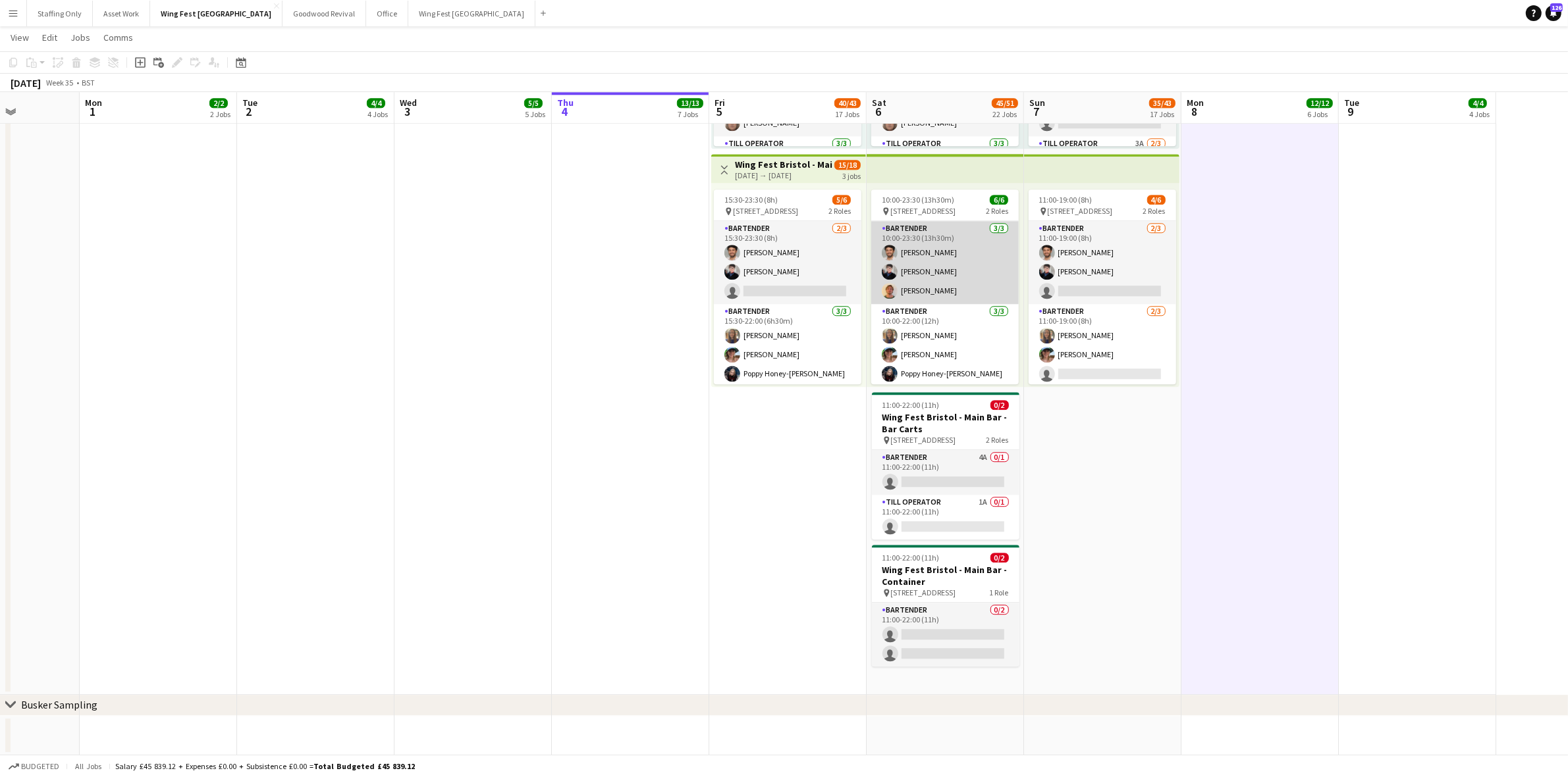
click at [927, 287] on app-card-role "Bartender [DATE] 10:00-23:30 (13h30m) [PERSON_NAME] [PERSON_NAME] [PERSON_NAME]" at bounding box center [945, 263] width 148 height 83
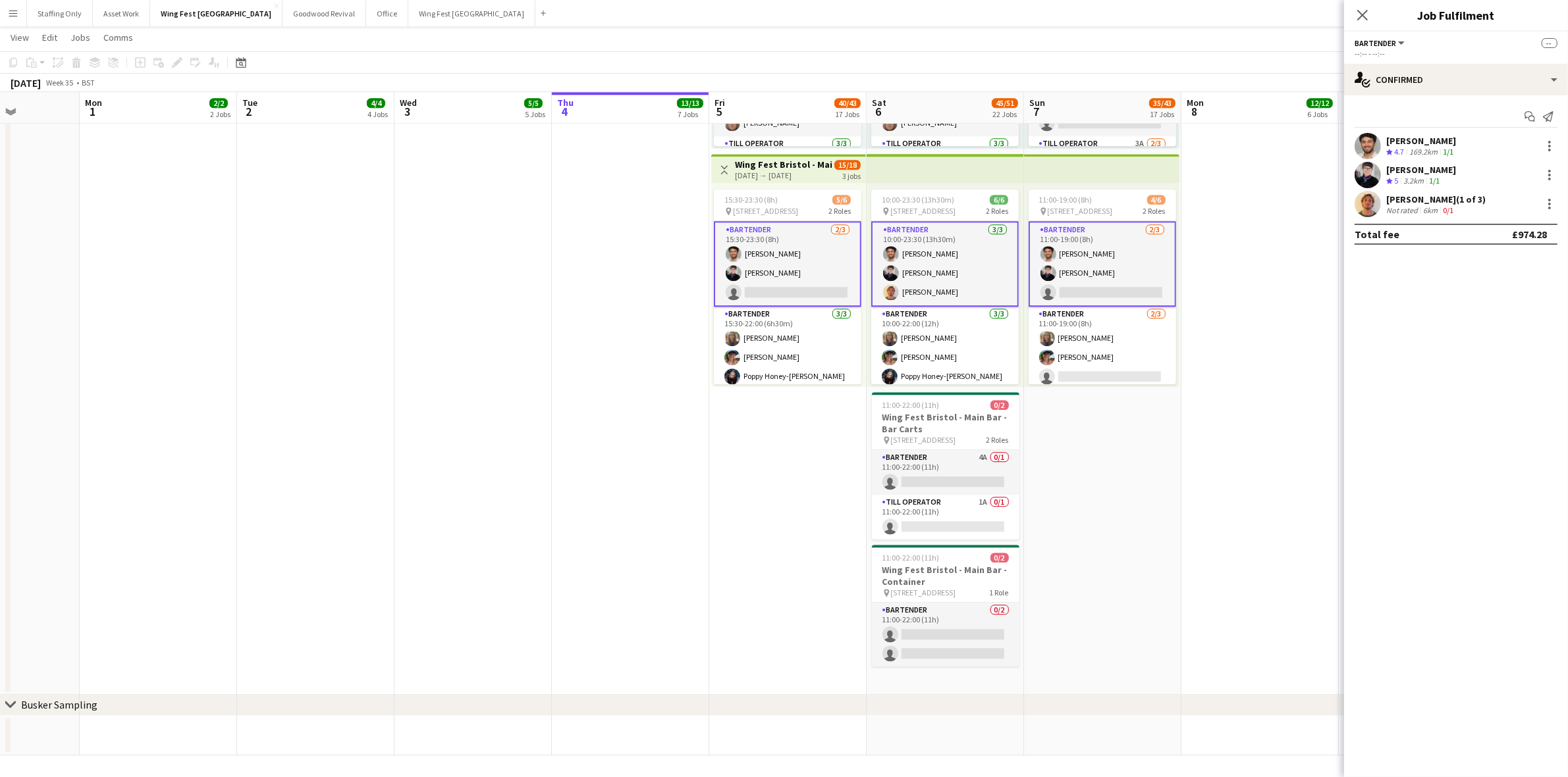
click at [1365, 205] on app-user-avatar at bounding box center [1367, 204] width 27 height 27
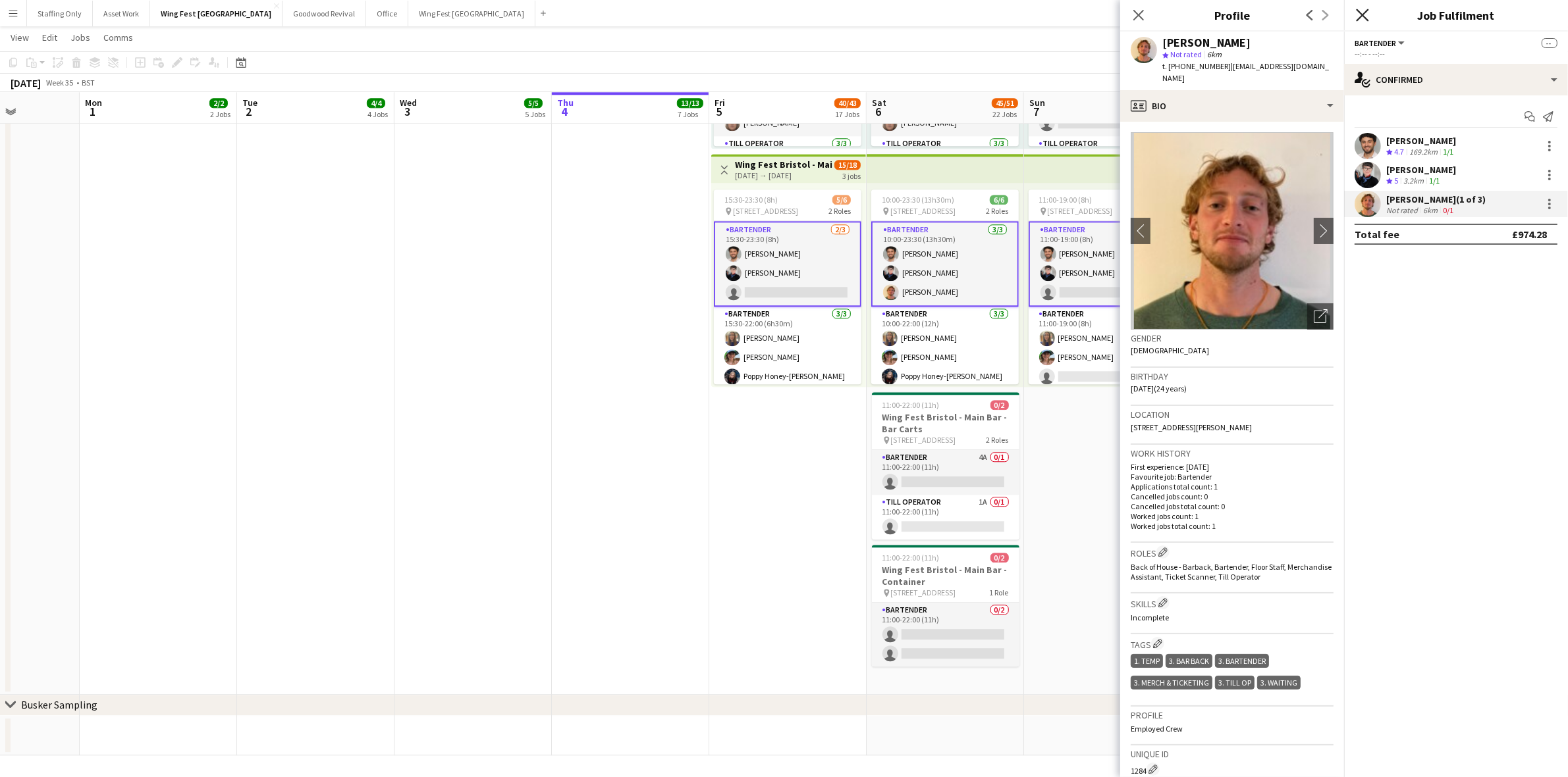
click at [1364, 14] on icon at bounding box center [1362, 15] width 13 height 13
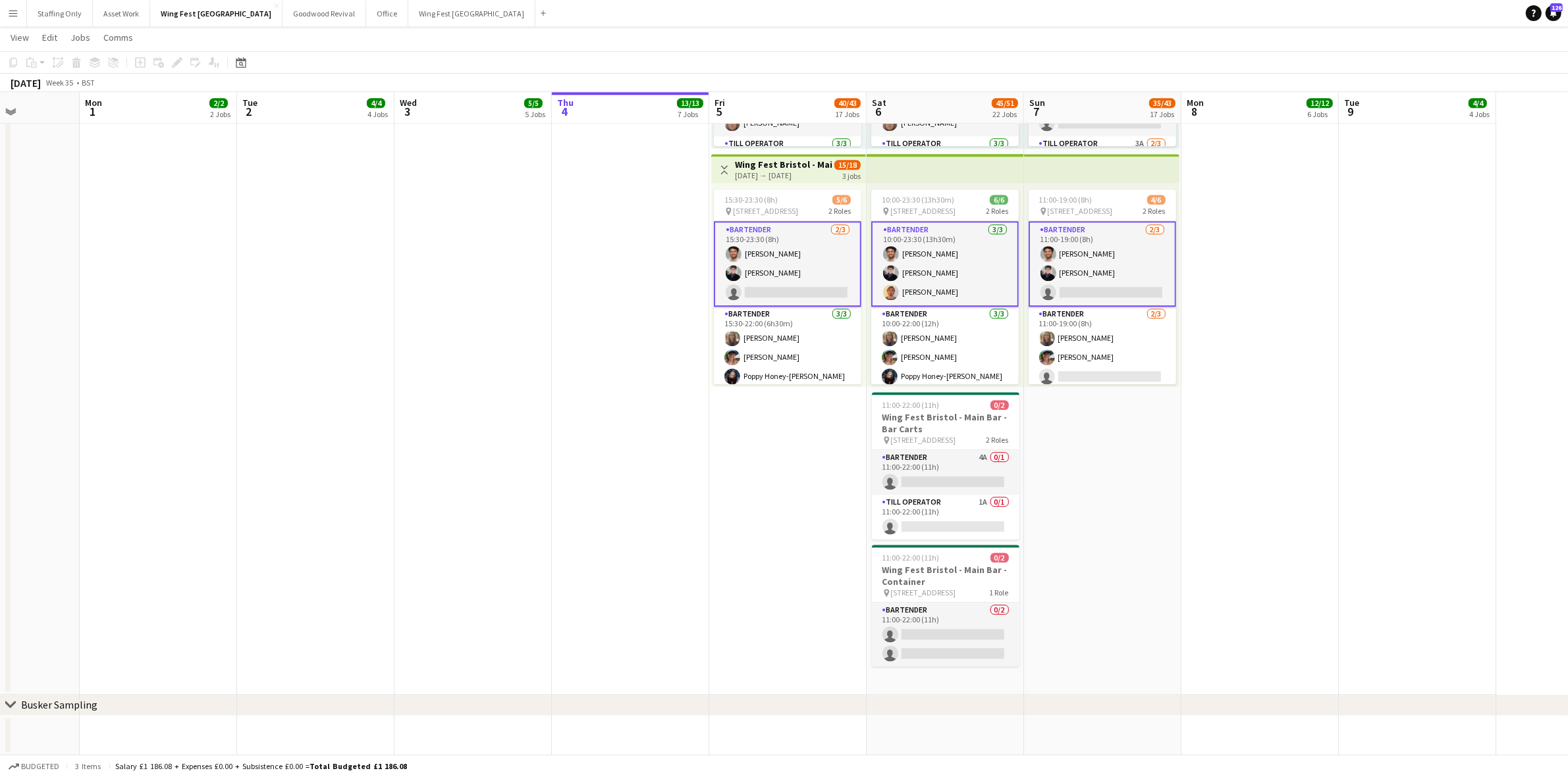
click at [906, 291] on app-card-role "Bartender [DATE] 10:00-23:30 (13h30m) [PERSON_NAME] [PERSON_NAME] [PERSON_NAME]" at bounding box center [945, 264] width 148 height 85
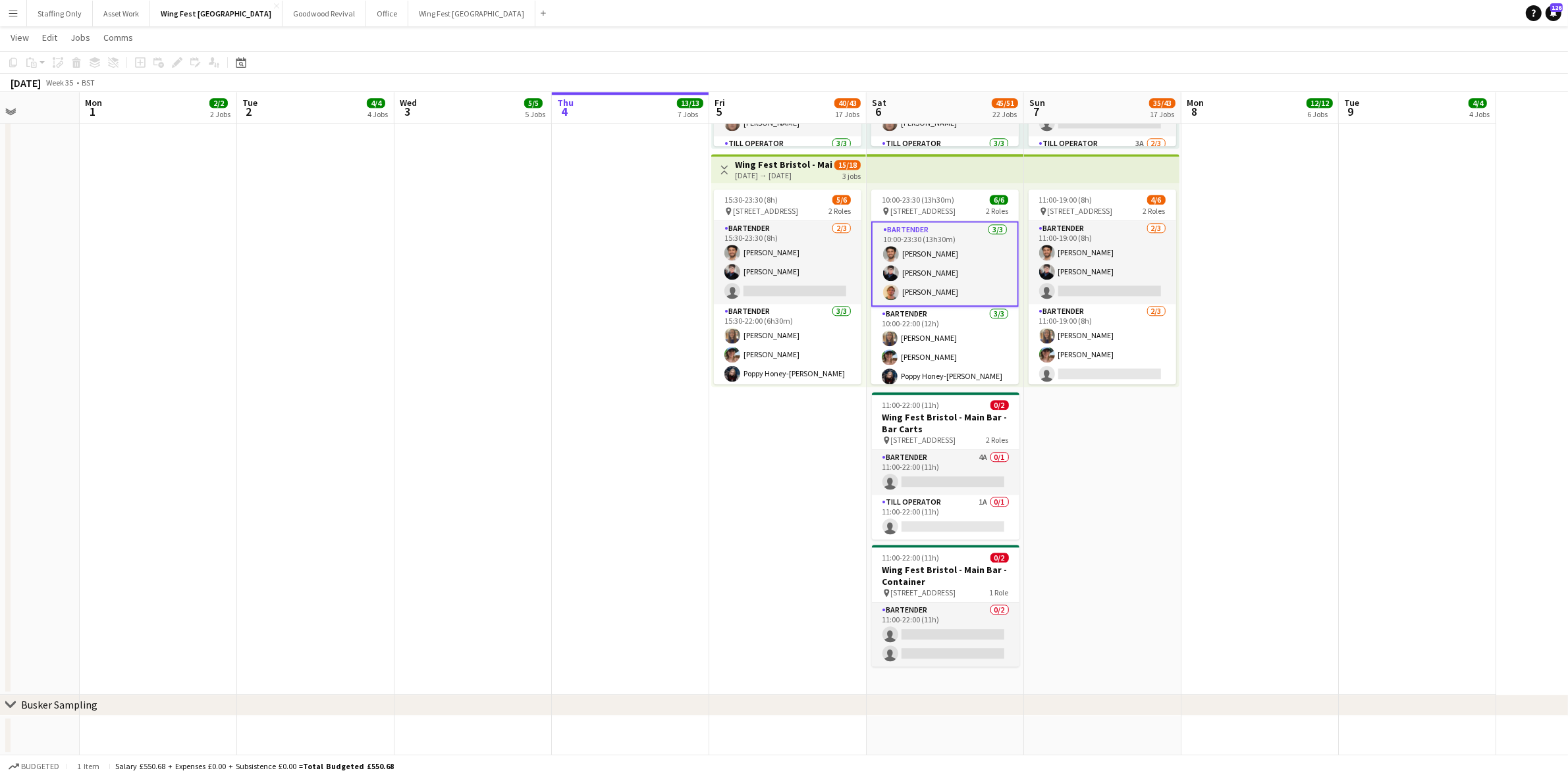
click at [1117, 435] on app-date-cell "10:00-23:00 (13h) 2/2 pin The Pavillion 1, Bristol BS1 5JE, [GEOGRAPHIC_DATA] 2…" at bounding box center [1102, 183] width 158 height 1023
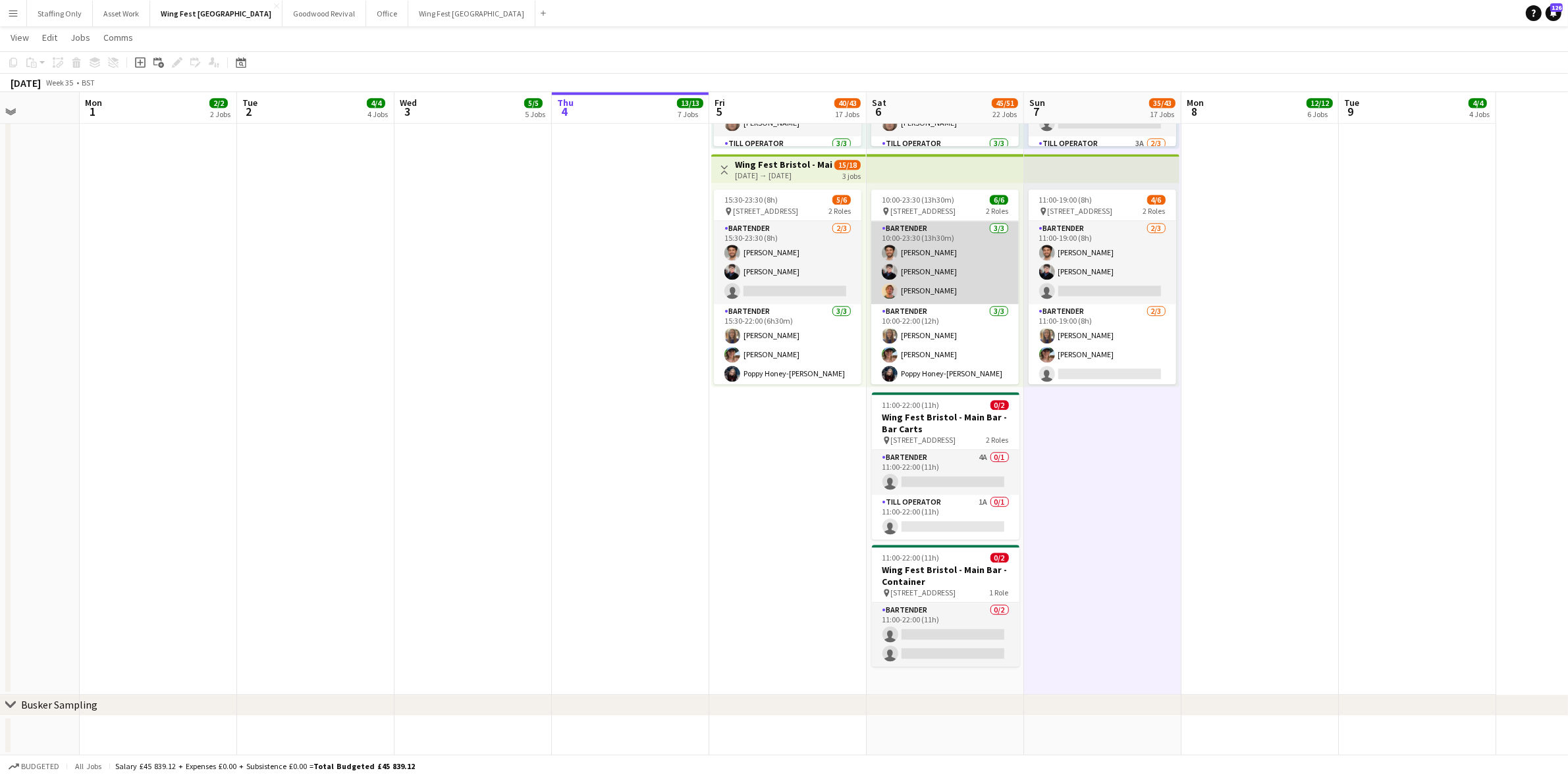
click at [906, 290] on app-card-role "Bartender [DATE] 10:00-23:30 (13h30m) [PERSON_NAME] [PERSON_NAME] [PERSON_NAME]" at bounding box center [945, 263] width 148 height 83
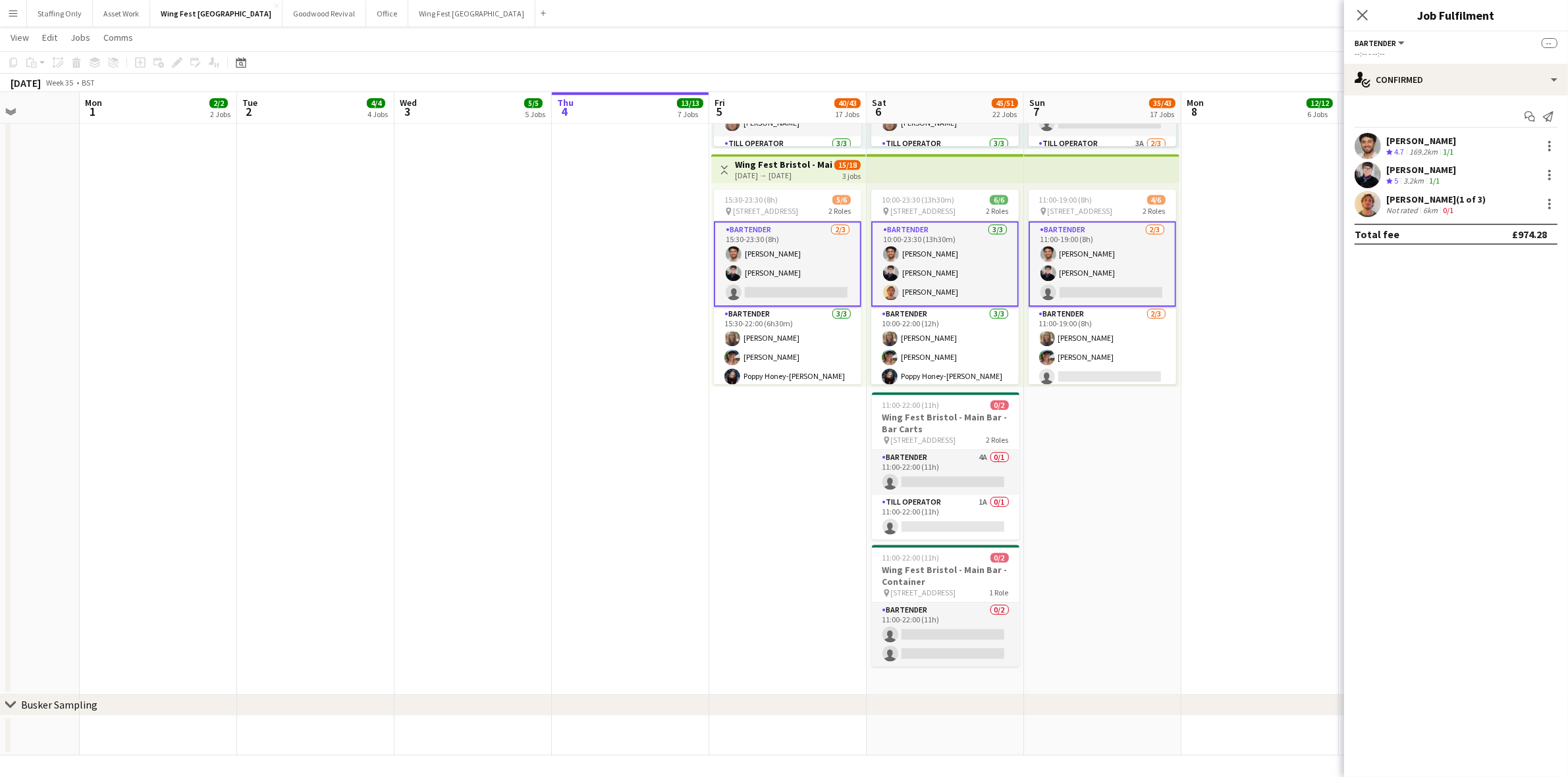
click at [1374, 206] on app-user-avatar at bounding box center [1367, 204] width 27 height 27
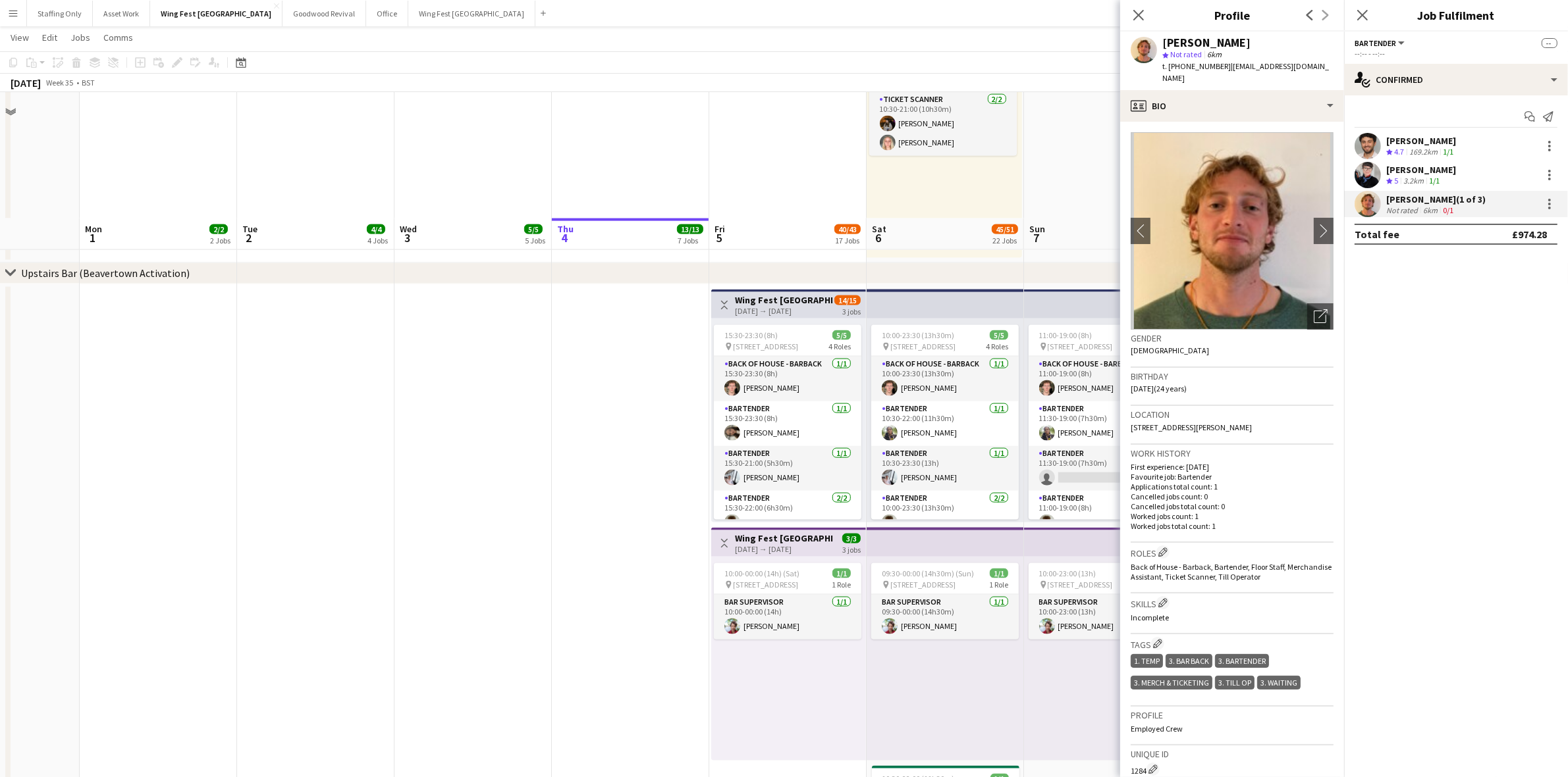
scroll to position [2310, 0]
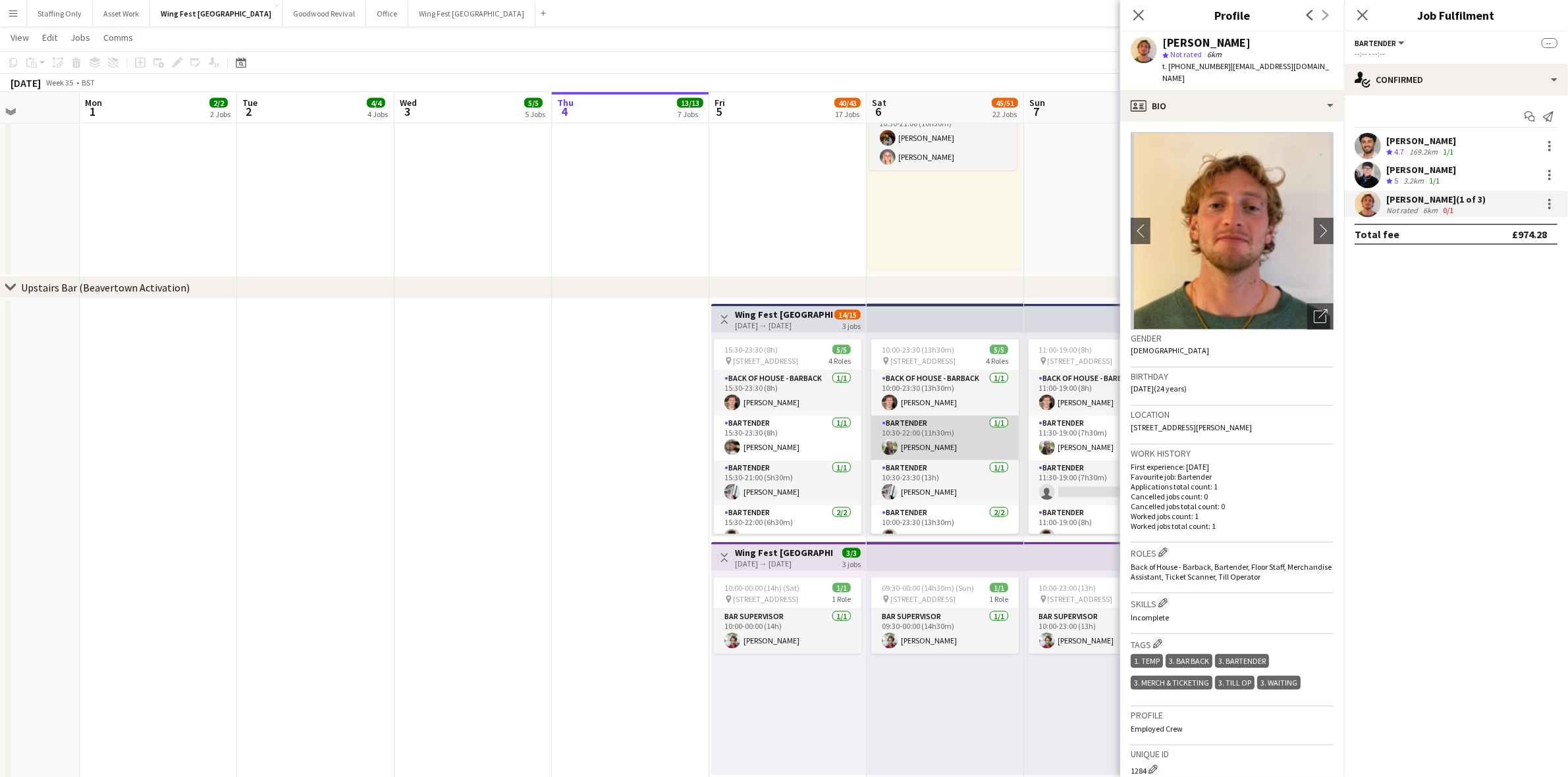
click at [929, 449] on app-card-role "Bartender [DATE] 10:30-22:00 (11h30m) [PERSON_NAME]" at bounding box center [945, 438] width 148 height 45
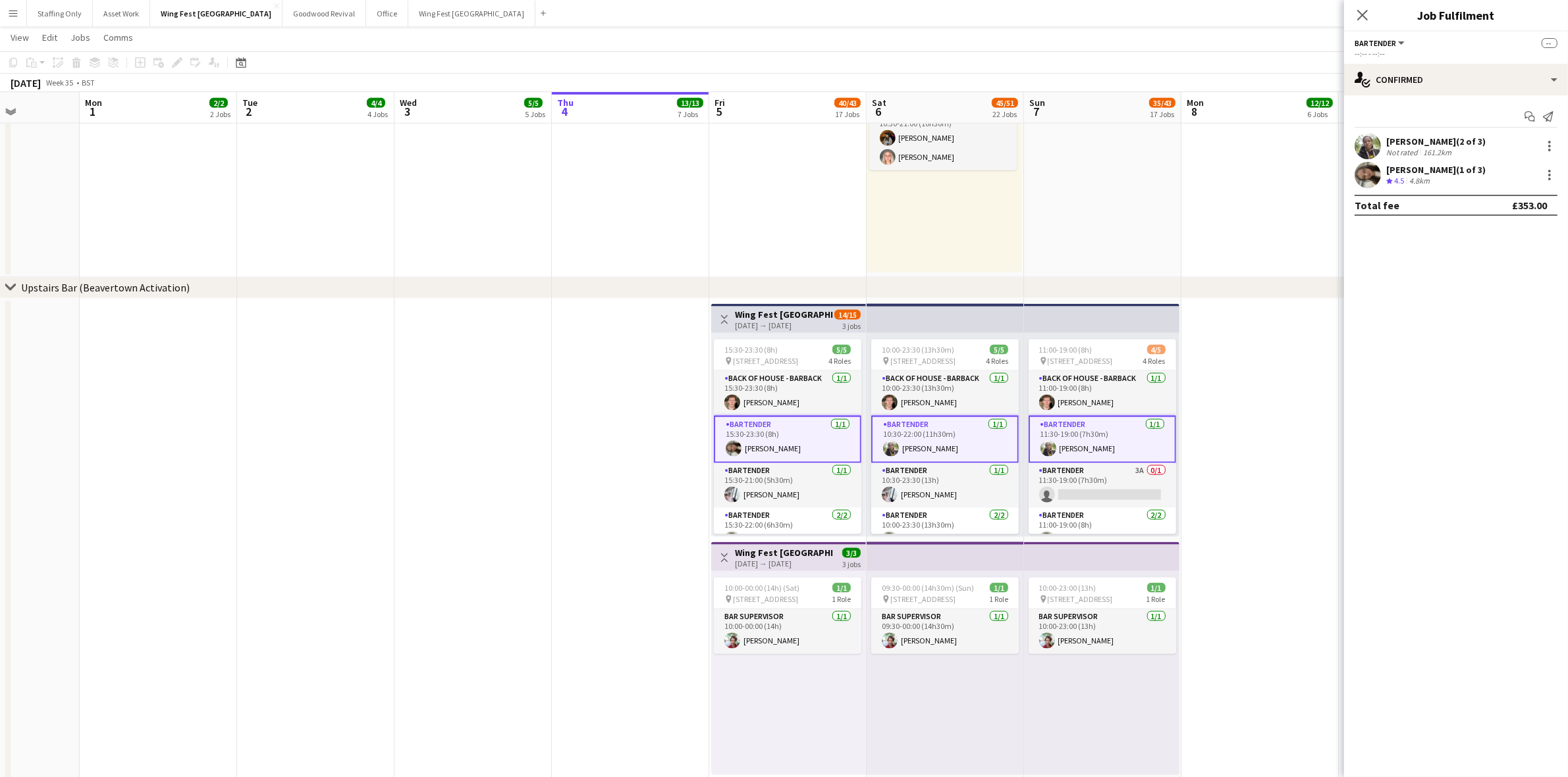
click at [1374, 174] on app-user-avatar at bounding box center [1367, 174] width 27 height 27
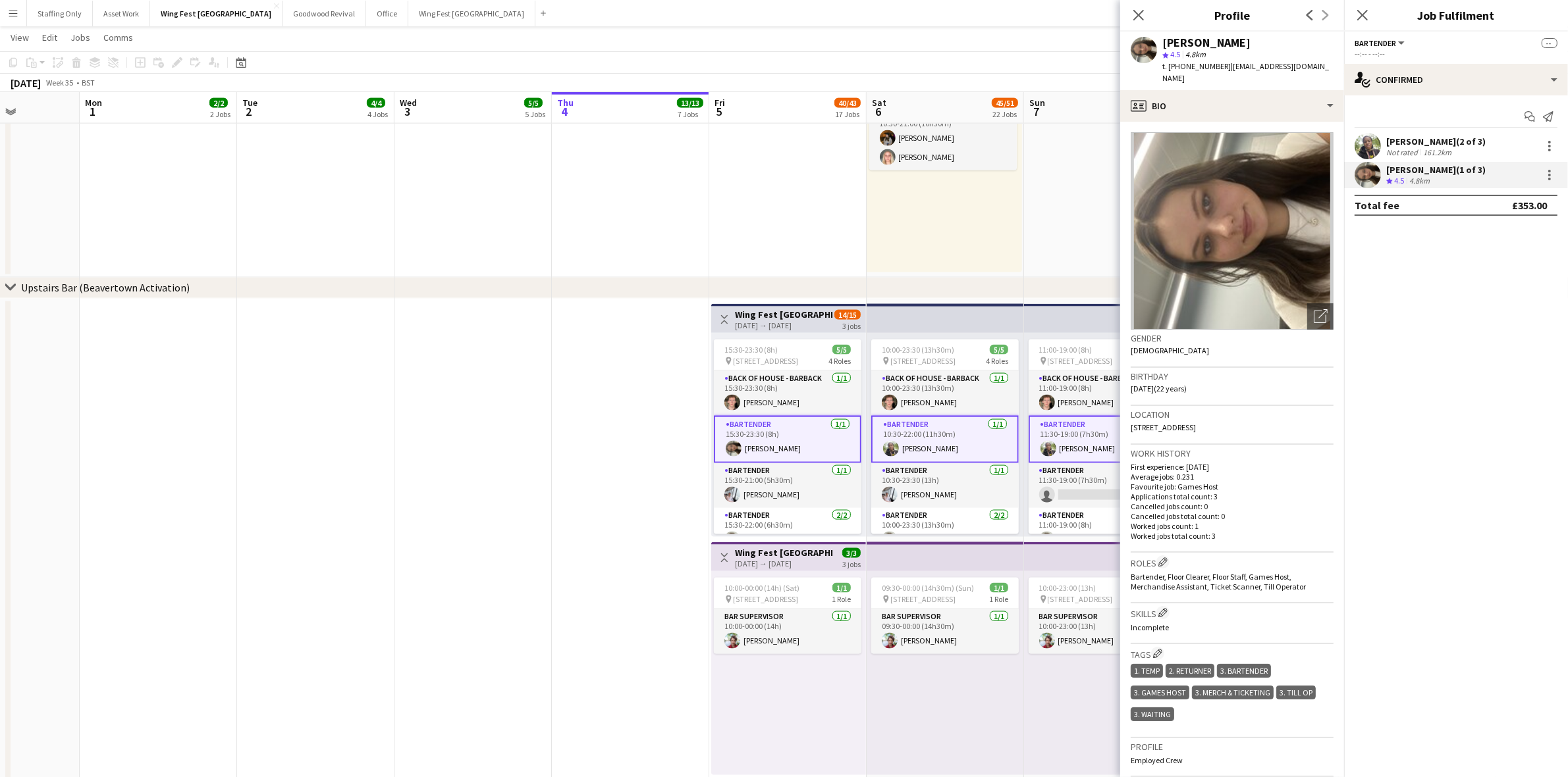
click at [1380, 146] on app-user-avatar at bounding box center [1367, 146] width 27 height 27
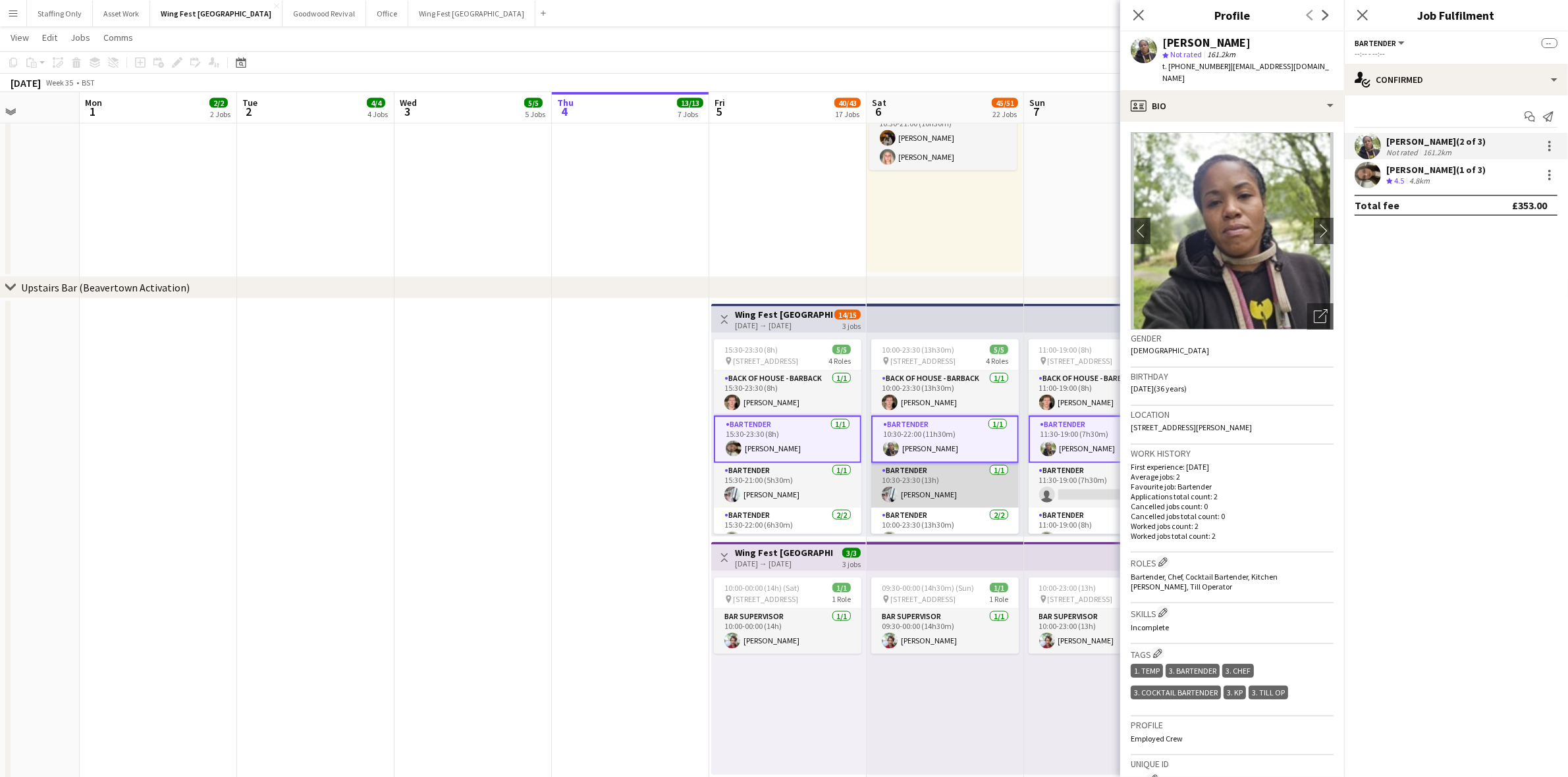
click at [933, 501] on app-card-role "Bartender [DATE] 10:30-23:30 (13h) [PERSON_NAME]" at bounding box center [945, 486] width 148 height 45
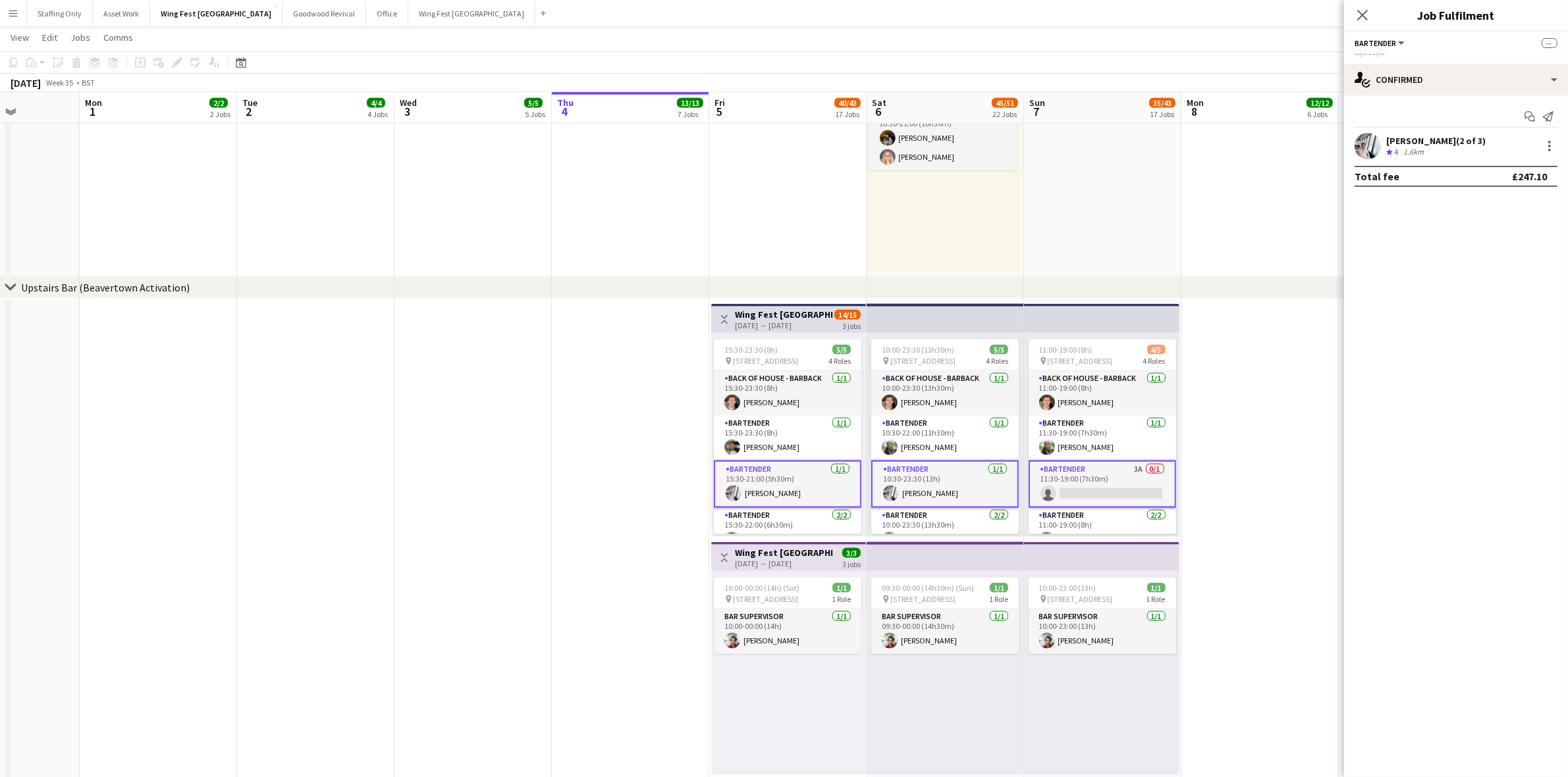
click at [1365, 150] on app-user-avatar at bounding box center [1367, 146] width 27 height 27
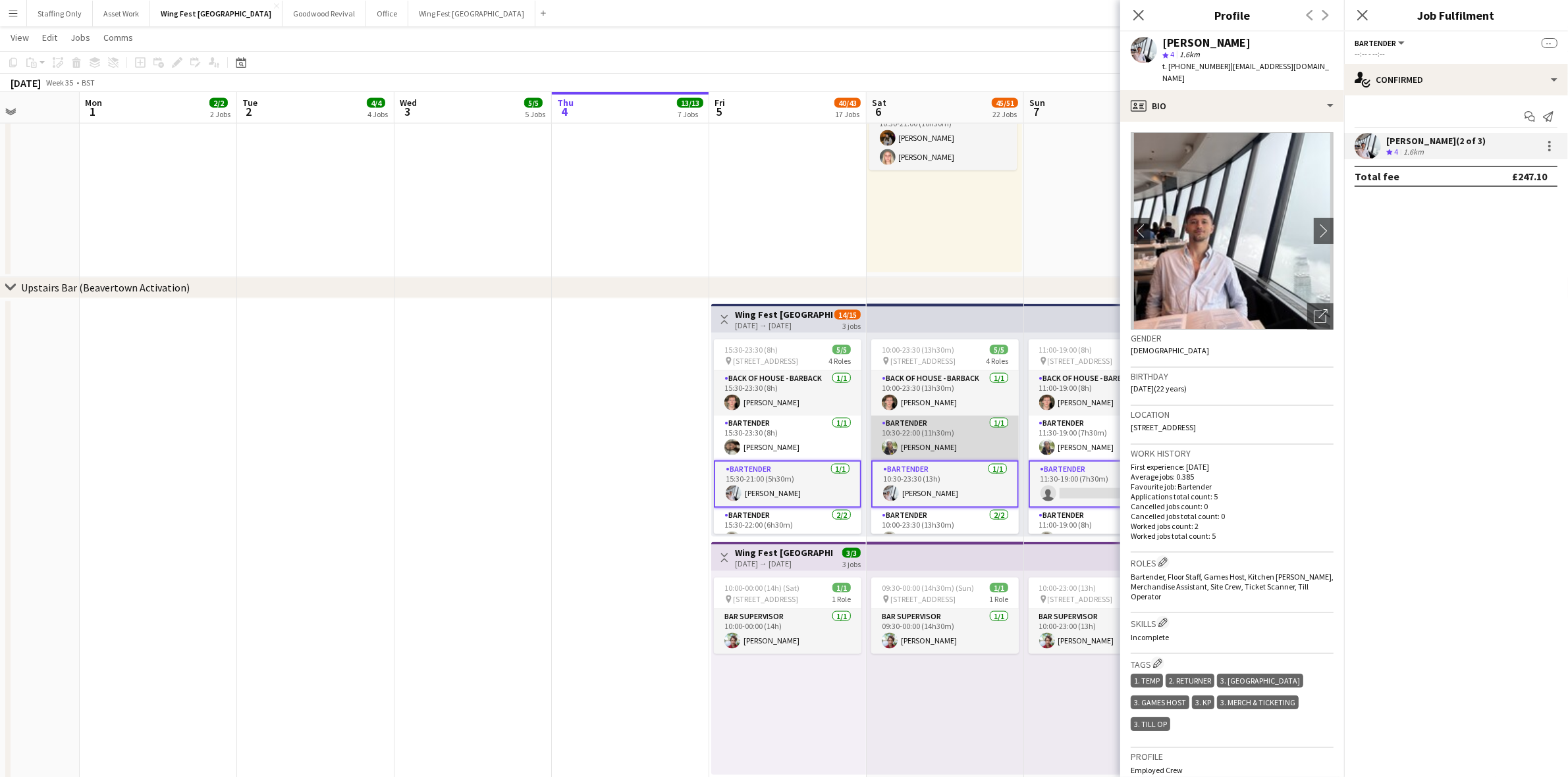
scroll to position [38, 0]
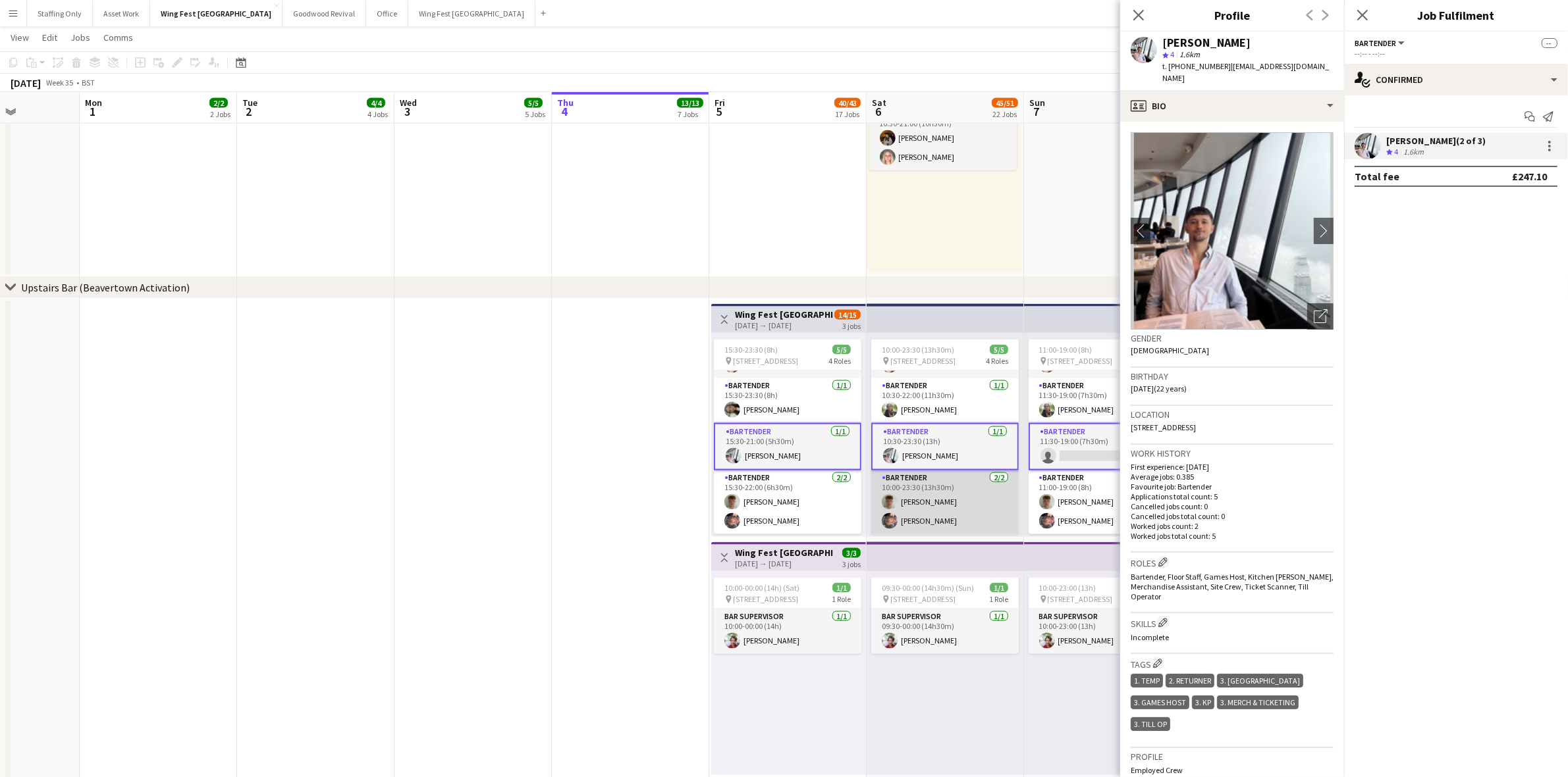
click at [936, 508] on app-card-role "Bartender [DATE] 10:00-23:30 (13h30m) [PERSON_NAME] [PERSON_NAME]" at bounding box center [945, 502] width 148 height 63
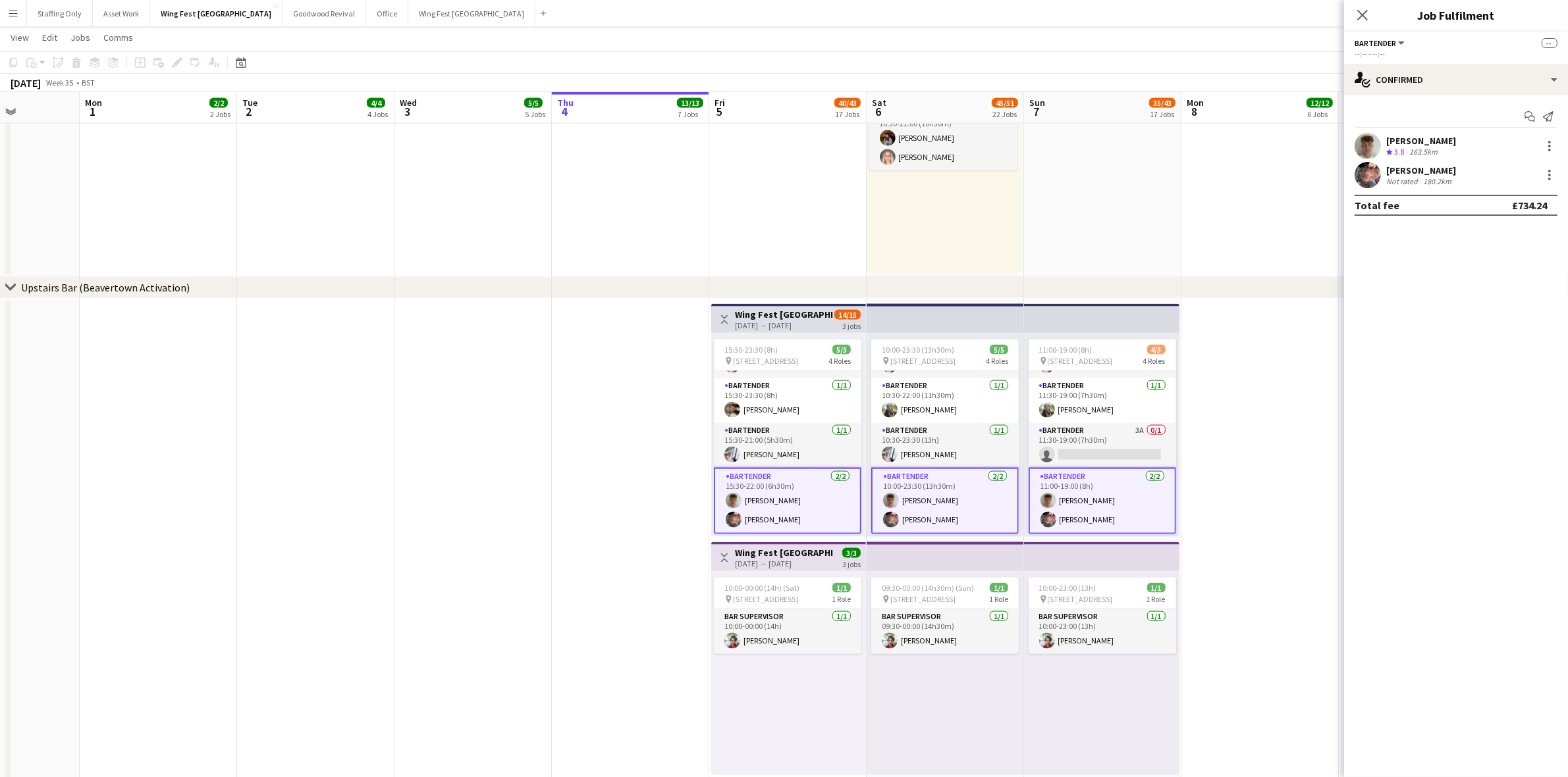
click at [1367, 173] on app-user-avatar at bounding box center [1367, 174] width 27 height 27
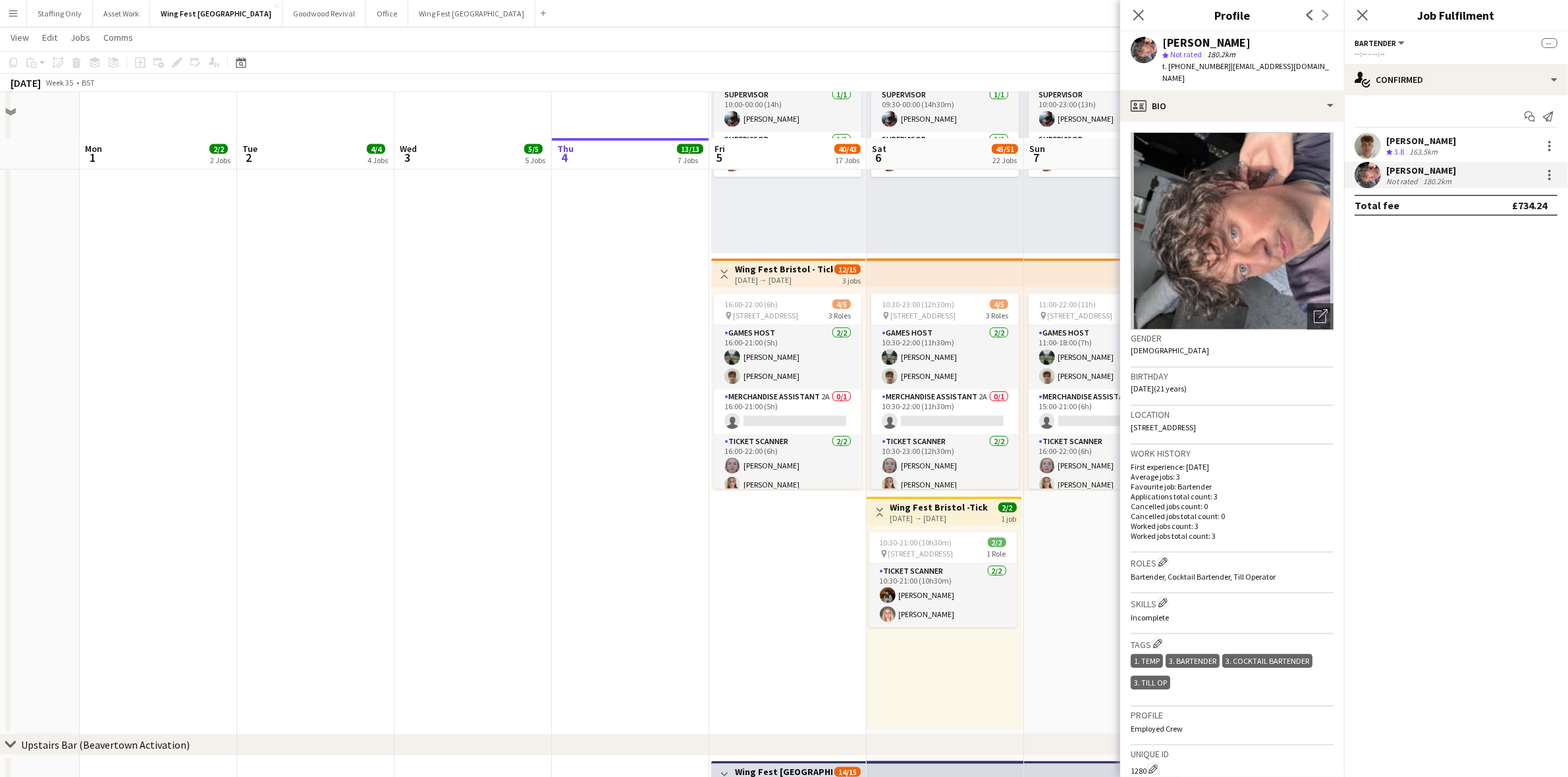
scroll to position [1817, 0]
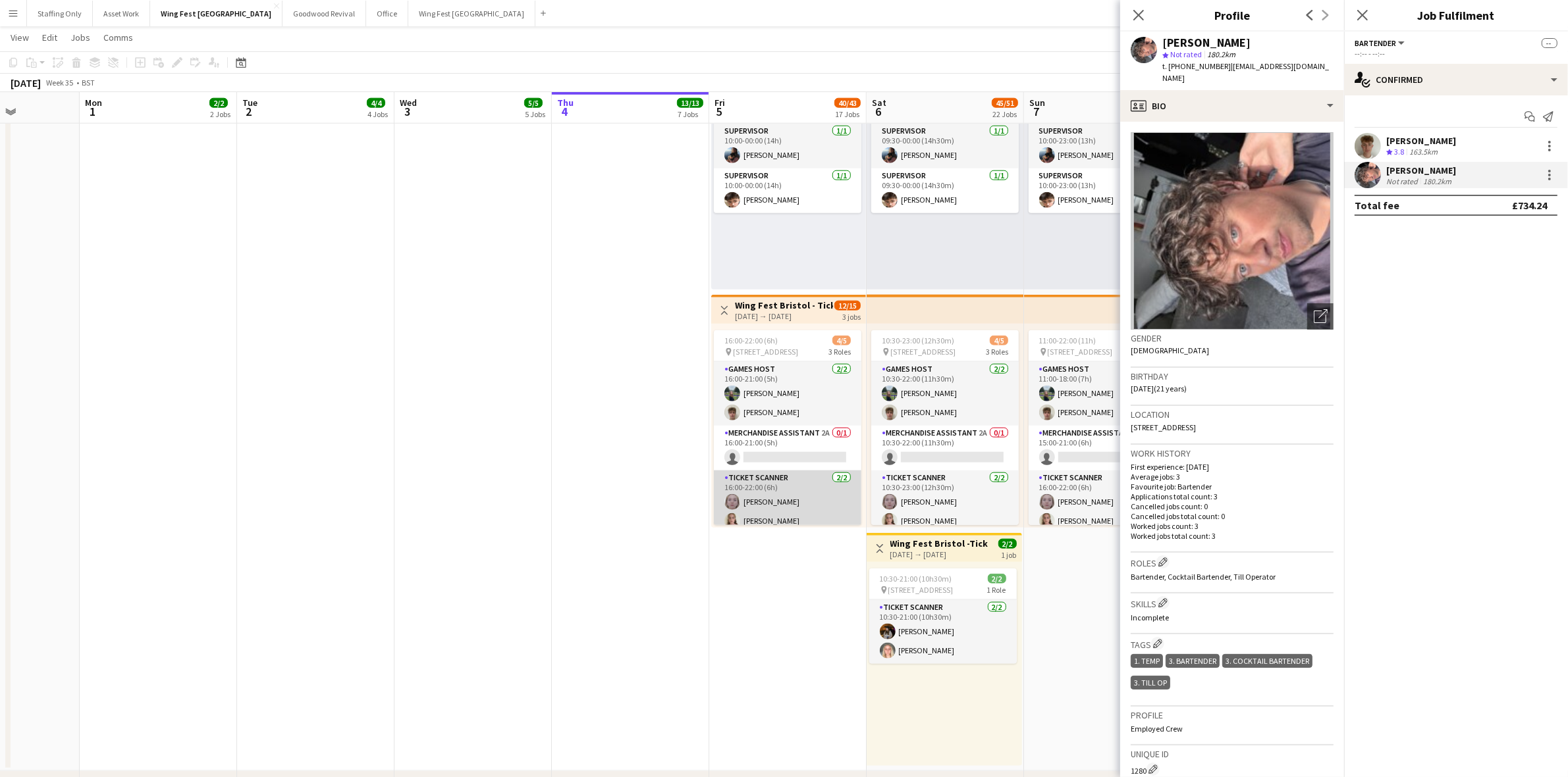
click at [759, 507] on app-card-role "Ticket Scanner [DATE] 16:00-22:00 (6h) [PERSON_NAME] [PERSON_NAME]" at bounding box center [787, 502] width 148 height 63
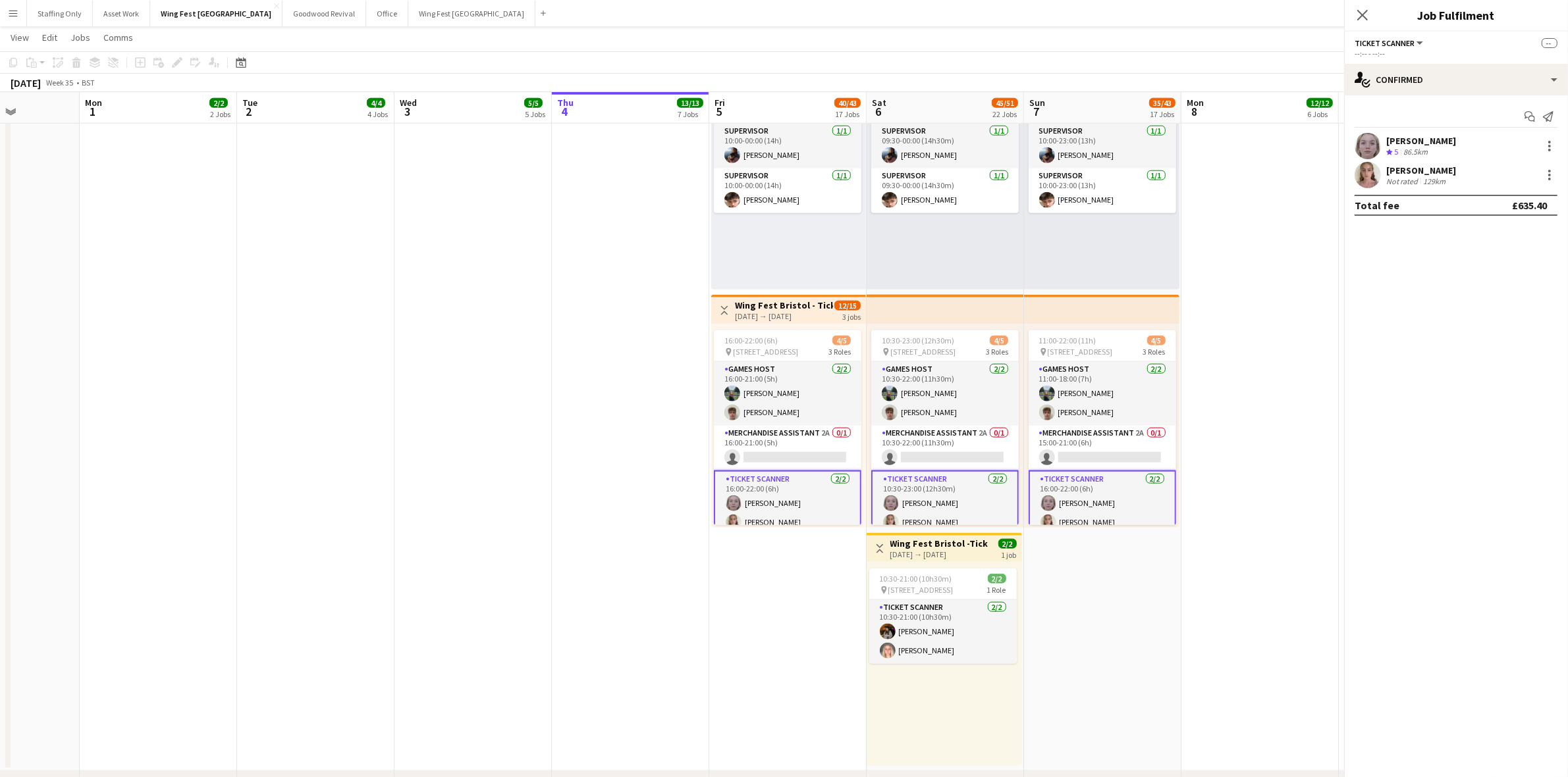
scroll to position [37, 0]
click at [1365, 169] on app-user-avatar at bounding box center [1367, 174] width 27 height 27
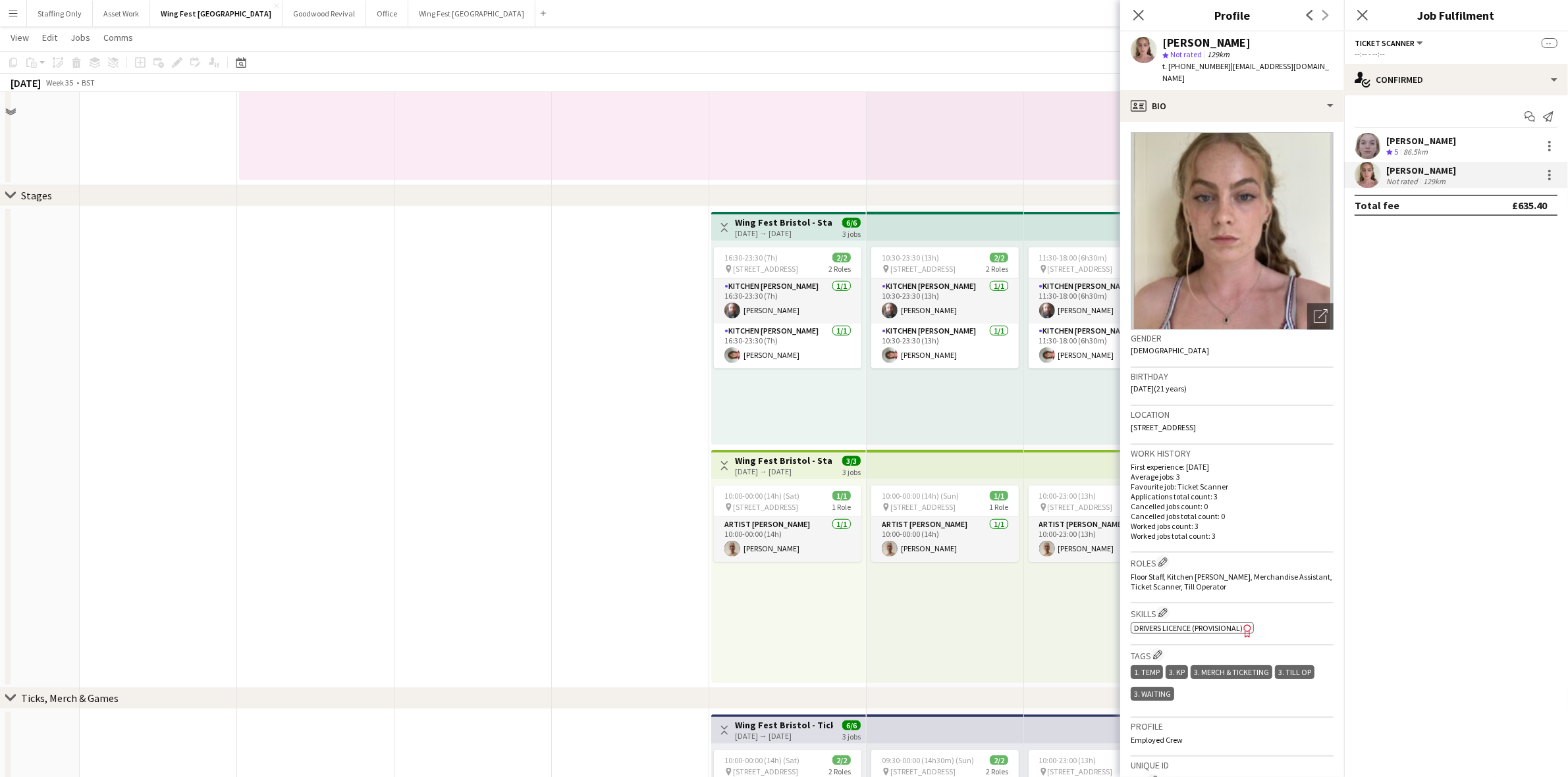
scroll to position [994, 0]
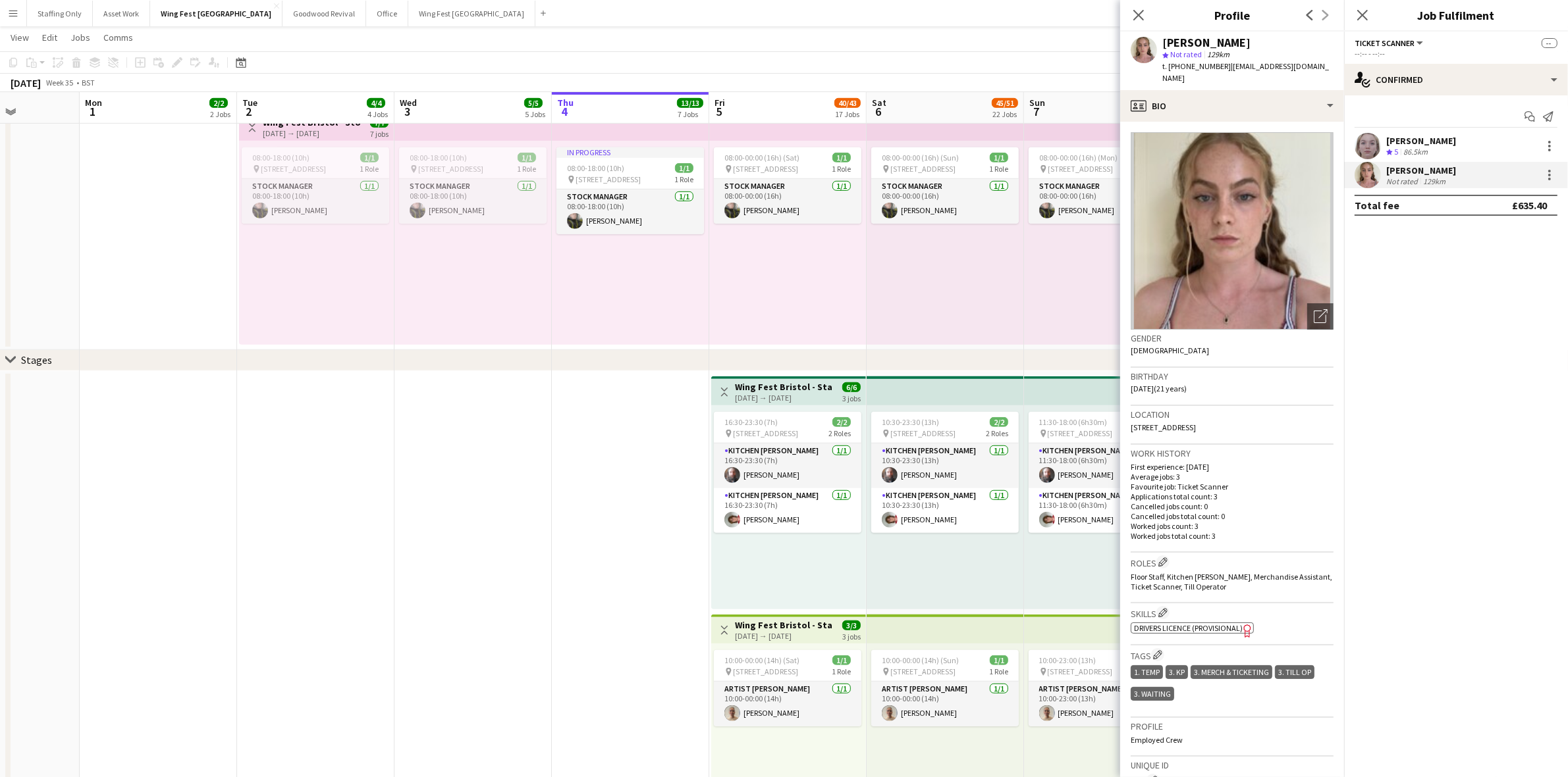
click at [666, 333] on div "In progress 08:00-18:00 (10h) 1/1 pin The Pavillion 1, Bristol BS1 5JE, [GEOGRA…" at bounding box center [630, 243] width 158 height 204
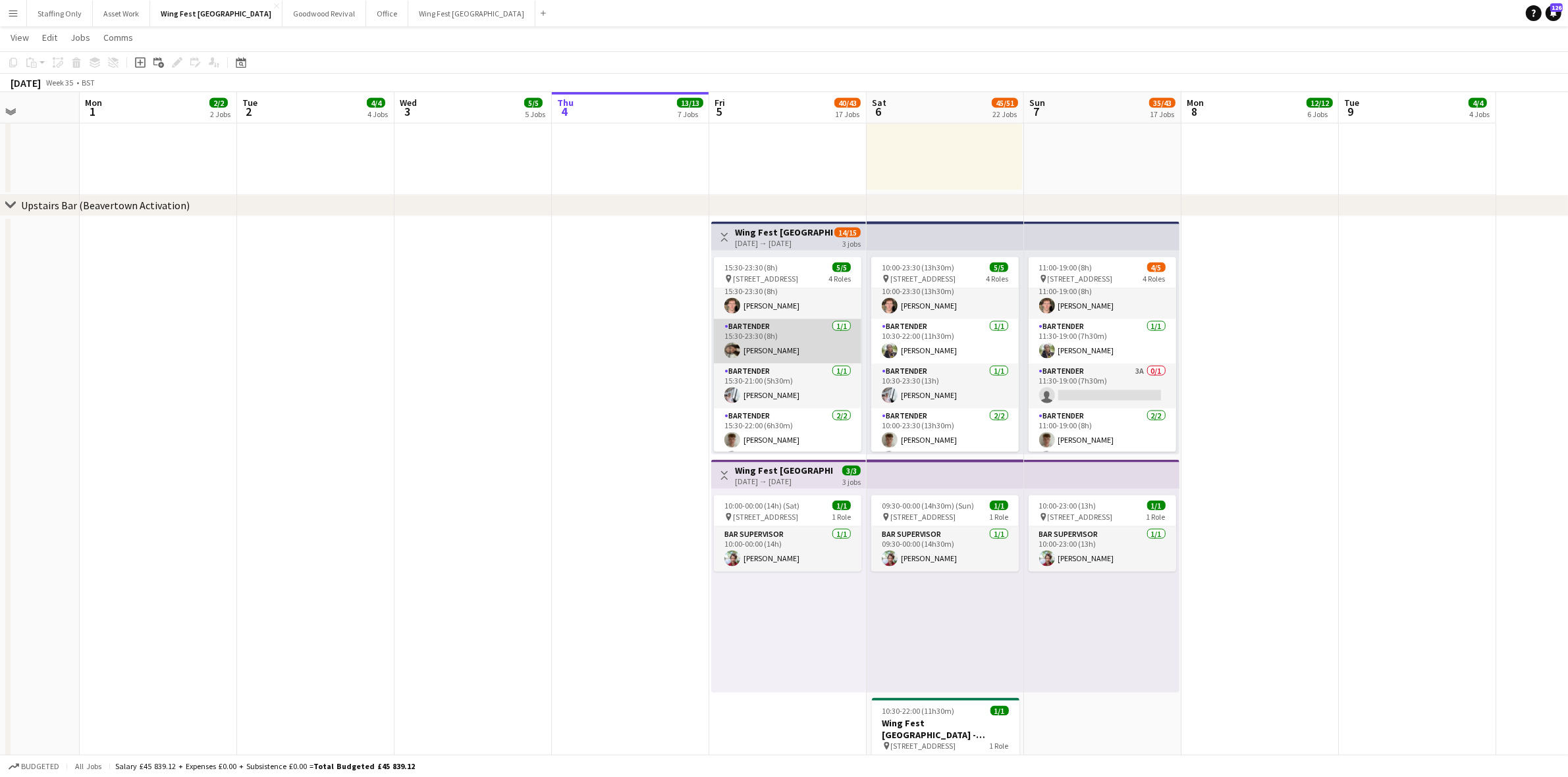
scroll to position [0, 0]
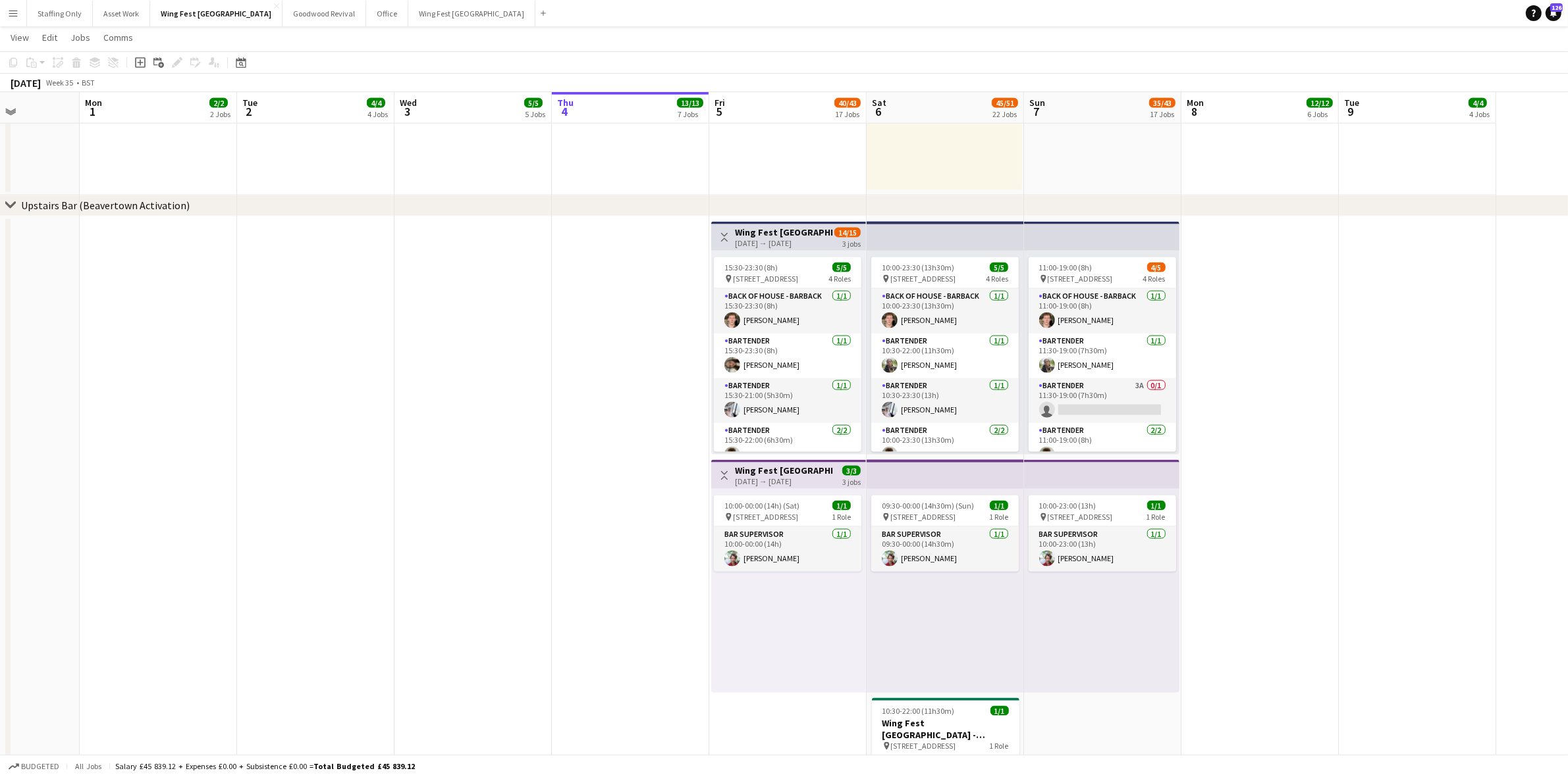
drag, startPoint x: 797, startPoint y: 318, endPoint x: 1196, endPoint y: 207, distance: 414.2
click at [797, 318] on app-card-role "Back of House - Barback [DATE] 15:30-23:30 (8h) [PERSON_NAME]" at bounding box center [787, 311] width 148 height 45
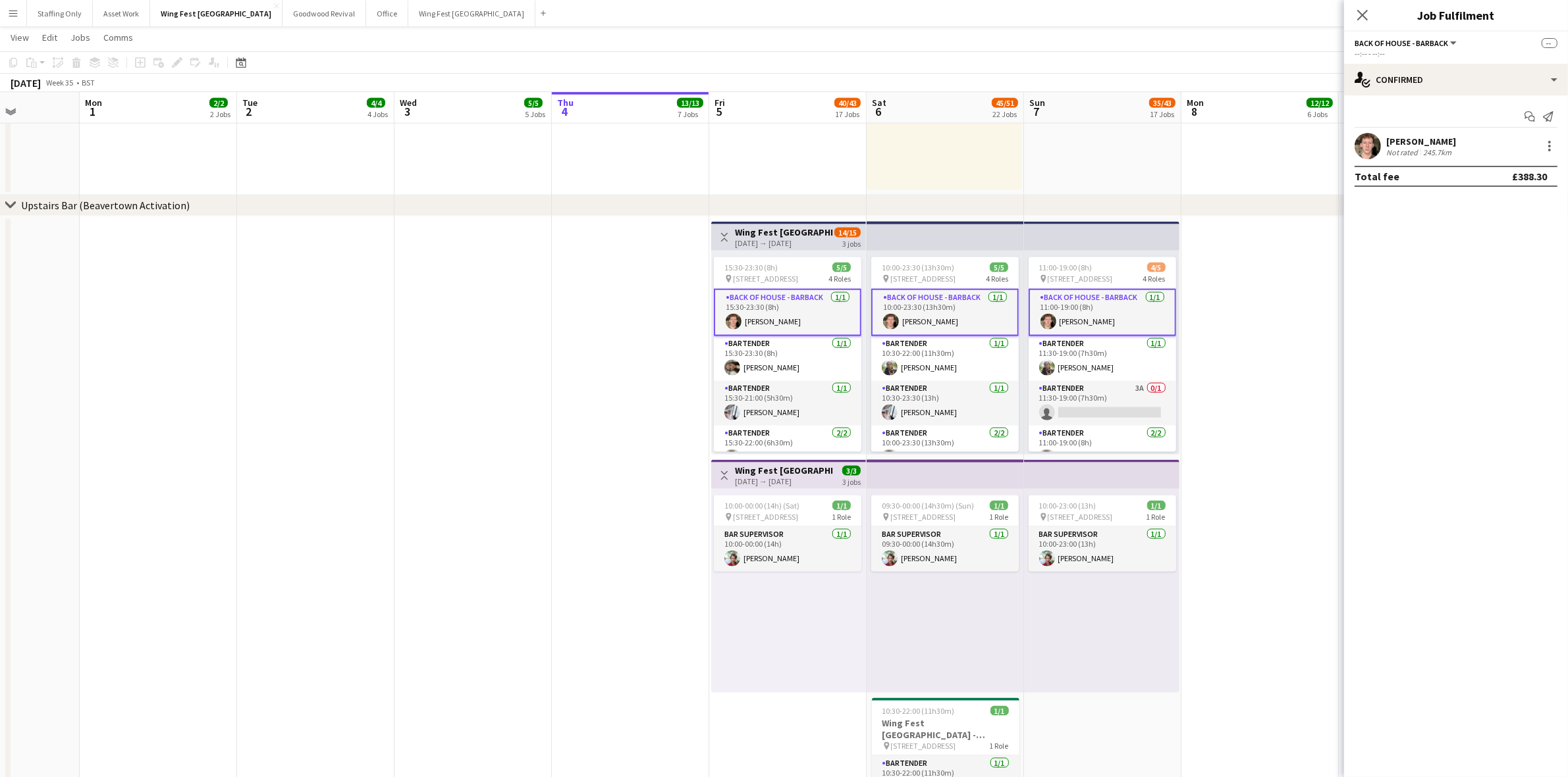
click at [1374, 147] on app-user-avatar at bounding box center [1367, 146] width 27 height 27
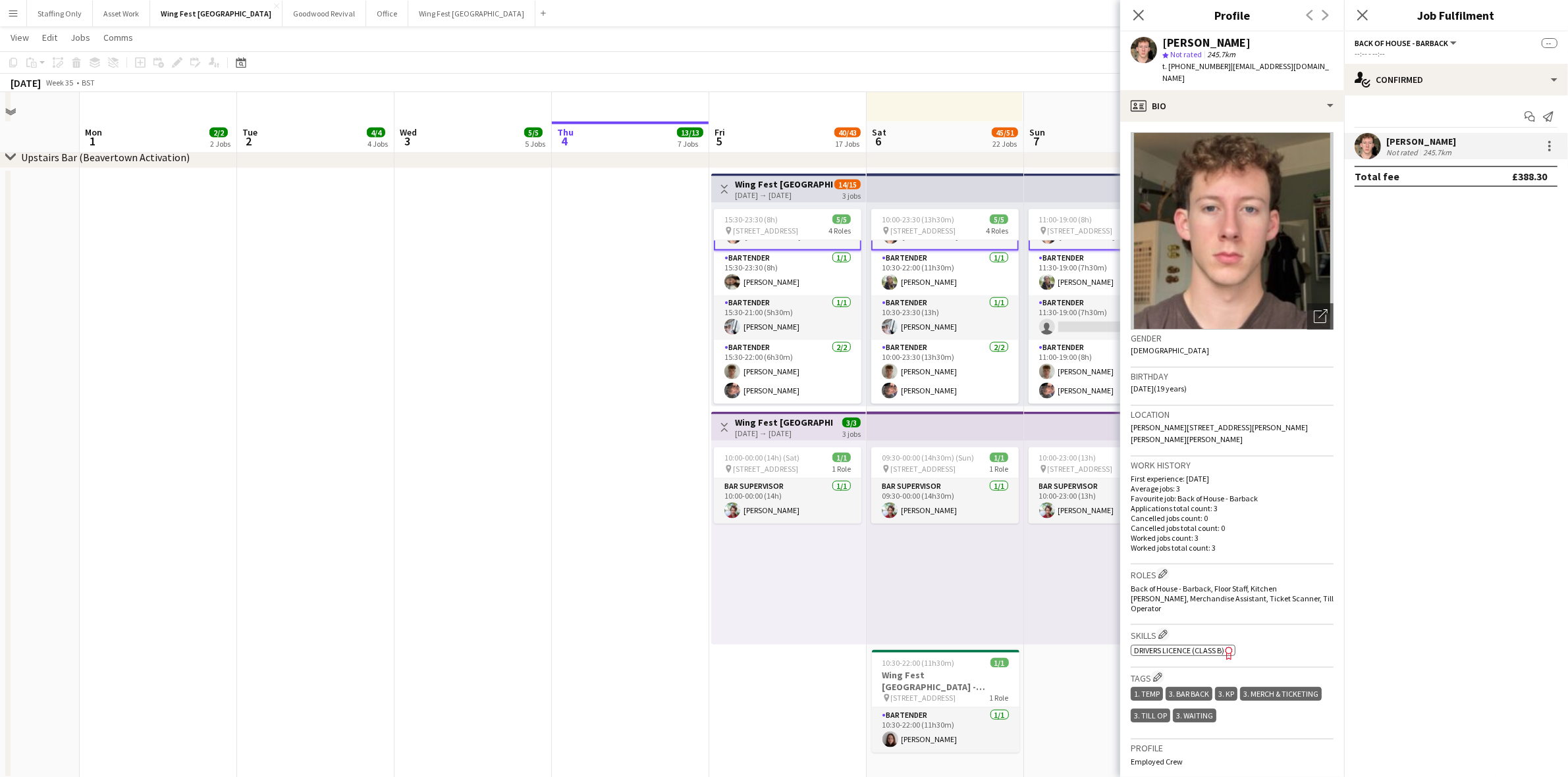
scroll to position [2476, 0]
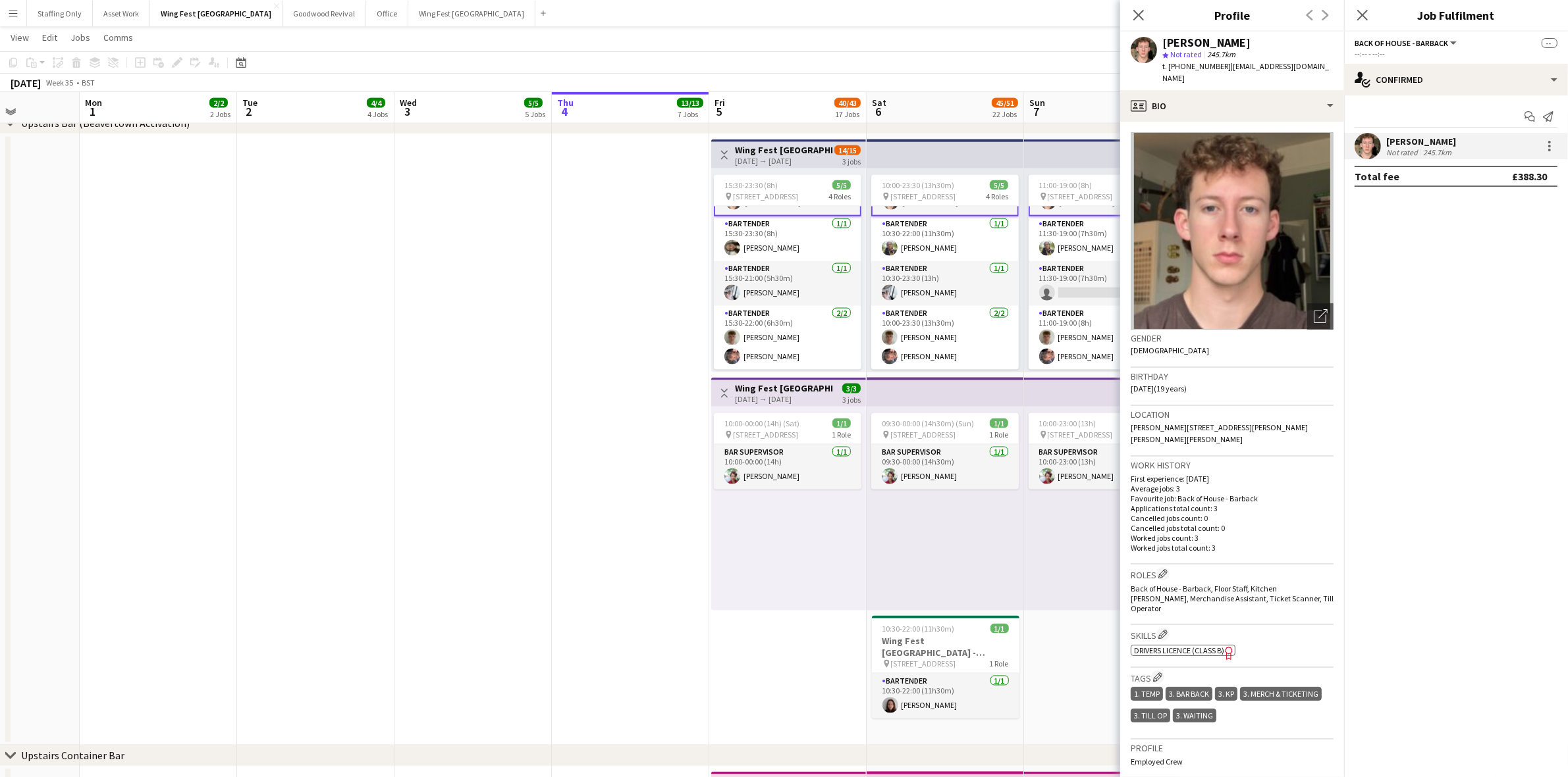
drag, startPoint x: 913, startPoint y: 361, endPoint x: 1333, endPoint y: 153, distance: 468.7
click at [913, 361] on app-card-role "Bartender [DATE] 10:00-23:30 (13h30m) [PERSON_NAME] [PERSON_NAME]" at bounding box center [945, 338] width 148 height 63
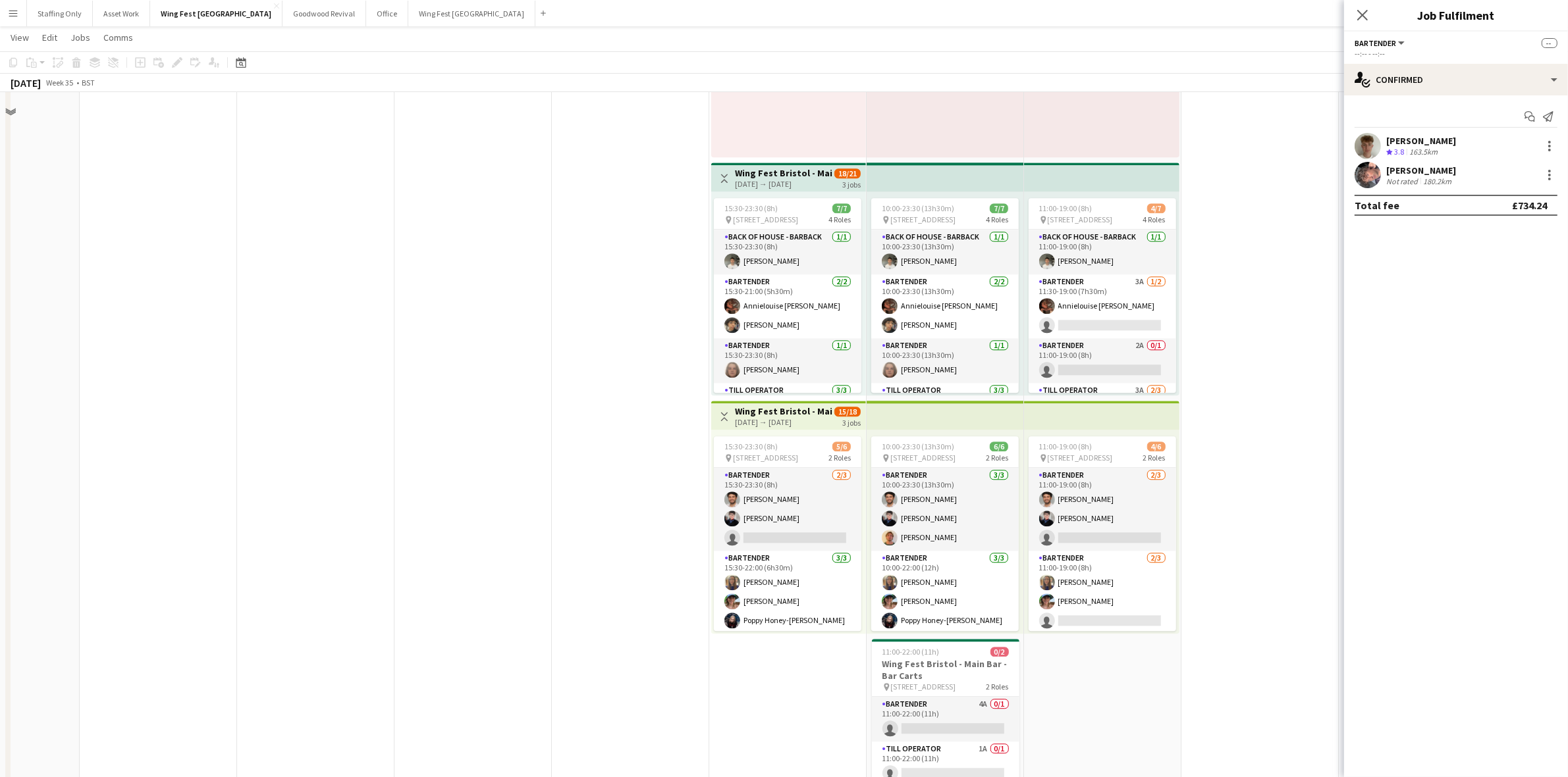
scroll to position [3792, 0]
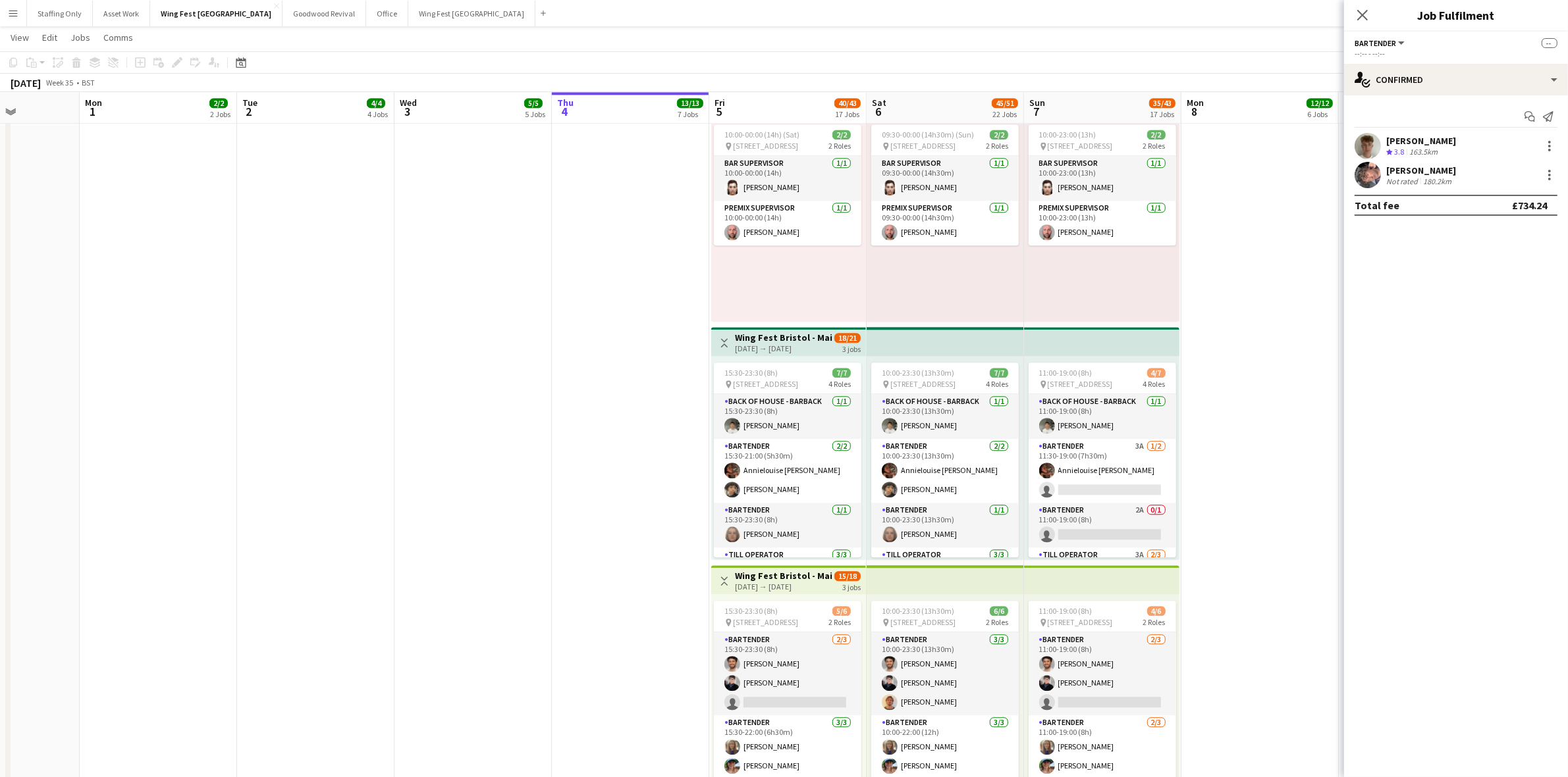
drag, startPoint x: 931, startPoint y: 456, endPoint x: 1203, endPoint y: 303, distance: 312.1
click at [931, 456] on app-card-role "Bartender [DATE] 10:00-23:30 (13h30m) Annielouise [PERSON_NAME] [PERSON_NAME]" at bounding box center [945, 471] width 148 height 63
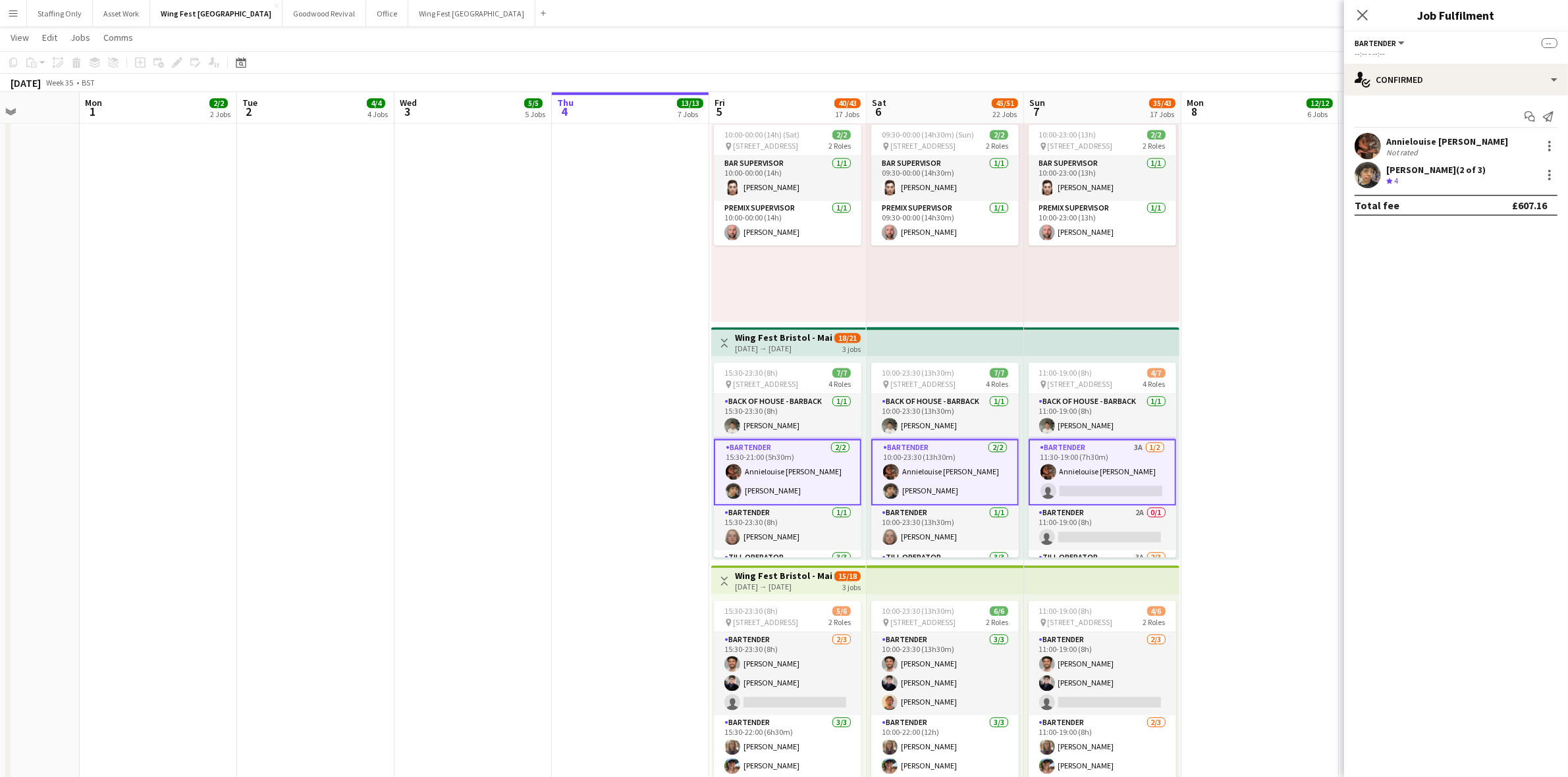
scroll to position [37, 0]
click at [1361, 145] on app-user-avatar at bounding box center [1367, 146] width 27 height 27
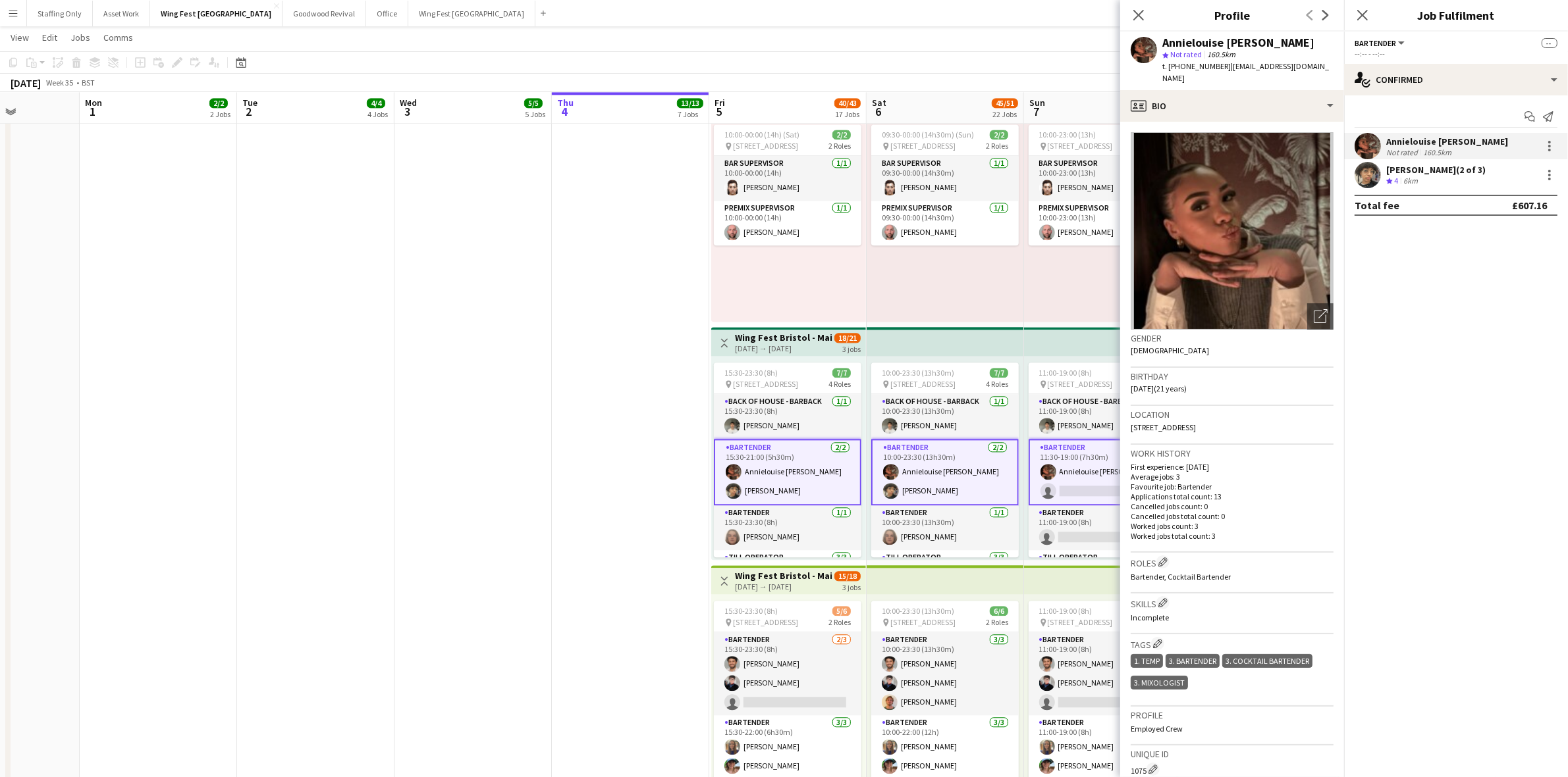
scroll to position [75, 0]
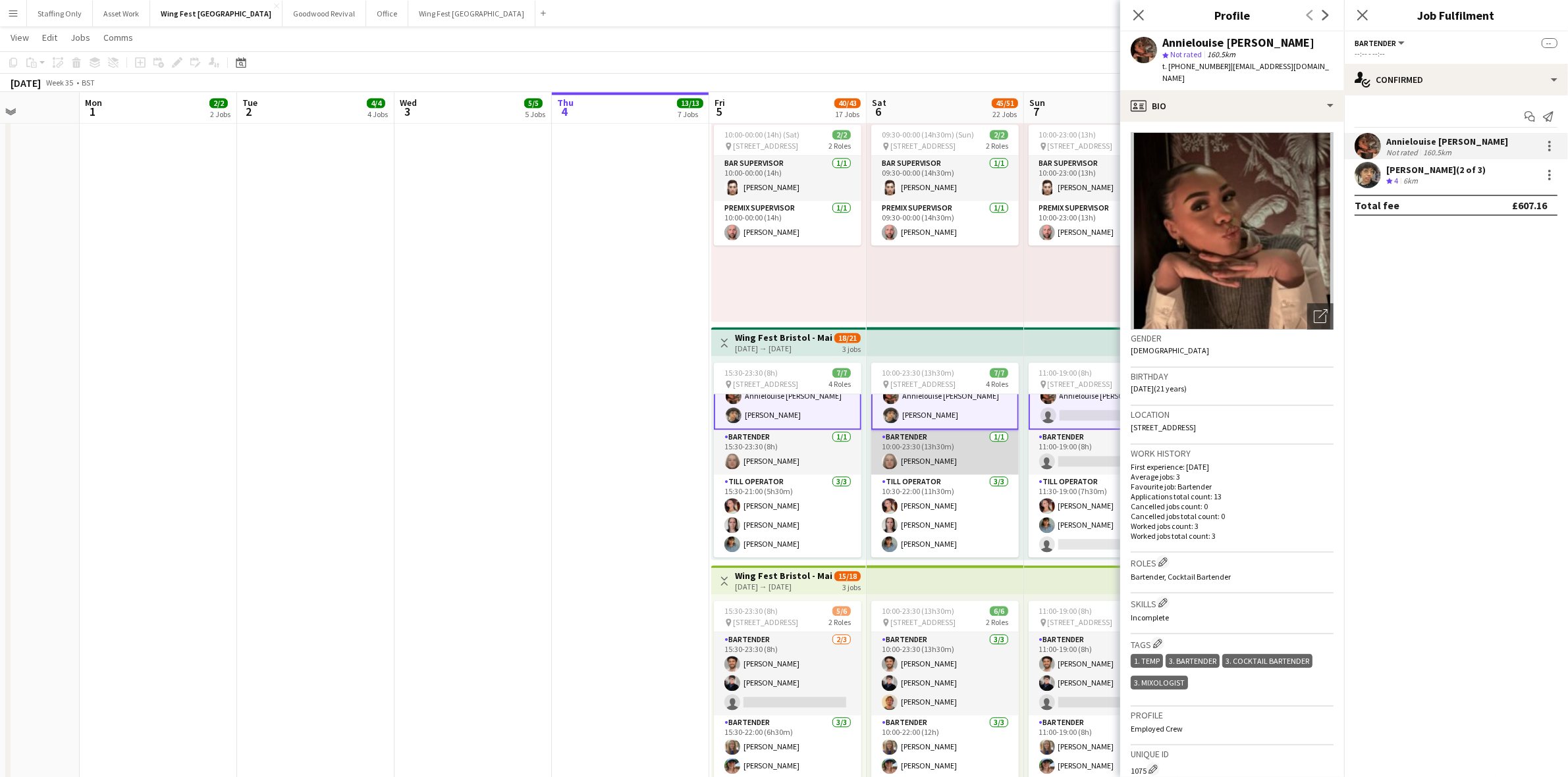
click at [925, 446] on app-card-role "Bartender [DATE] 10:00-23:30 (13h30m) [PERSON_NAME]" at bounding box center [945, 452] width 148 height 45
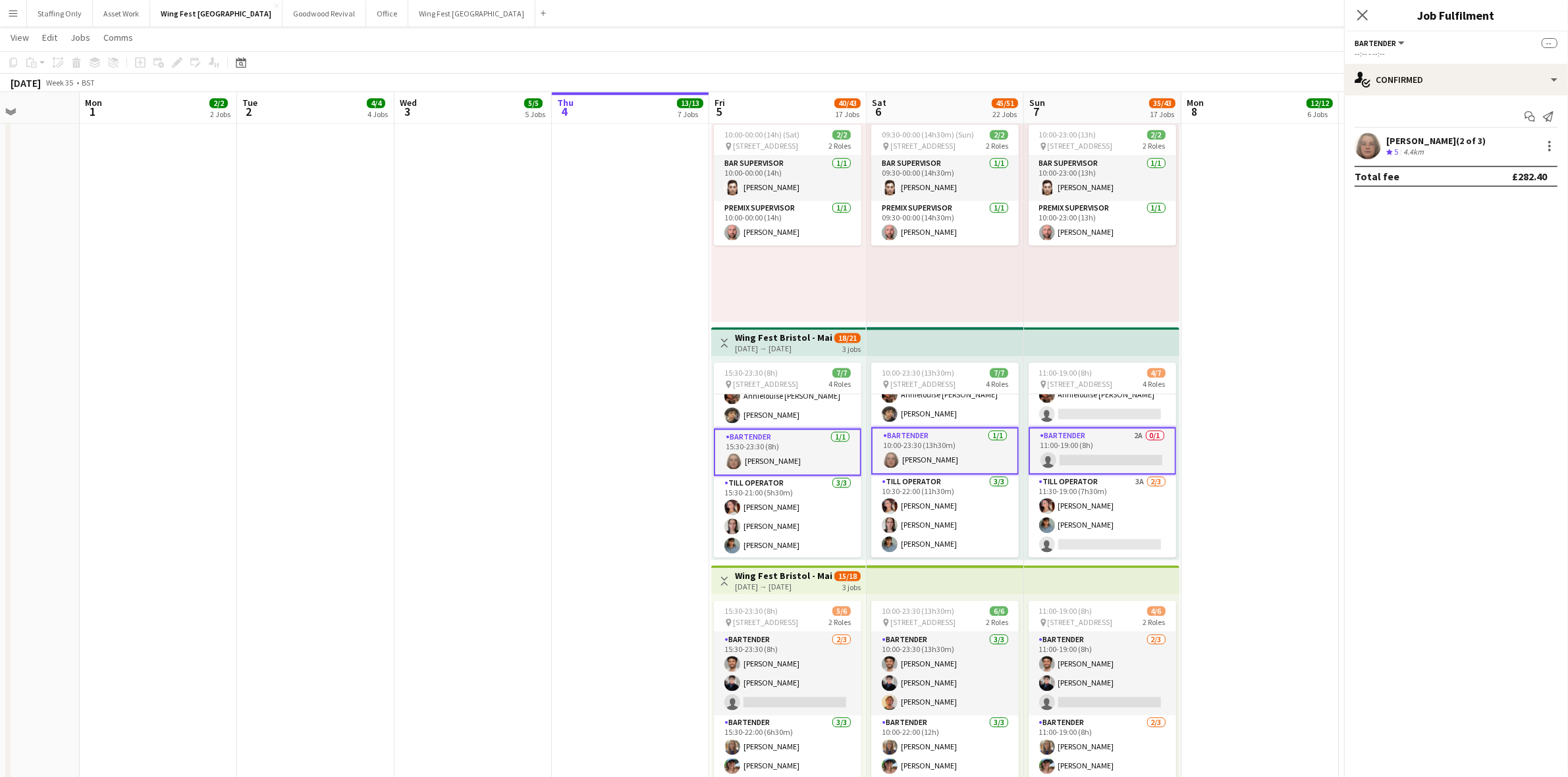
scroll to position [74, 0]
click at [1370, 148] on app-user-avatar at bounding box center [1367, 146] width 27 height 27
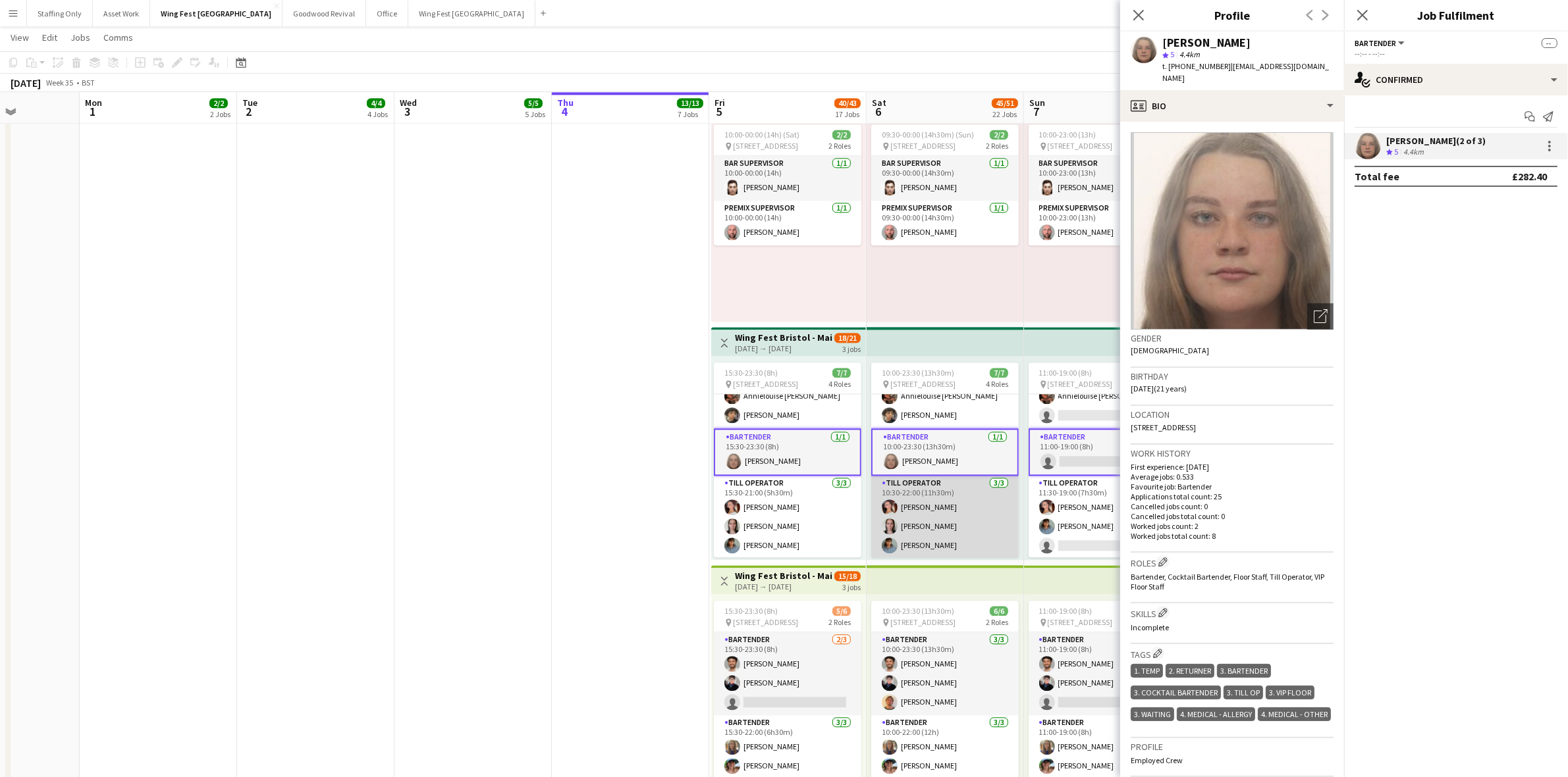
click at [916, 514] on app-card-role "Till Operator [DATE] 10:30-22:00 (11h30m) [PERSON_NAME] [PERSON_NAME] [PERSON_N…" at bounding box center [945, 517] width 148 height 83
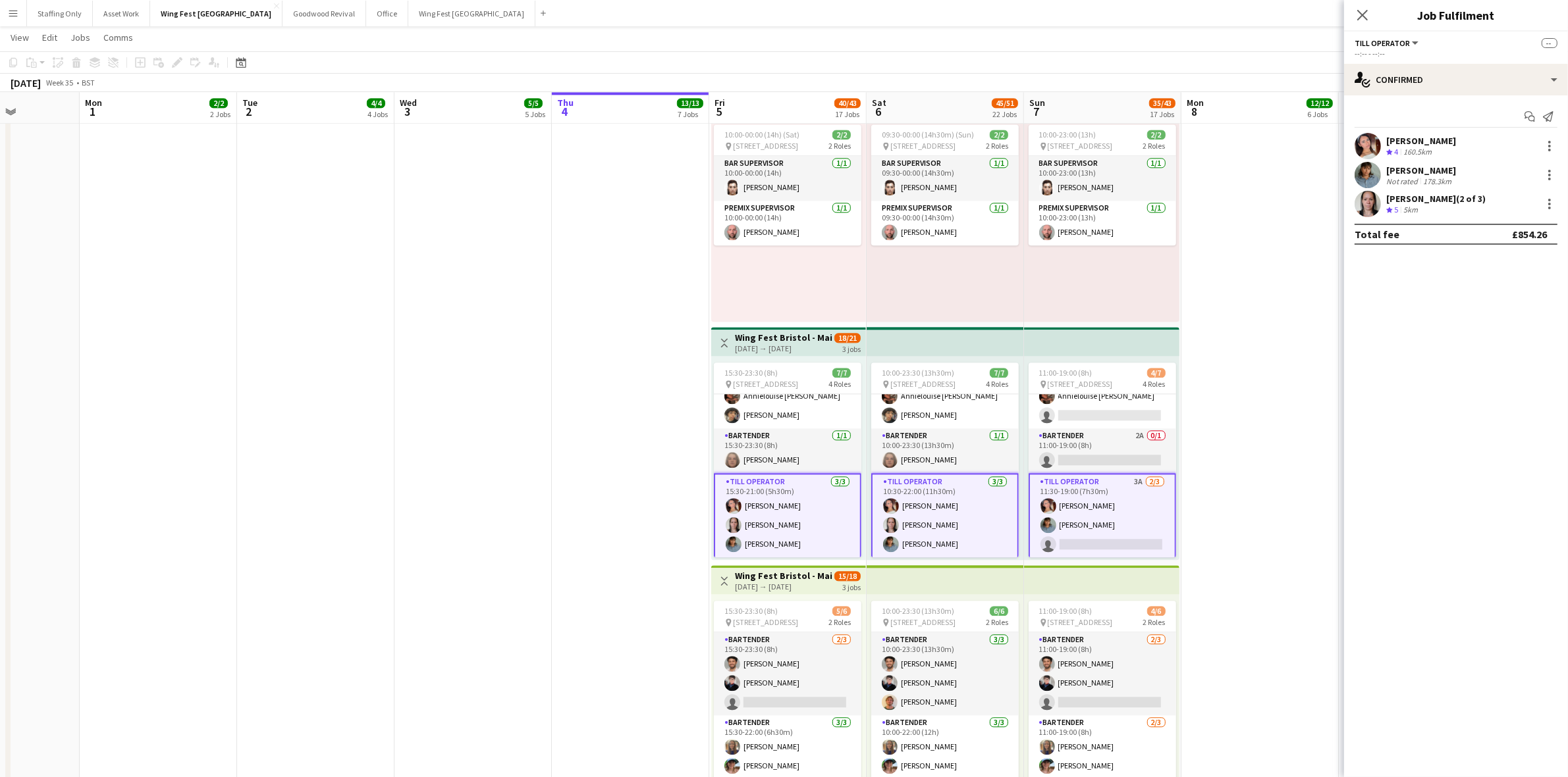
click at [1362, 142] on app-user-avatar at bounding box center [1367, 146] width 27 height 27
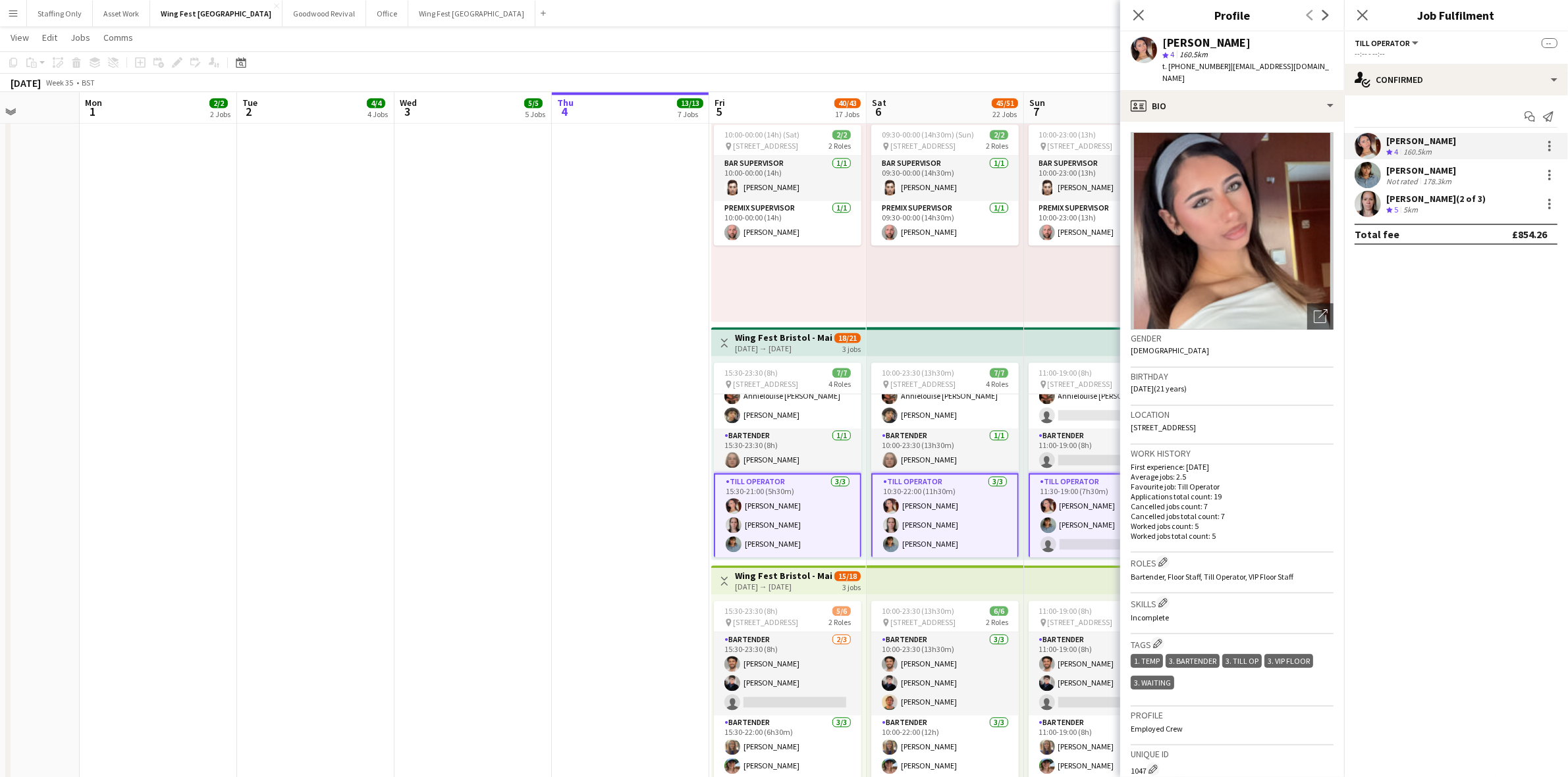
click at [1367, 175] on app-user-avatar at bounding box center [1367, 174] width 27 height 27
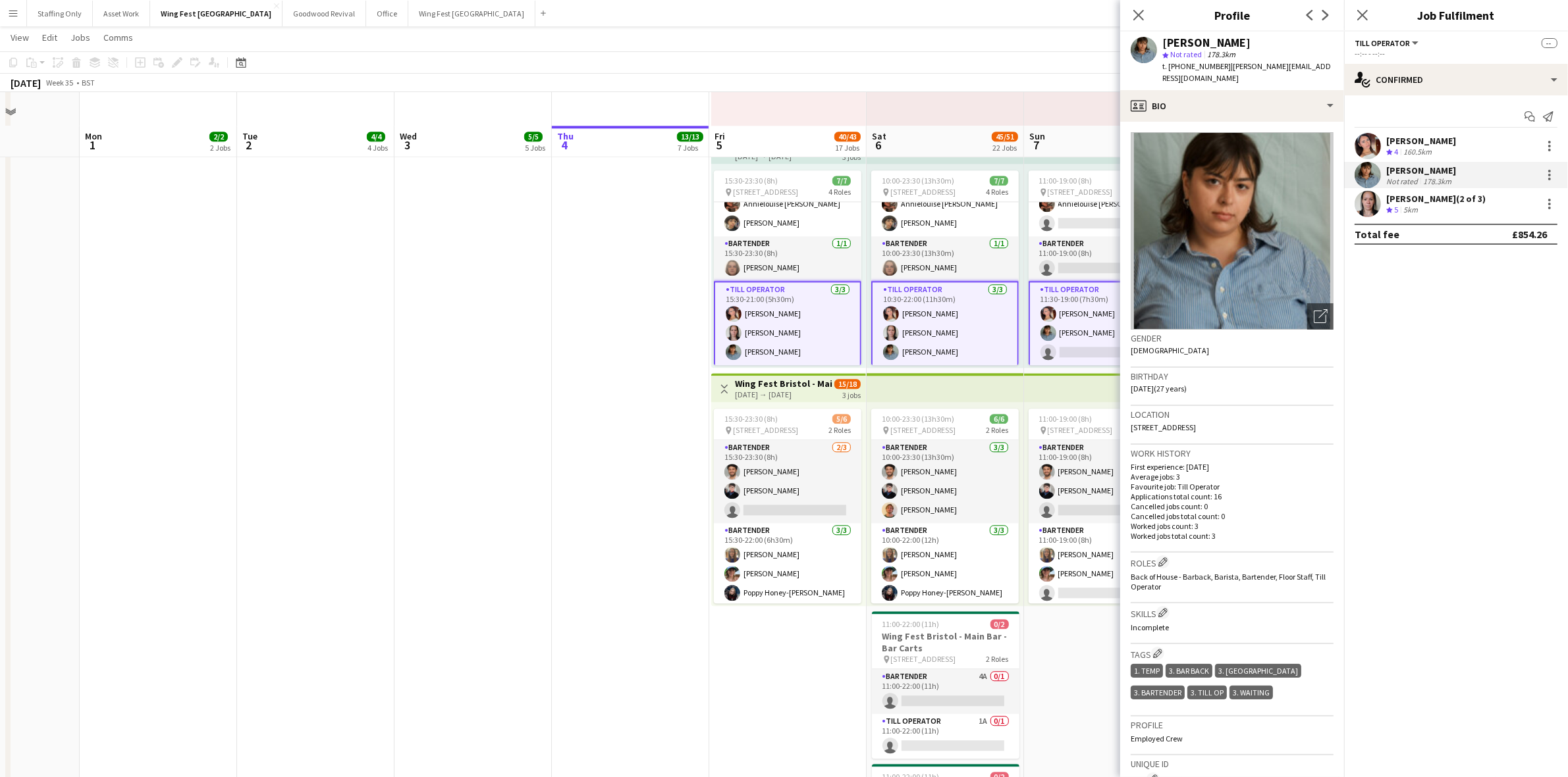
scroll to position [4039, 0]
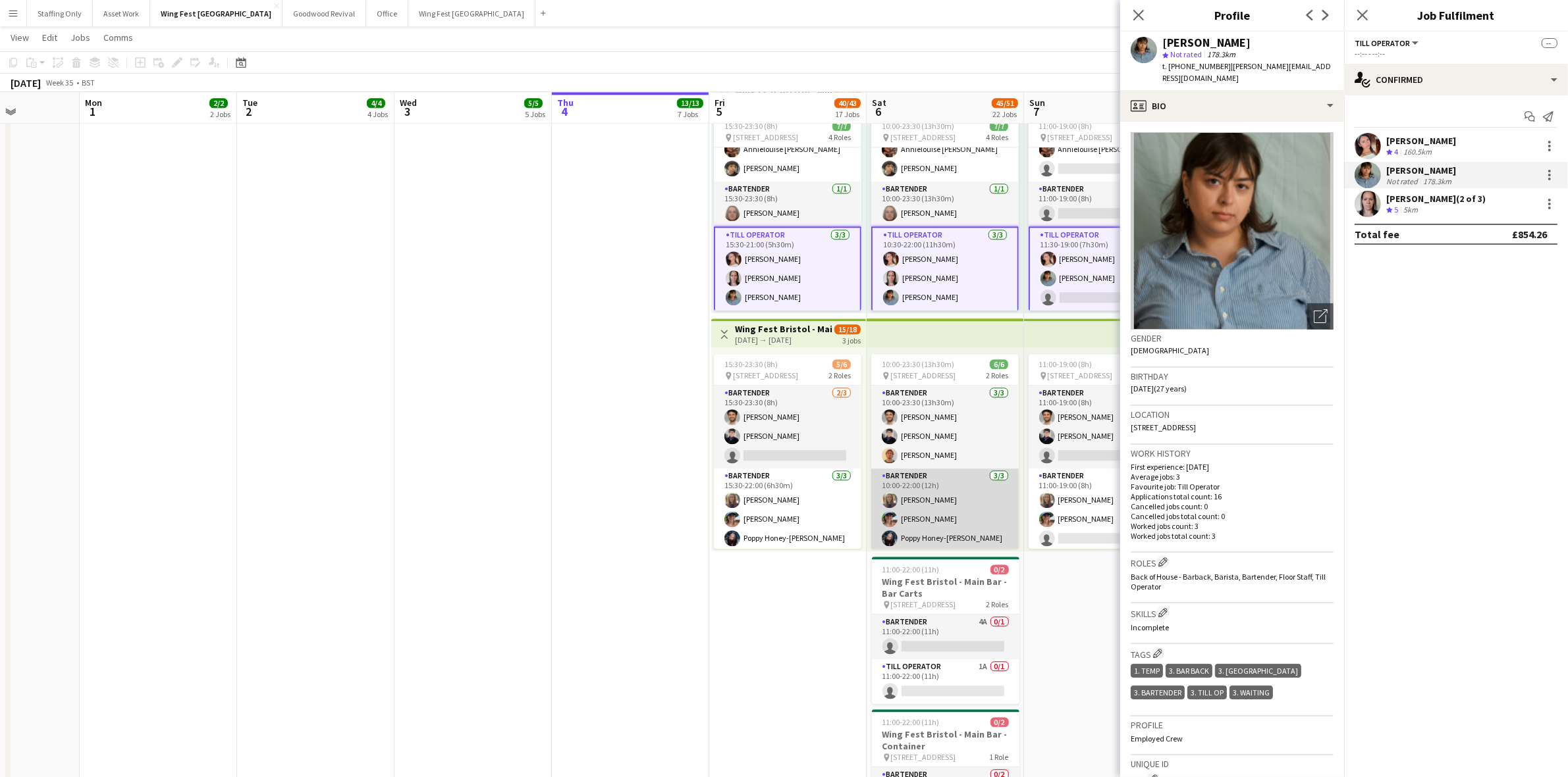
click at [940, 532] on app-card-role "Bartender [DATE] 10:00-22:00 (12h) [PERSON_NAME] [PERSON_NAME] Poppy [PERSON_NA…" at bounding box center [945, 510] width 148 height 83
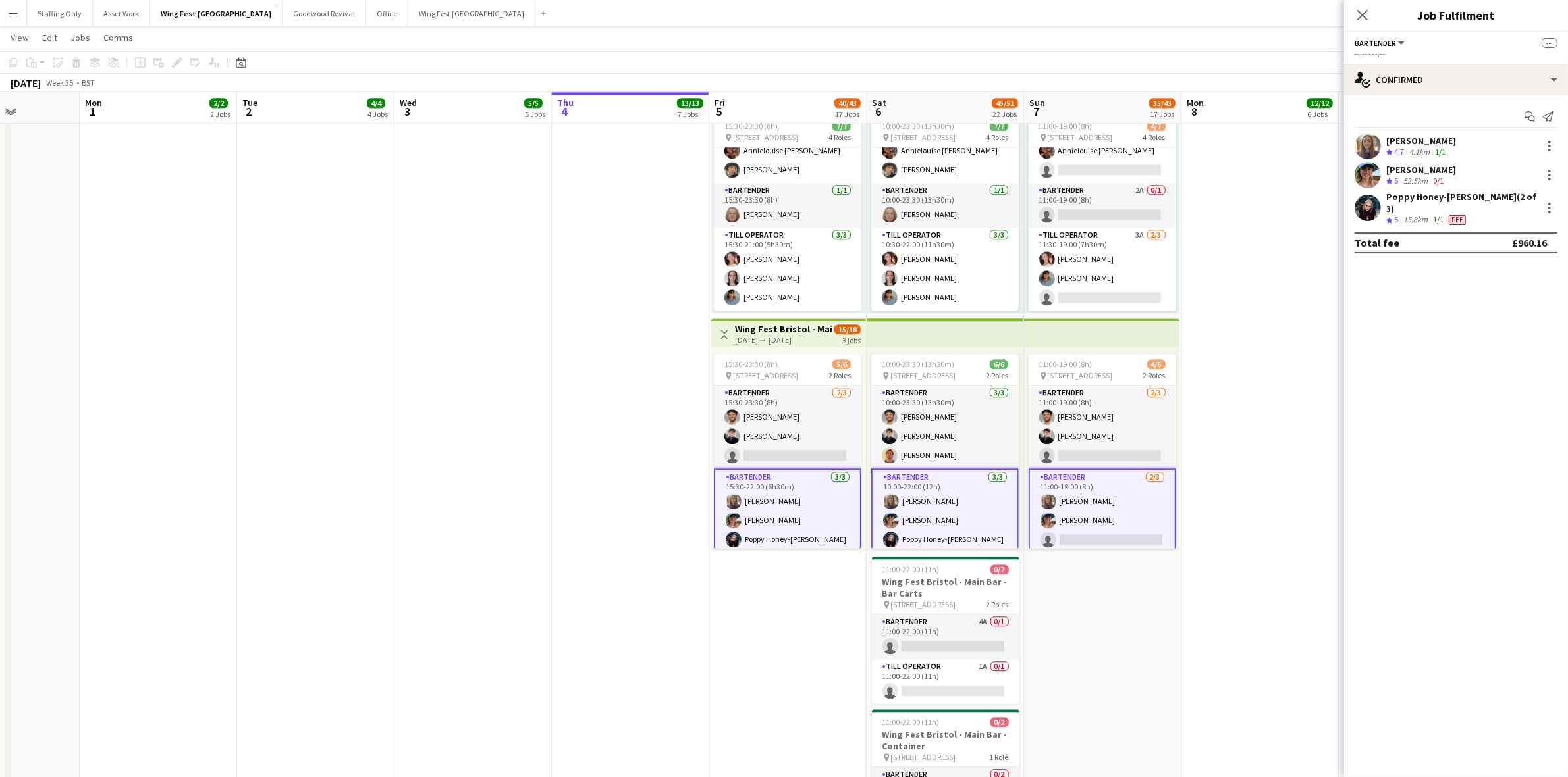
click at [1367, 207] on app-user-avatar at bounding box center [1367, 208] width 27 height 27
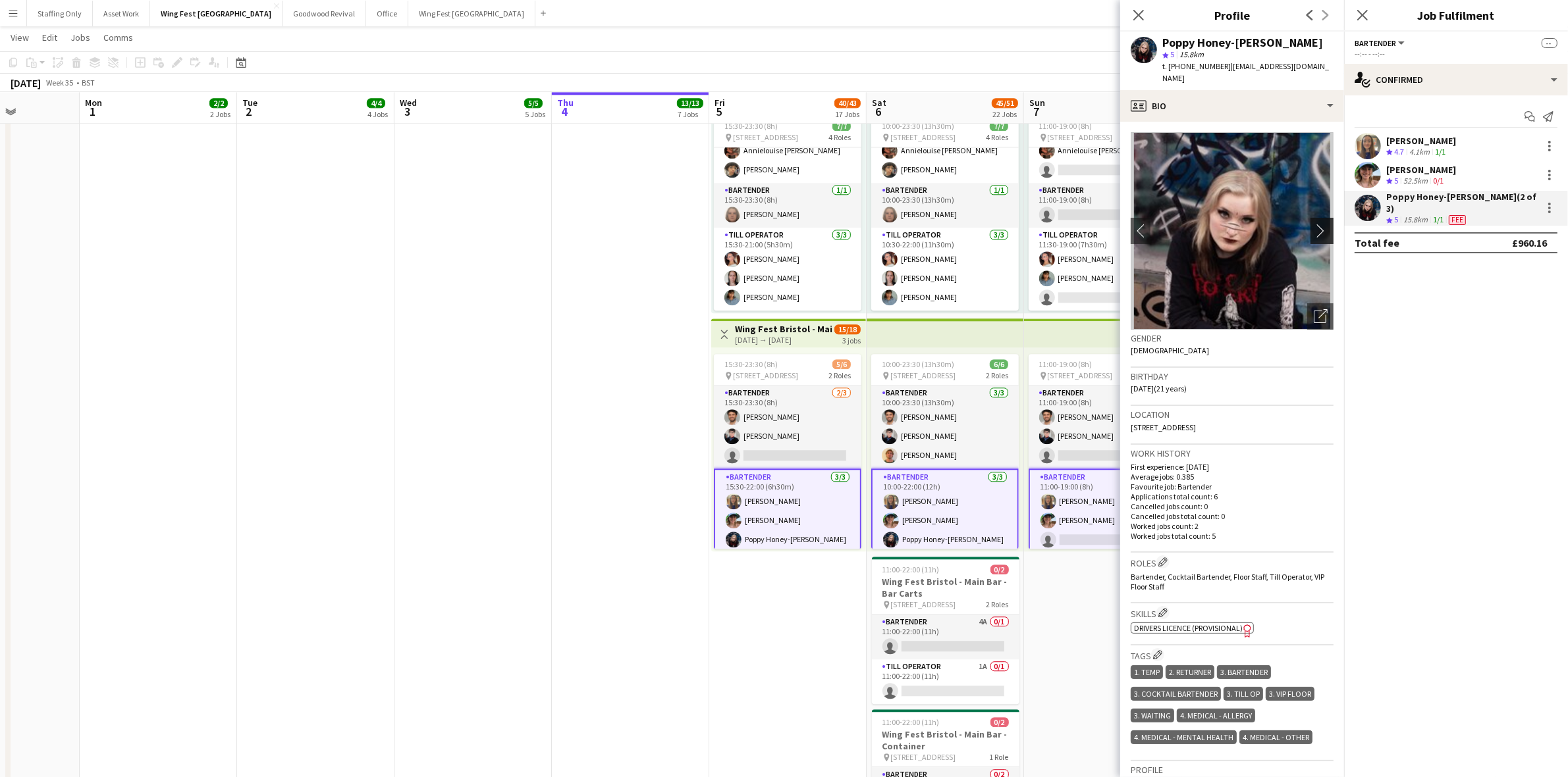
click at [1313, 224] on app-icon "chevron-right" at bounding box center [1323, 231] width 21 height 14
click at [913, 278] on app-card-role "Till Operator [DATE] 10:30-22:00 (11h30m) [PERSON_NAME] [PERSON_NAME] [PERSON_N…" at bounding box center [945, 270] width 148 height 83
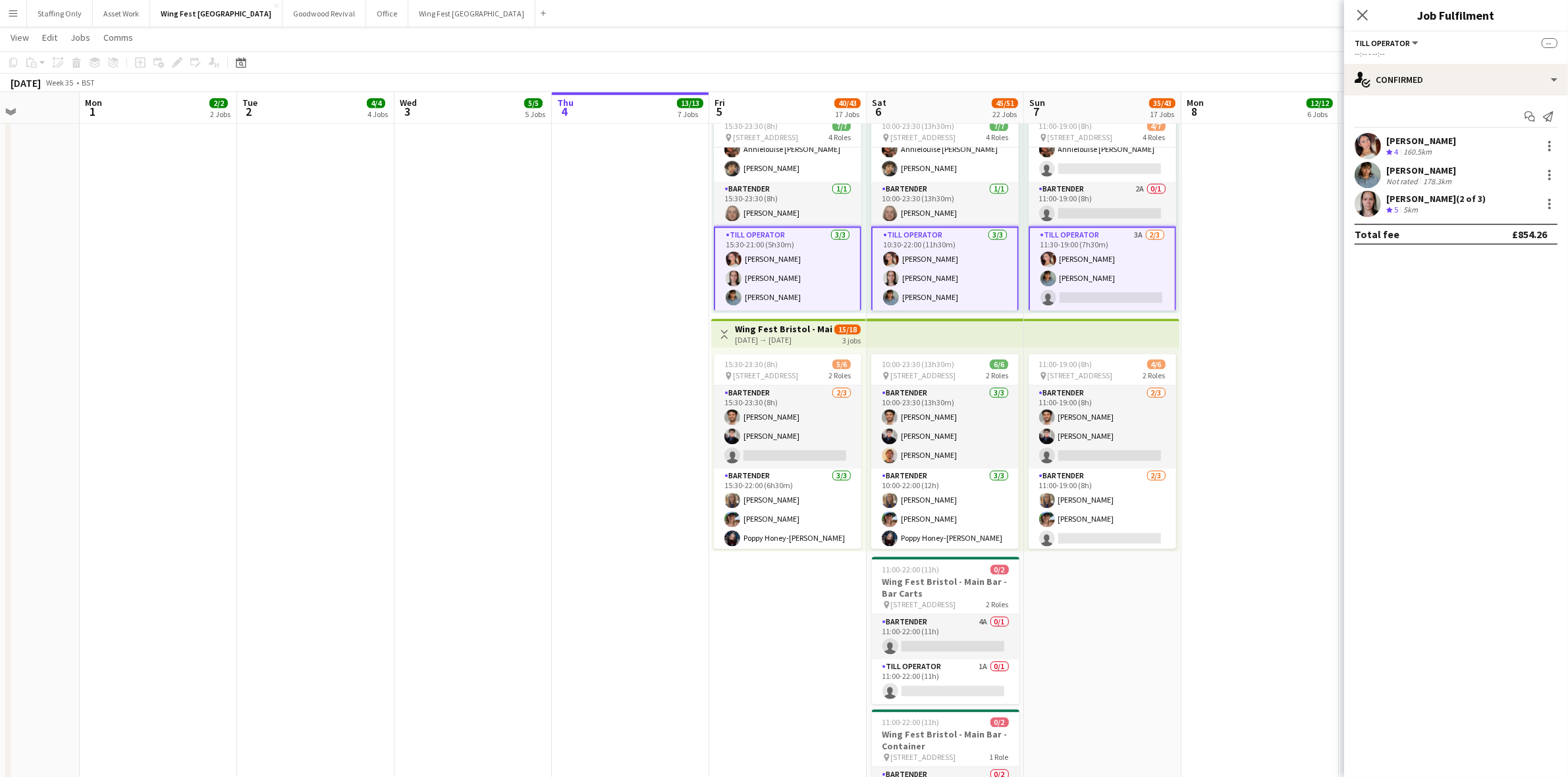
click at [1350, 175] on div "[PERSON_NAME] Not rated 178.3km" at bounding box center [1456, 174] width 224 height 27
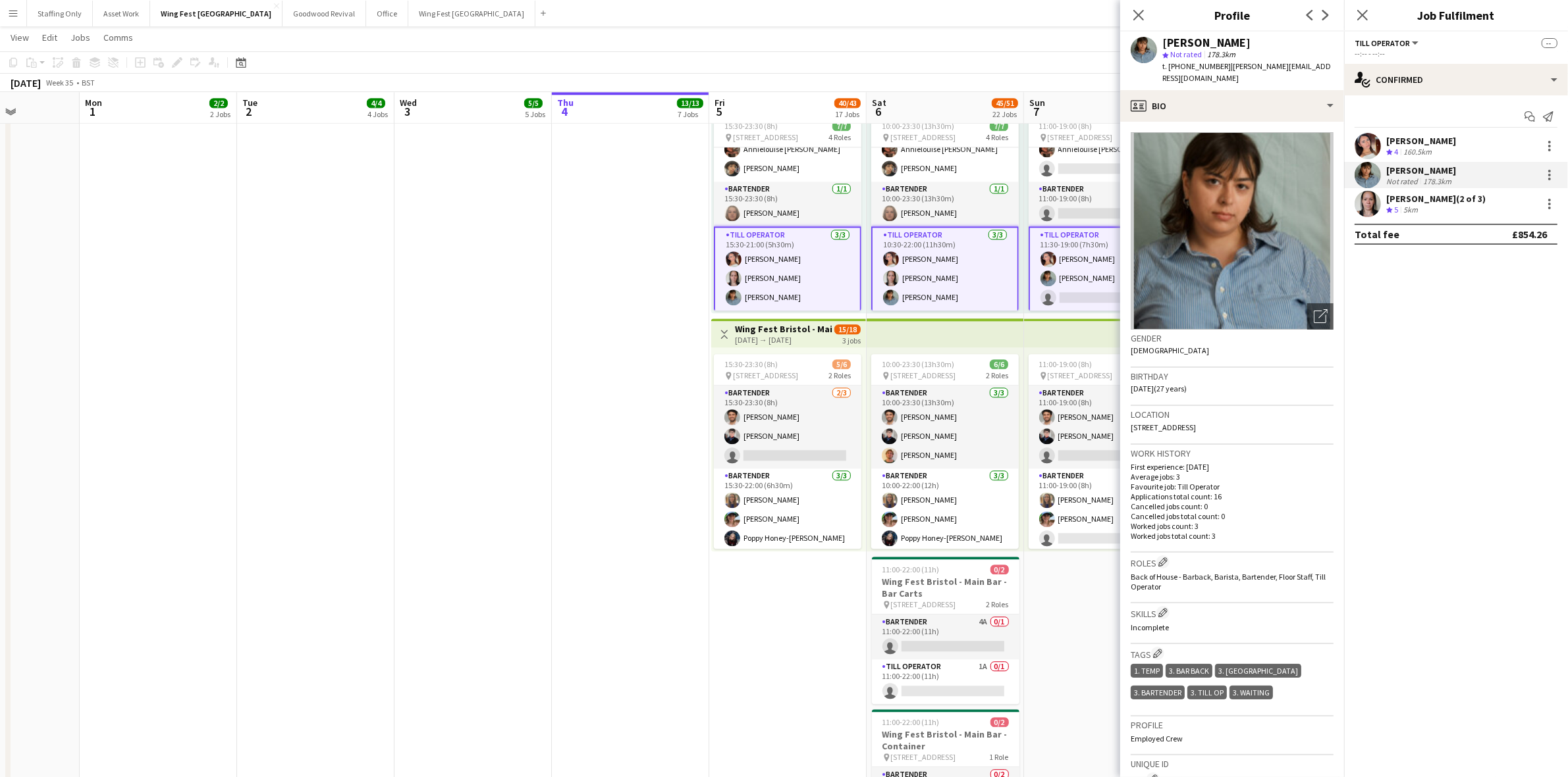
click at [1370, 201] on app-user-avatar at bounding box center [1367, 204] width 27 height 27
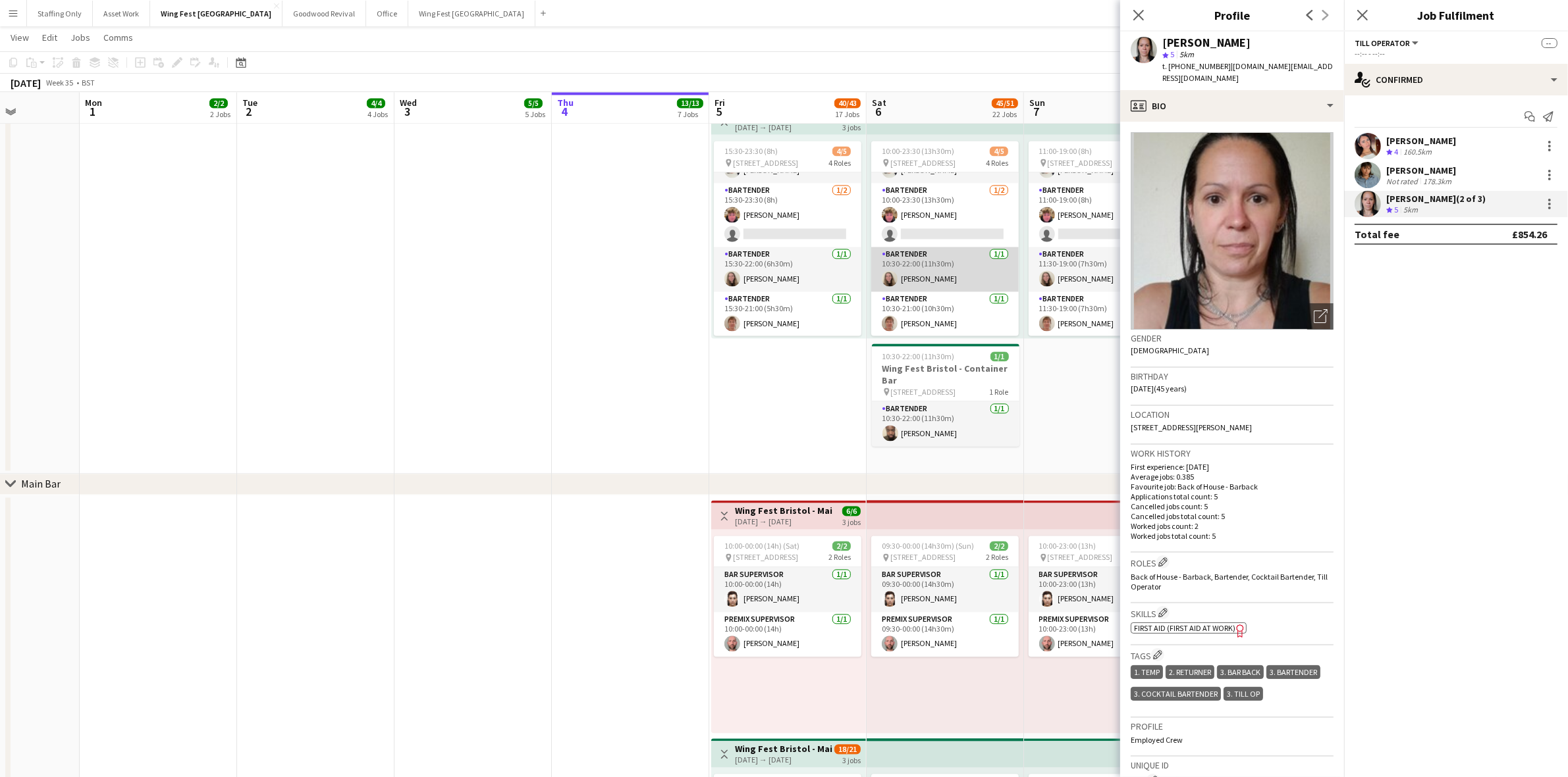
scroll to position [37, 0]
drag, startPoint x: 914, startPoint y: 310, endPoint x: 1394, endPoint y: 208, distance: 490.7
click at [914, 310] on app-card-role "Bartender [DATE] 10:30-21:00 (10h30m) [PERSON_NAME]" at bounding box center [945, 313] width 148 height 45
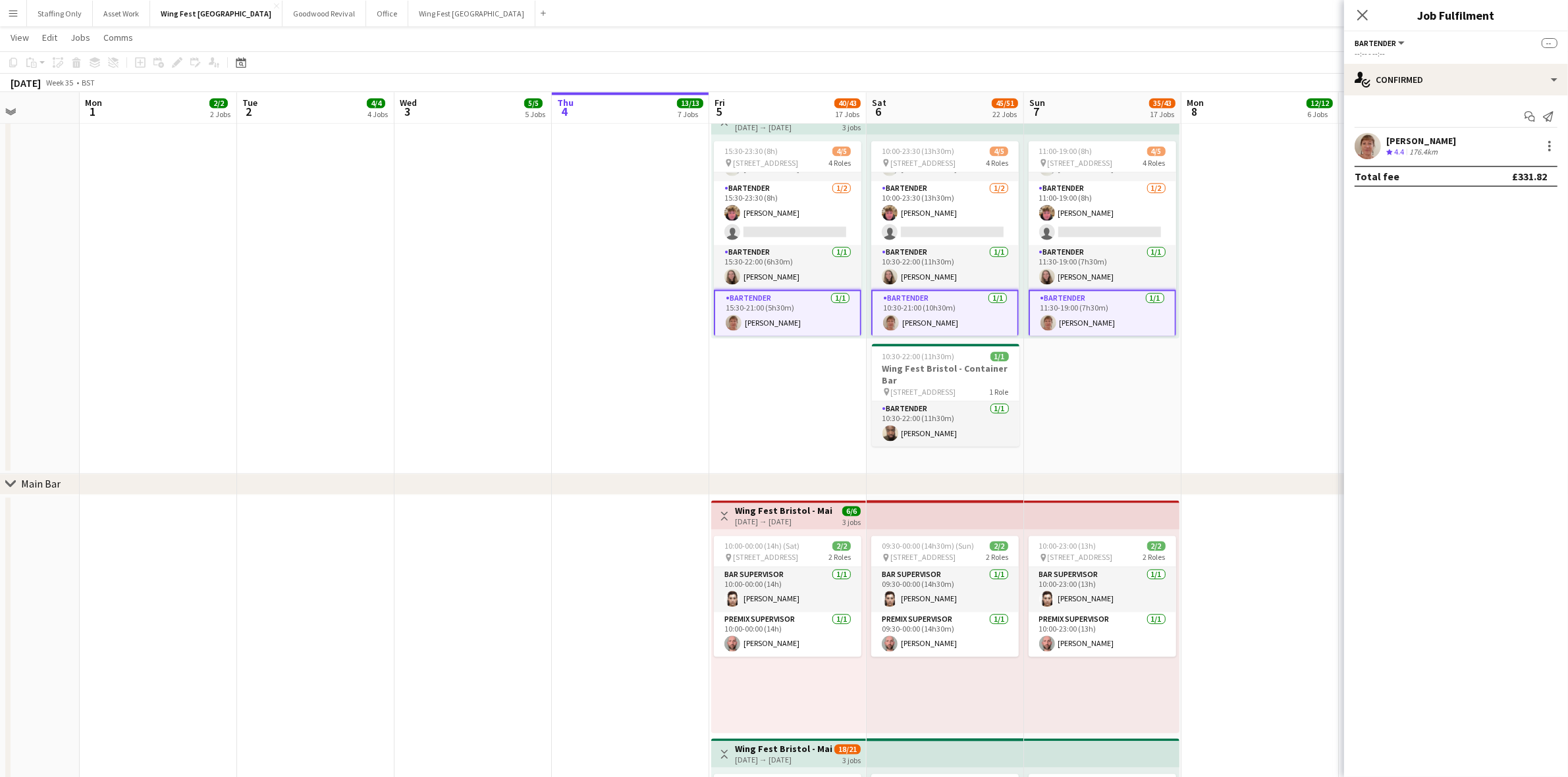
click at [1363, 147] on app-user-avatar at bounding box center [1367, 146] width 27 height 27
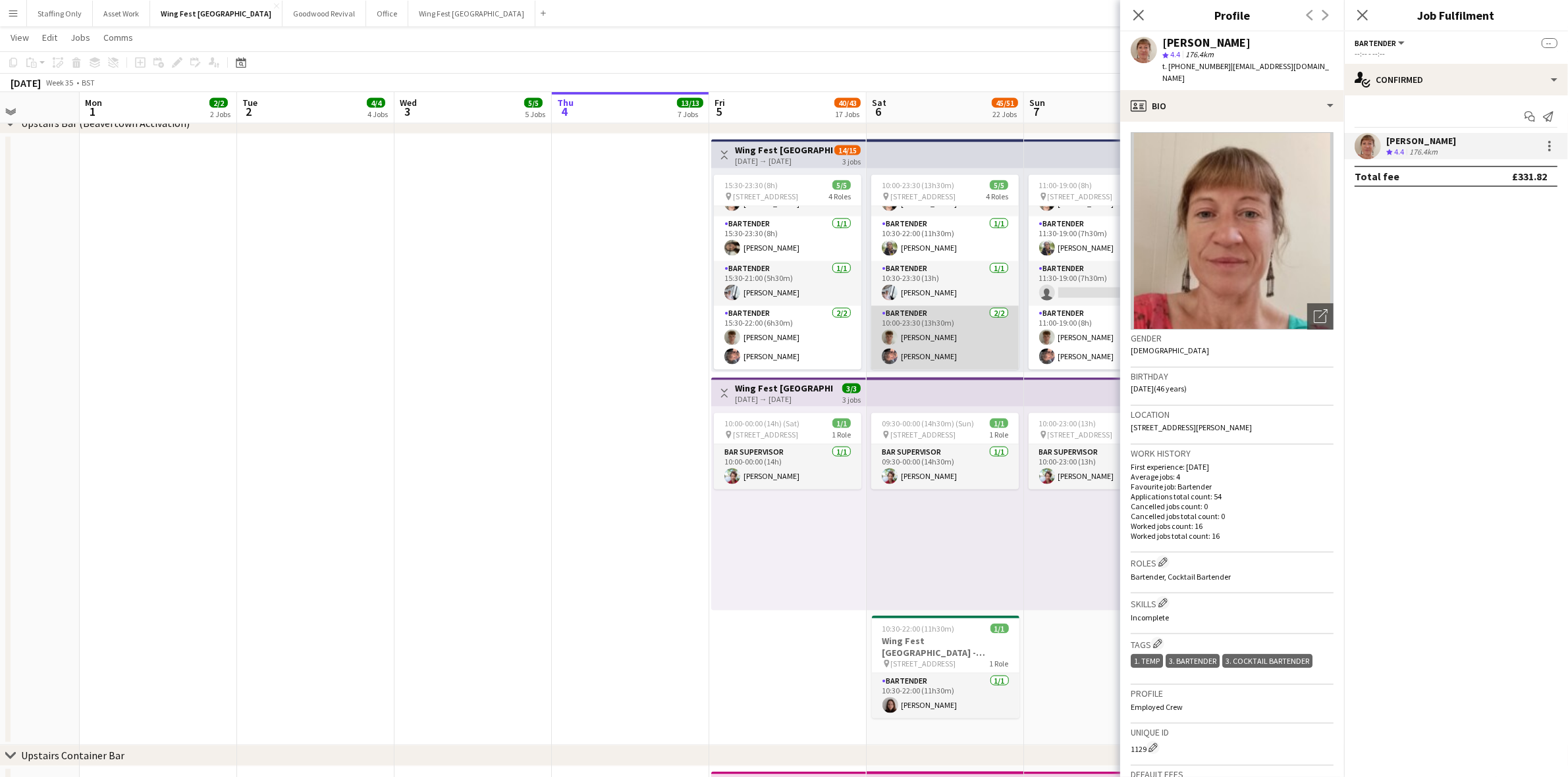
click at [933, 339] on app-card-role "Bartender [DATE] 10:00-23:30 (13h30m) [PERSON_NAME] [PERSON_NAME]" at bounding box center [945, 338] width 148 height 63
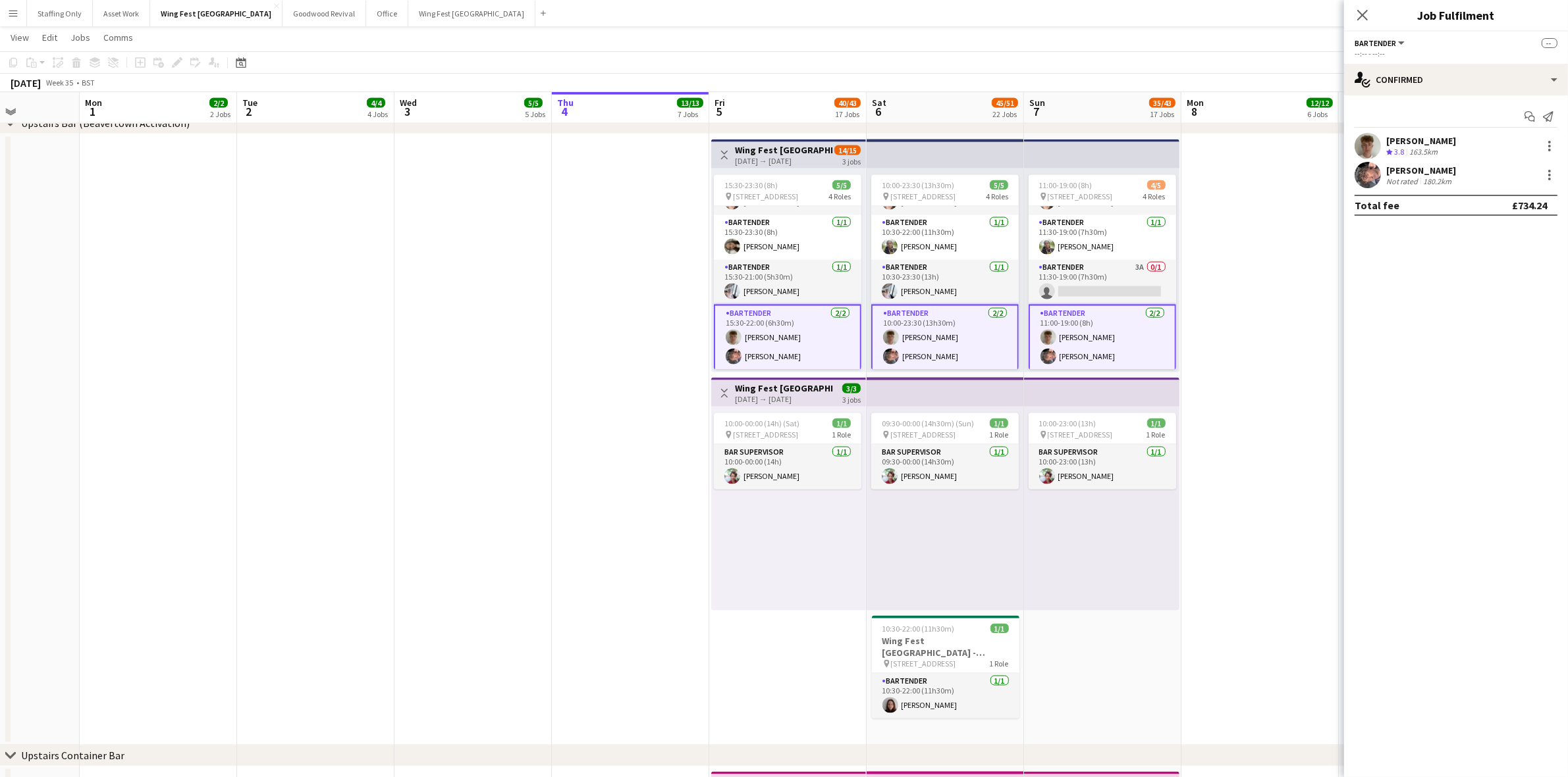
click at [1364, 177] on app-user-avatar at bounding box center [1367, 174] width 27 height 27
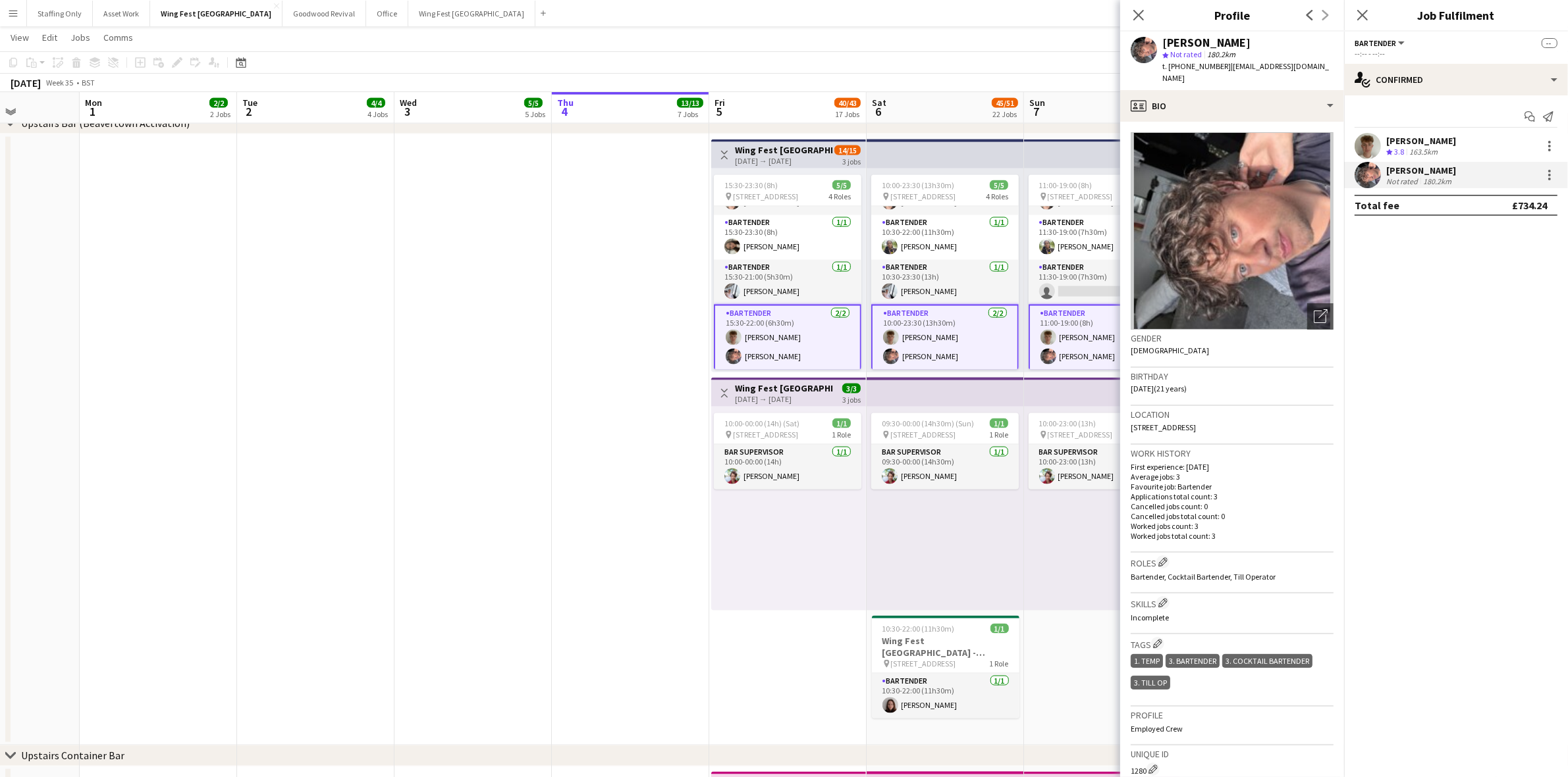
click at [1219, 66] on span "t. [PHONE_NUMBER]" at bounding box center [1195, 66] width 68 height 10
drag, startPoint x: 1138, startPoint y: 12, endPoint x: 1127, endPoint y: 50, distance: 39.6
click at [1138, 12] on icon "Close pop-in" at bounding box center [1138, 15] width 11 height 11
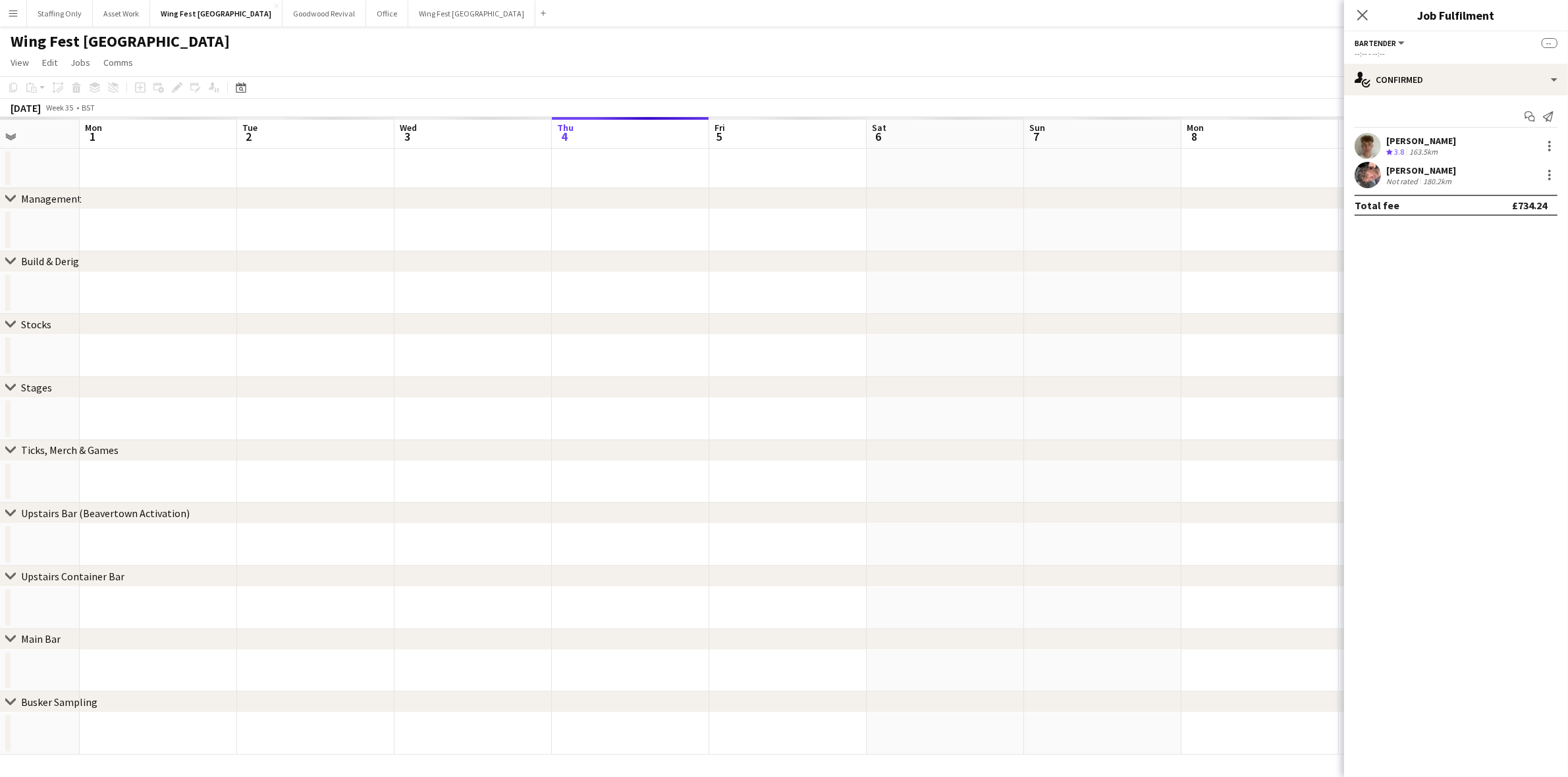
scroll to position [0, 0]
